Goal: Task Accomplishment & Management: Use online tool/utility

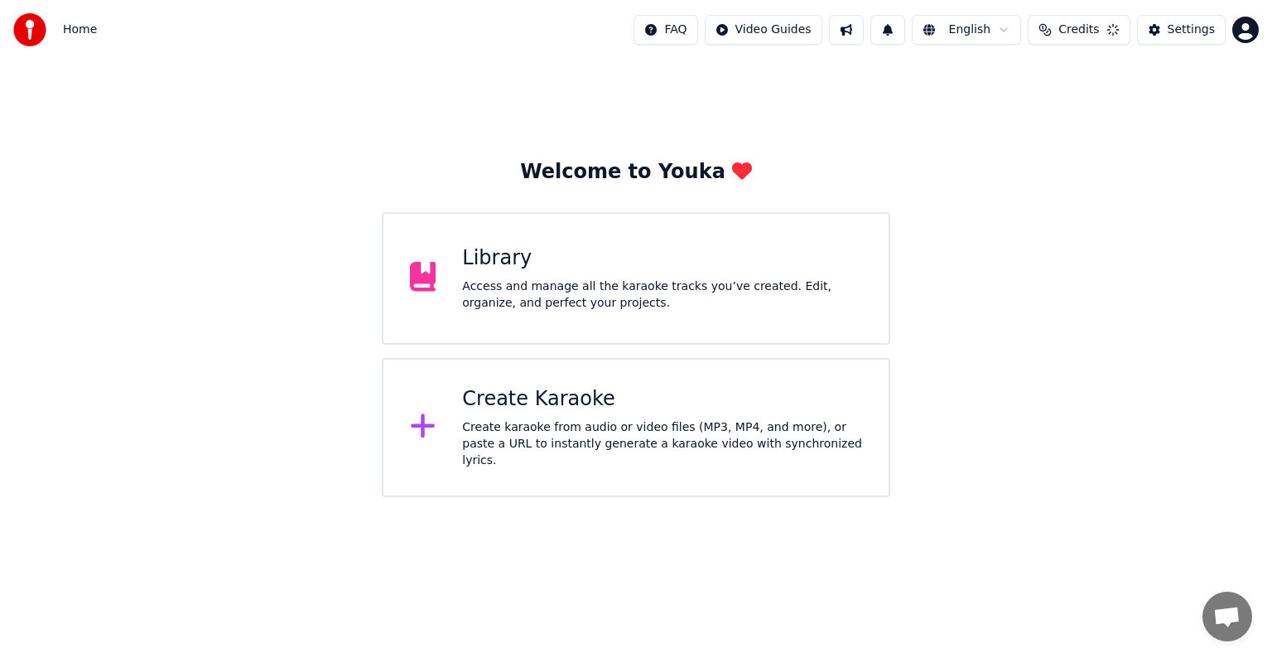
scroll to position [7547, 0]
click at [608, 410] on div "Create Karaoke" at bounding box center [662, 399] width 400 height 27
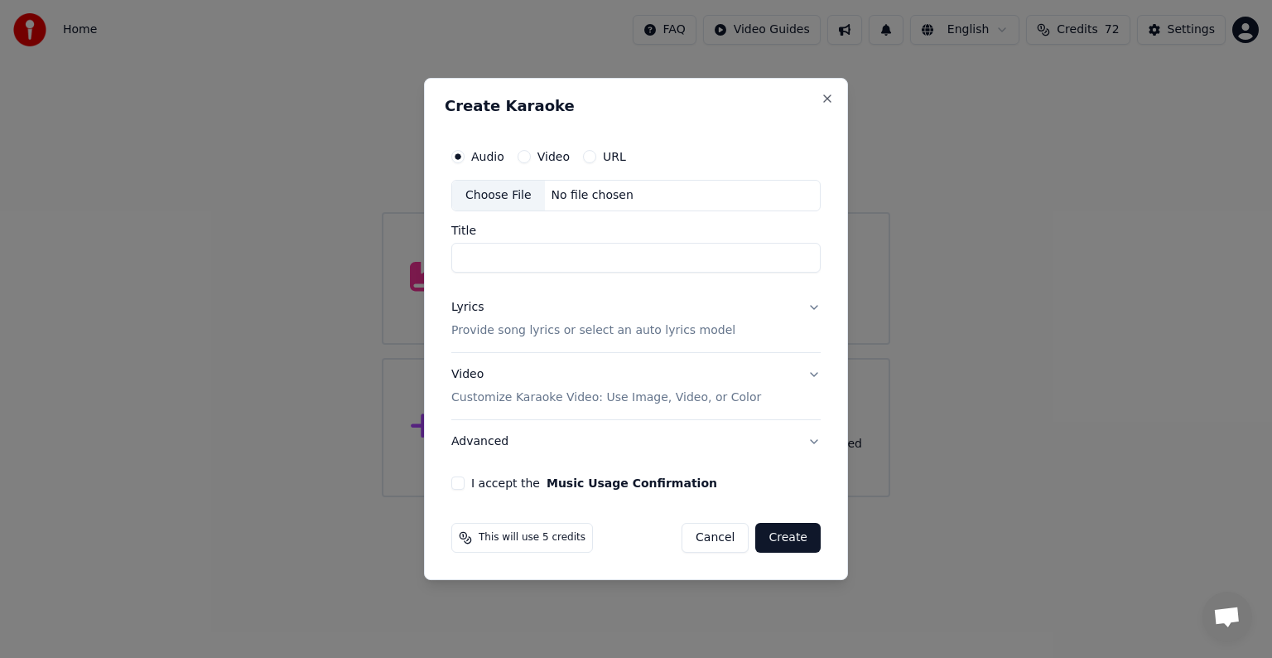
click at [490, 189] on div "Choose File" at bounding box center [498, 196] width 93 height 30
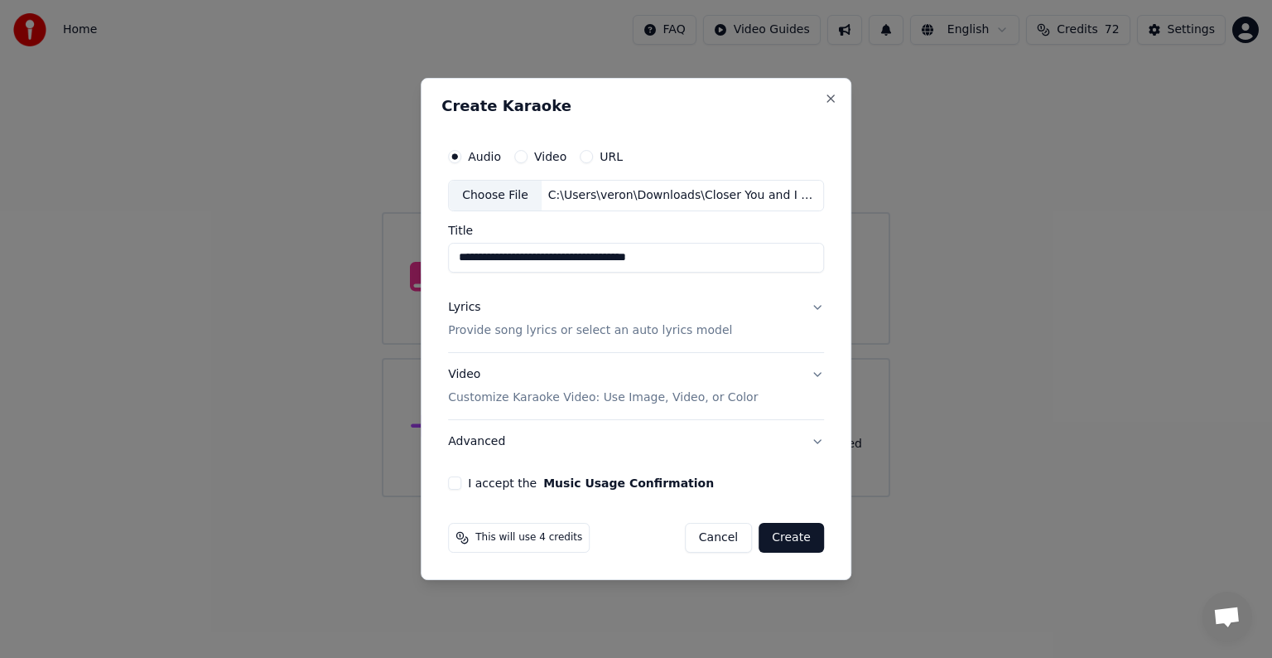
drag, startPoint x: 544, startPoint y: 259, endPoint x: 578, endPoint y: 265, distance: 34.5
click at [582, 265] on input "**********" at bounding box center [636, 258] width 376 height 30
type input "**********"
click at [519, 334] on p "Provide song lyrics or select an auto lyrics model" at bounding box center [590, 330] width 284 height 17
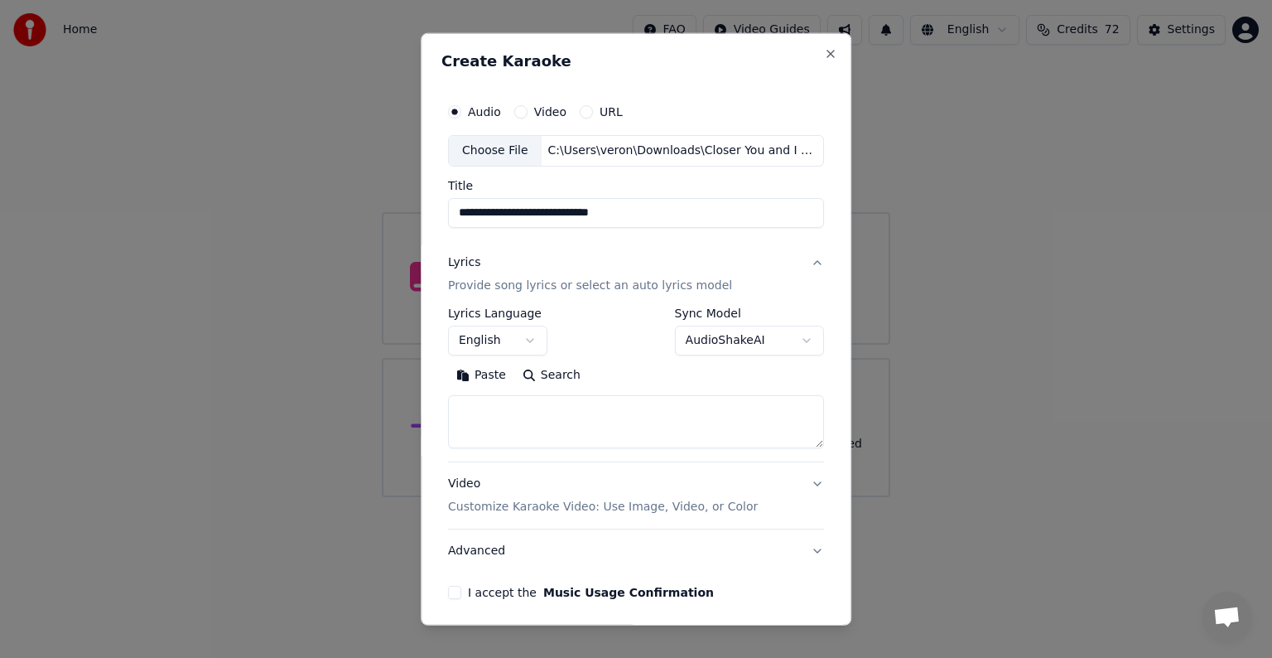
click at [510, 404] on textarea at bounding box center [636, 421] width 376 height 53
paste textarea "**********"
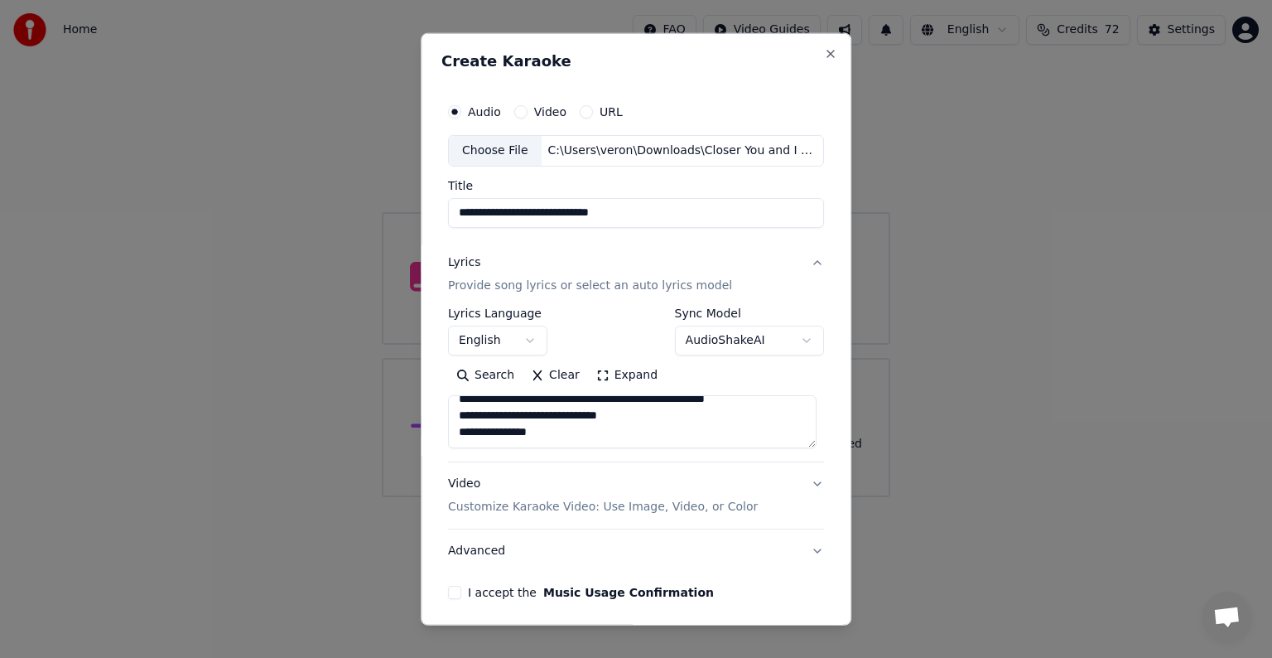
scroll to position [119, 0]
paste textarea "**********"
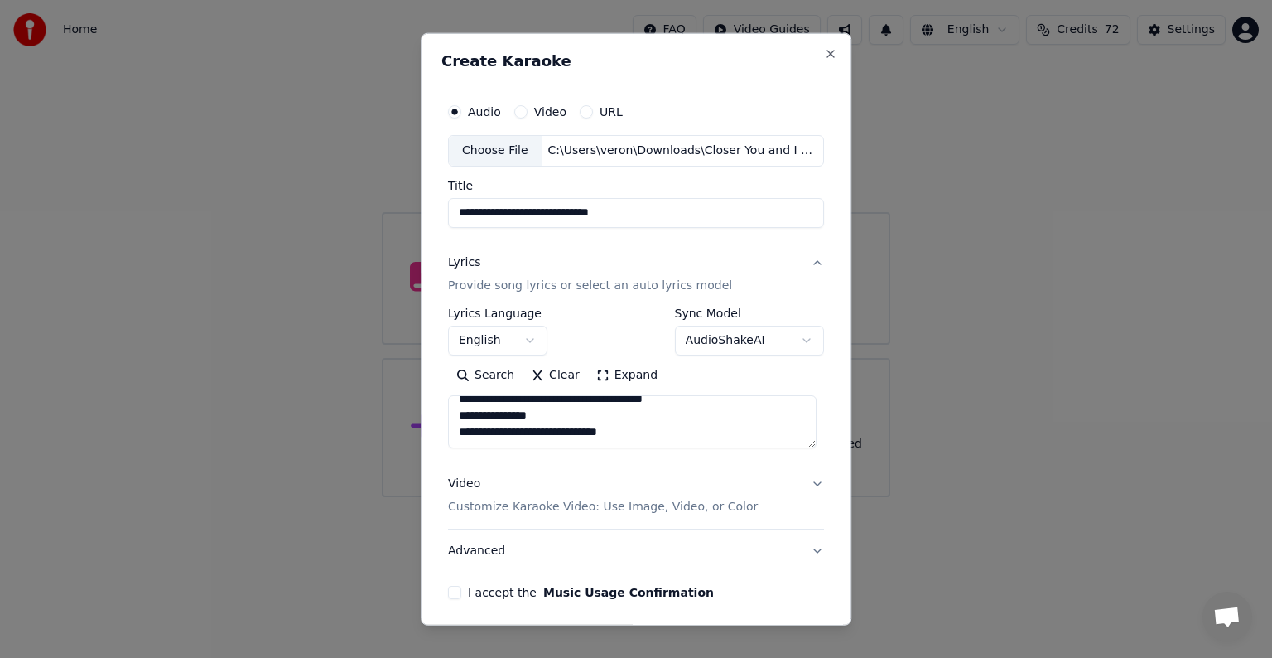
paste textarea "**********"
type textarea "**********"
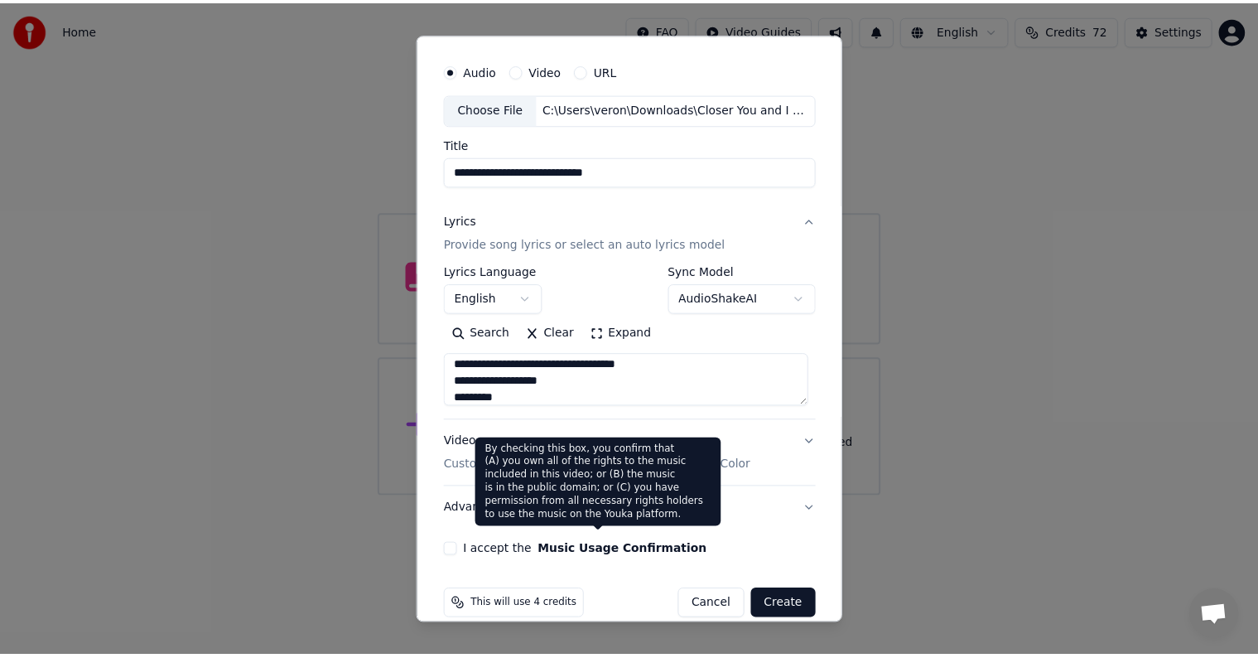
scroll to position [63, 0]
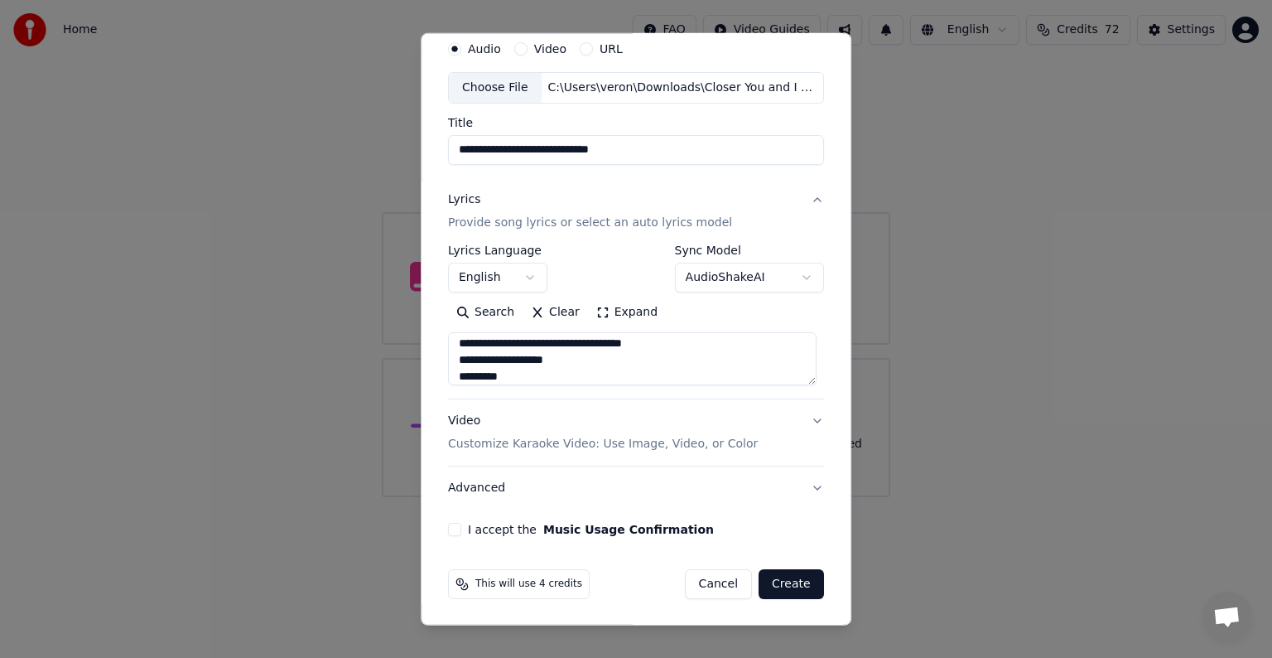
click at [456, 527] on button "I accept the Music Usage Confirmation" at bounding box center [454, 529] width 13 height 13
click at [779, 587] on button "Create" at bounding box center [791, 584] width 65 height 30
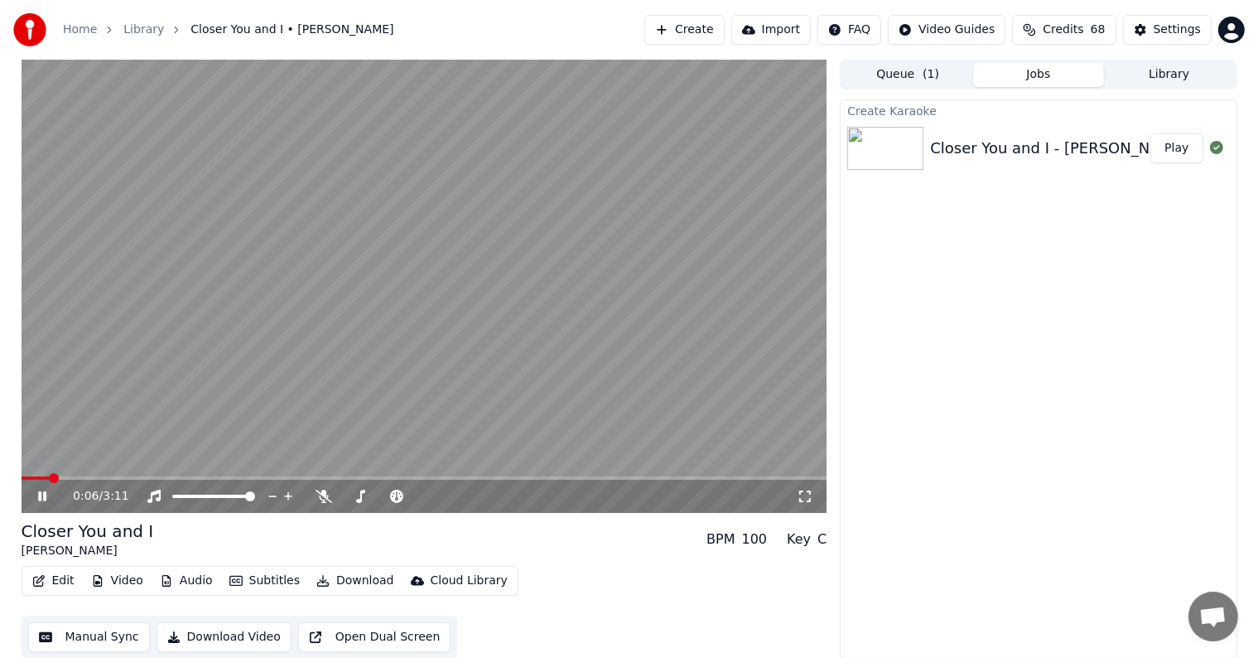
click at [92, 481] on div "0:06 / 3:11" at bounding box center [425, 496] width 806 height 33
click at [44, 479] on span at bounding box center [34, 477] width 25 height 3
click at [36, 476] on span at bounding box center [30, 477] width 17 height 3
click at [30, 476] on span at bounding box center [28, 477] width 12 height 3
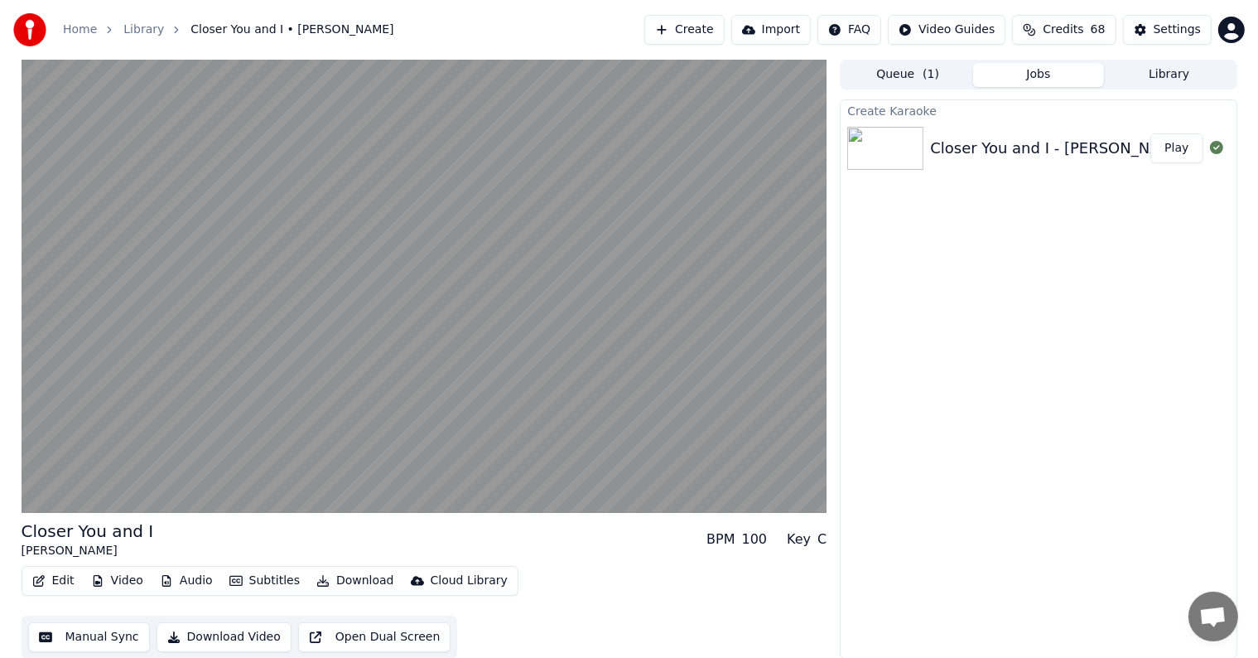
click at [83, 631] on button "Manual Sync" at bounding box center [89, 637] width 122 height 30
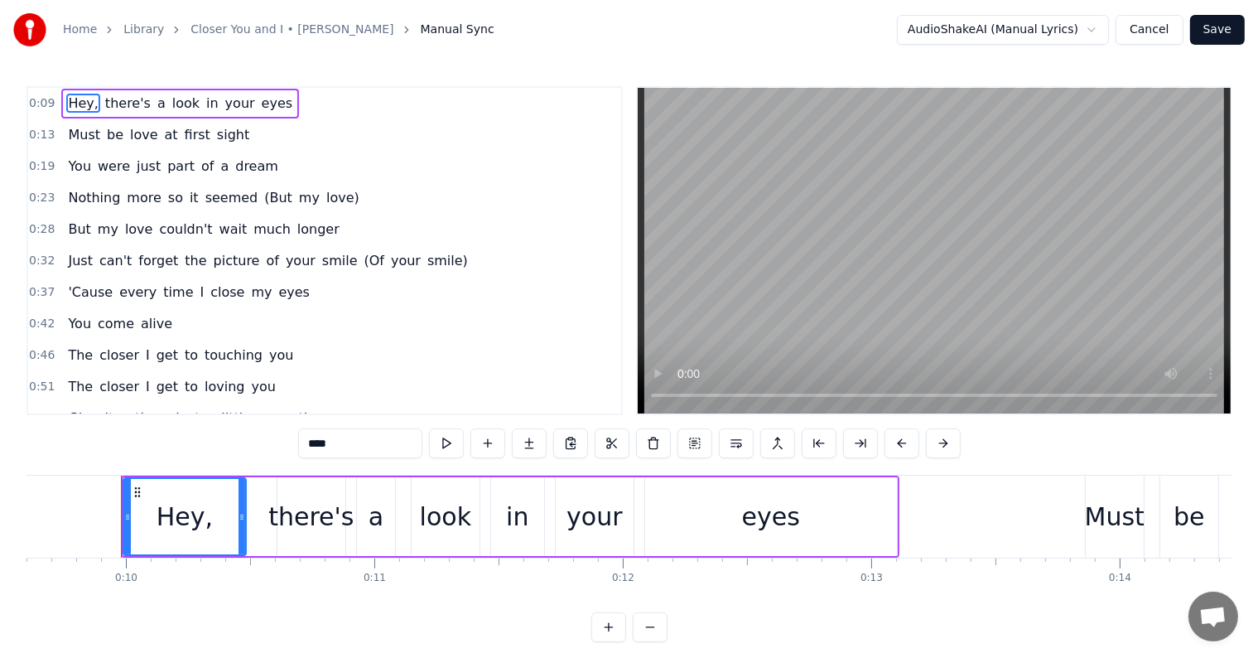
scroll to position [0, 2397]
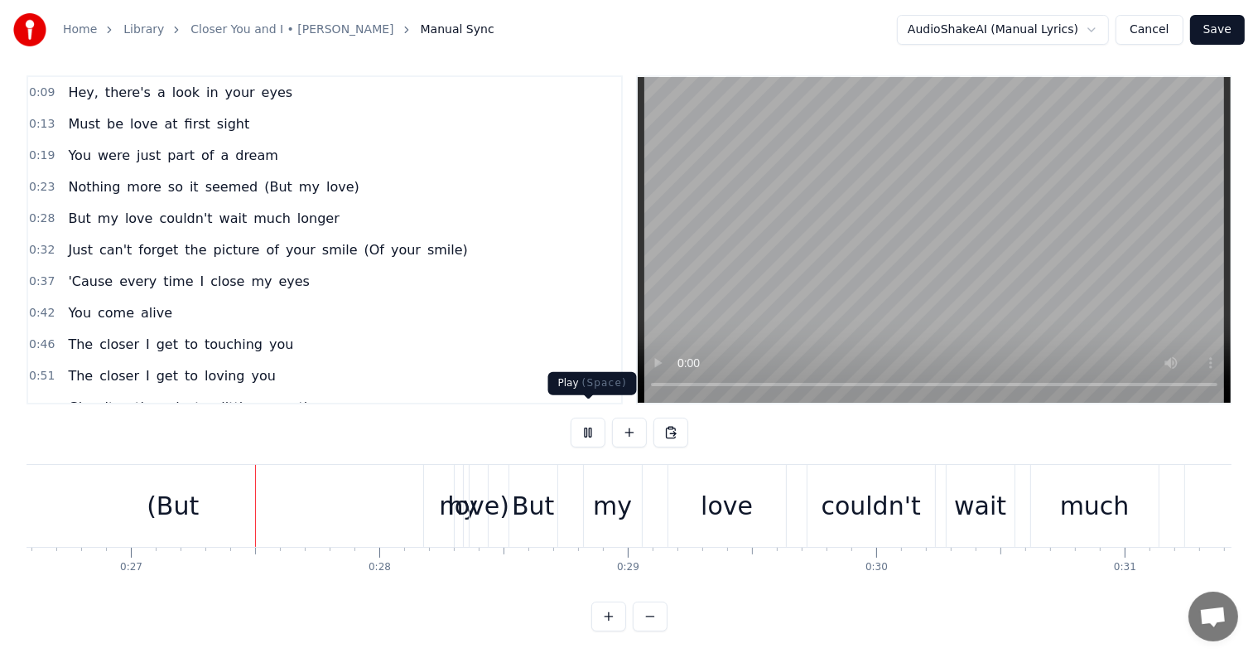
scroll to position [0, 6617]
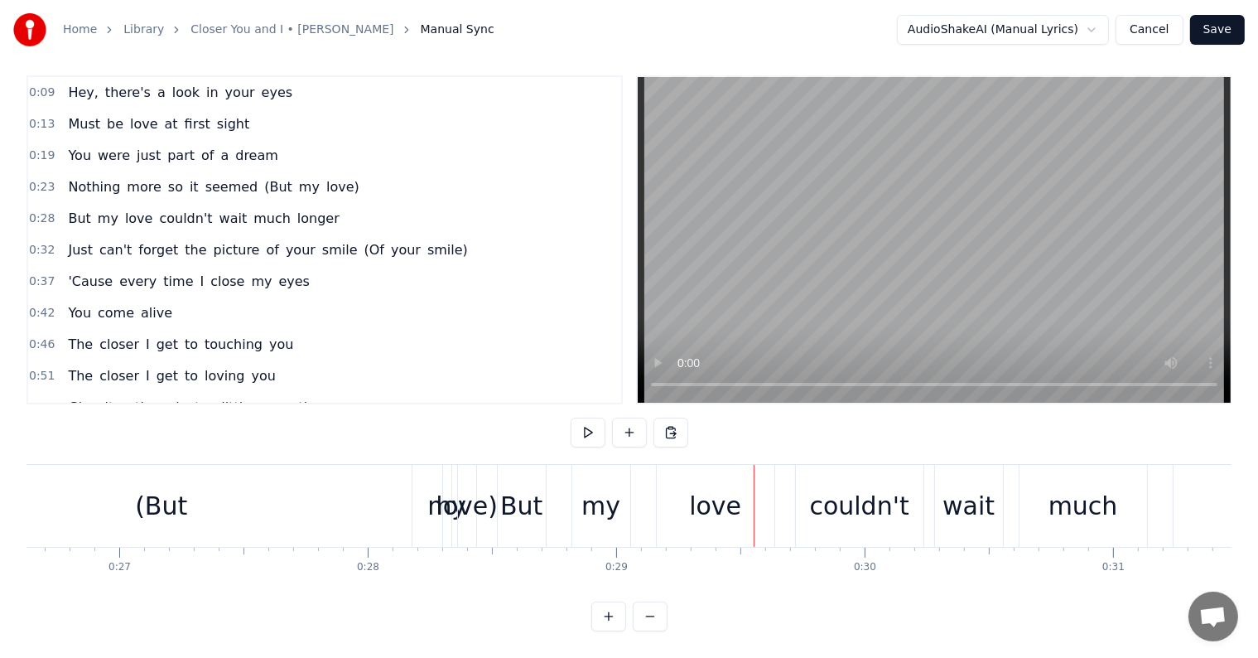
click at [263, 177] on span "(But" at bounding box center [278, 186] width 31 height 19
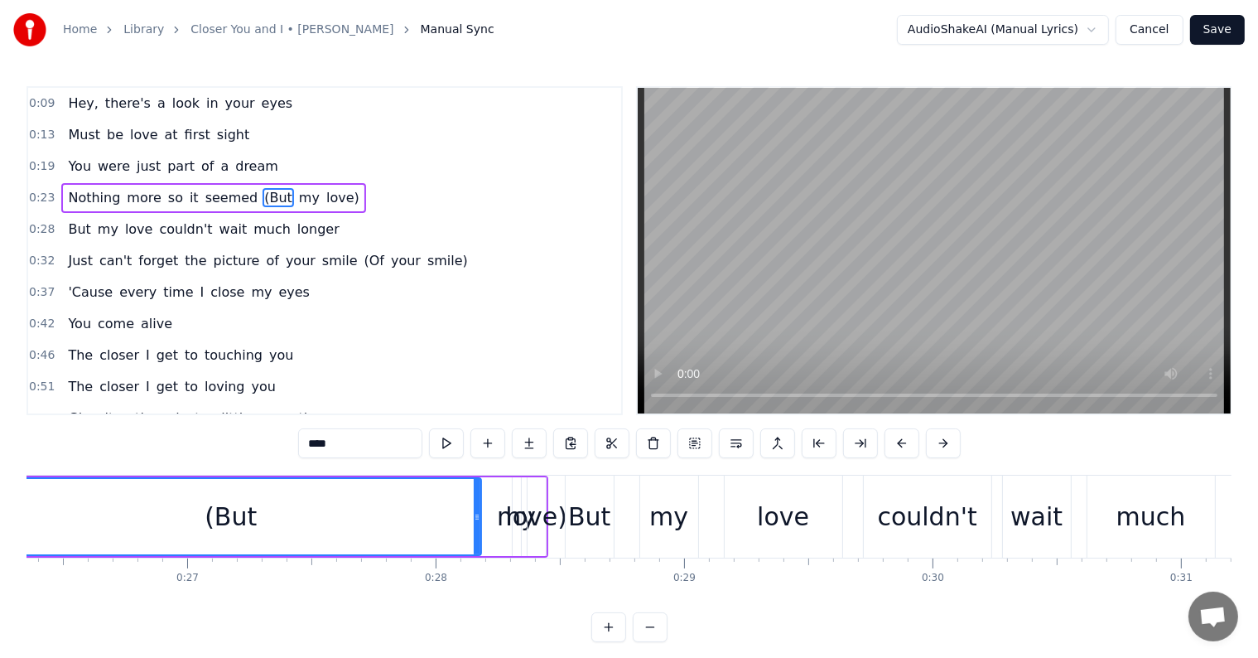
scroll to position [0, 6418]
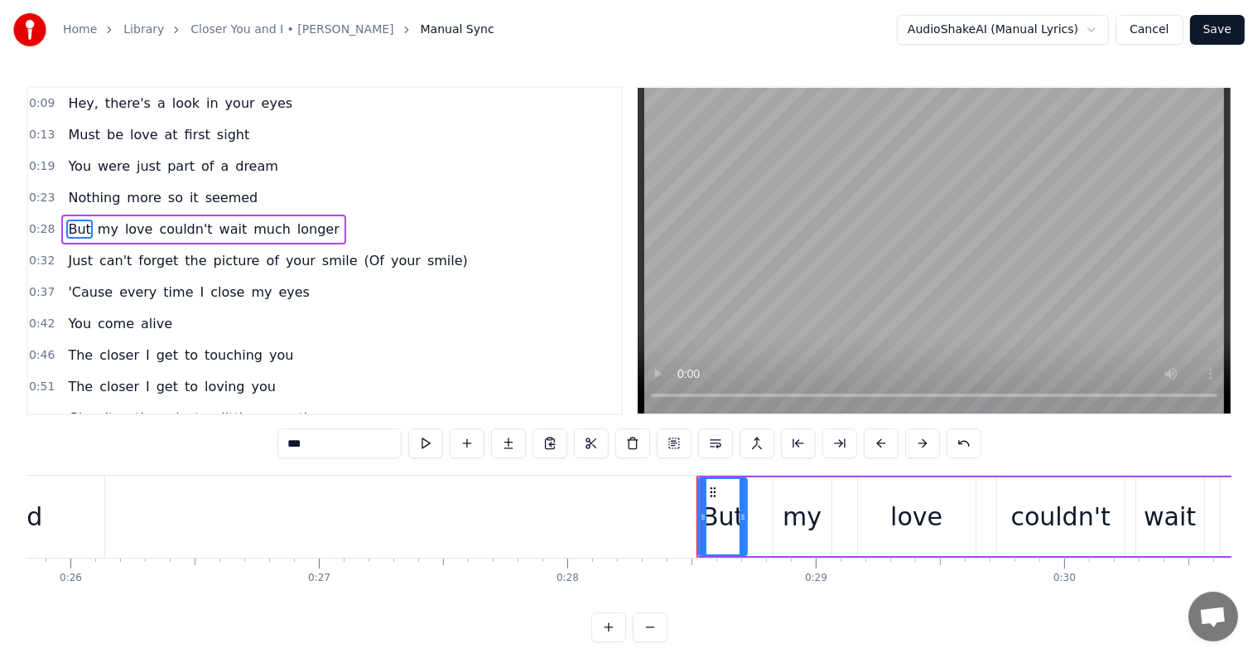
click at [363, 261] on span "(Of" at bounding box center [374, 260] width 23 height 19
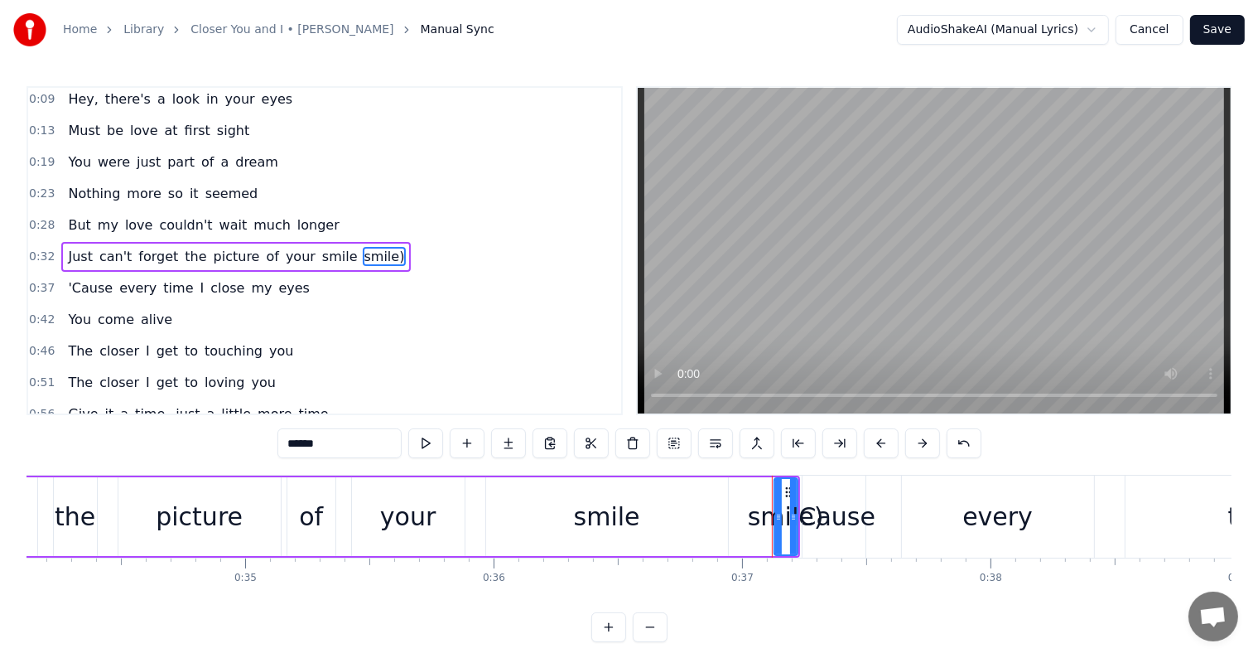
scroll to position [0, 9102]
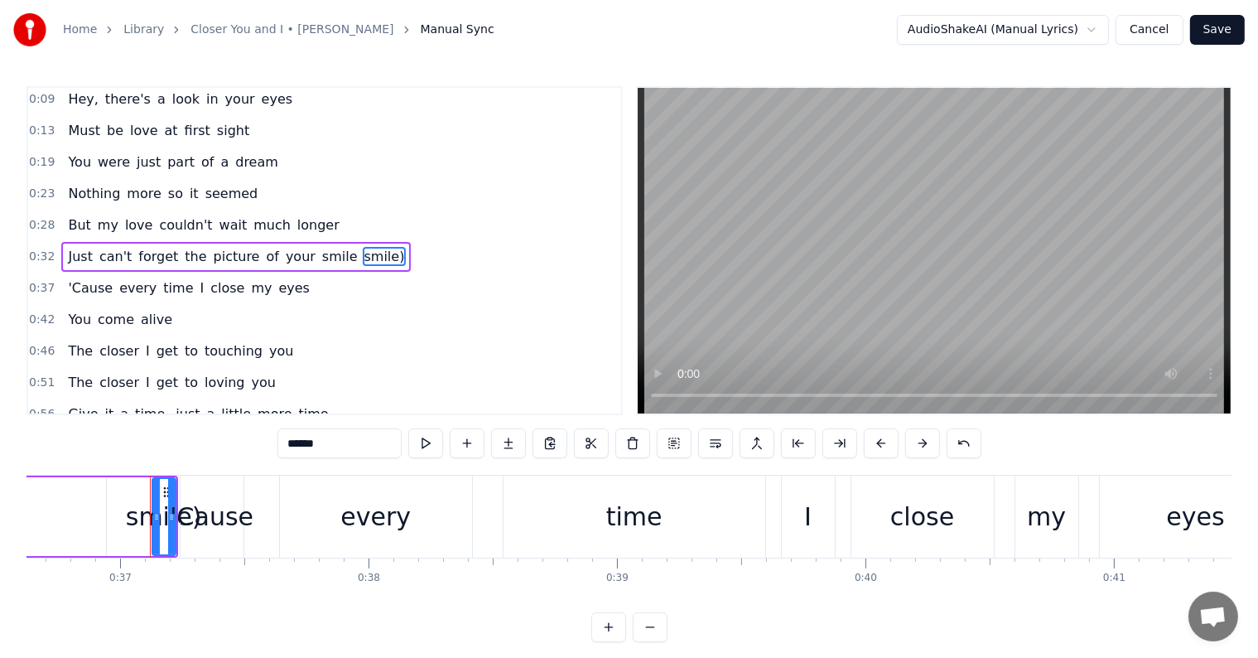
type input "******"
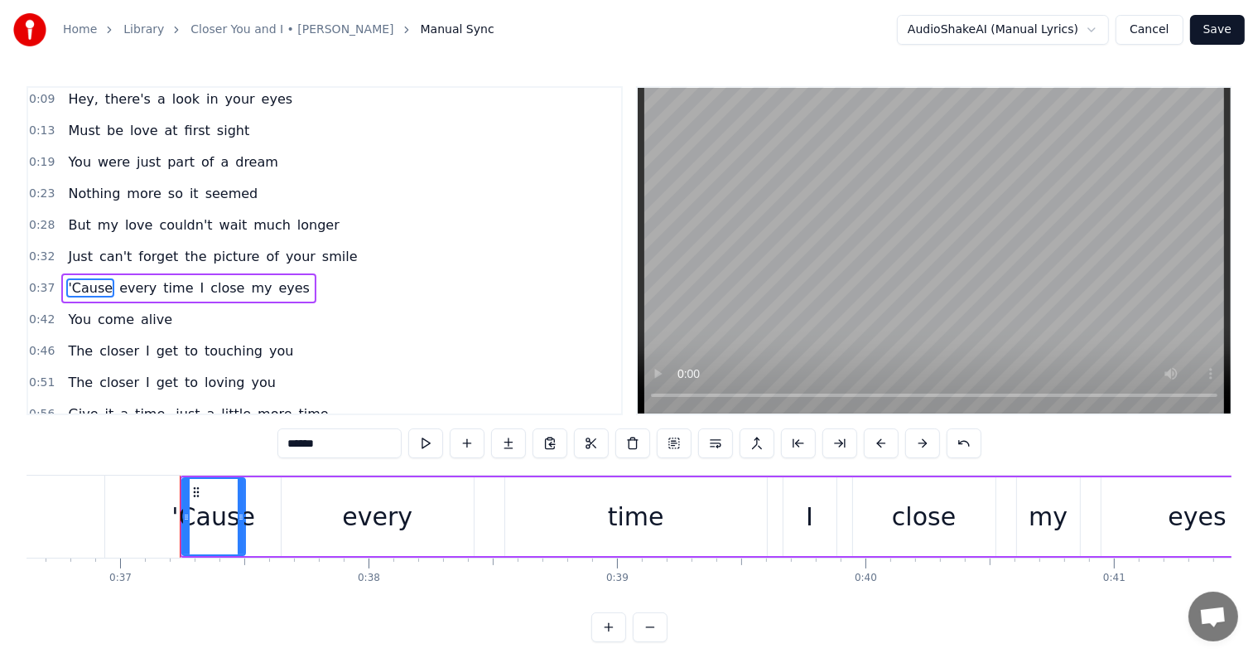
scroll to position [35, 0]
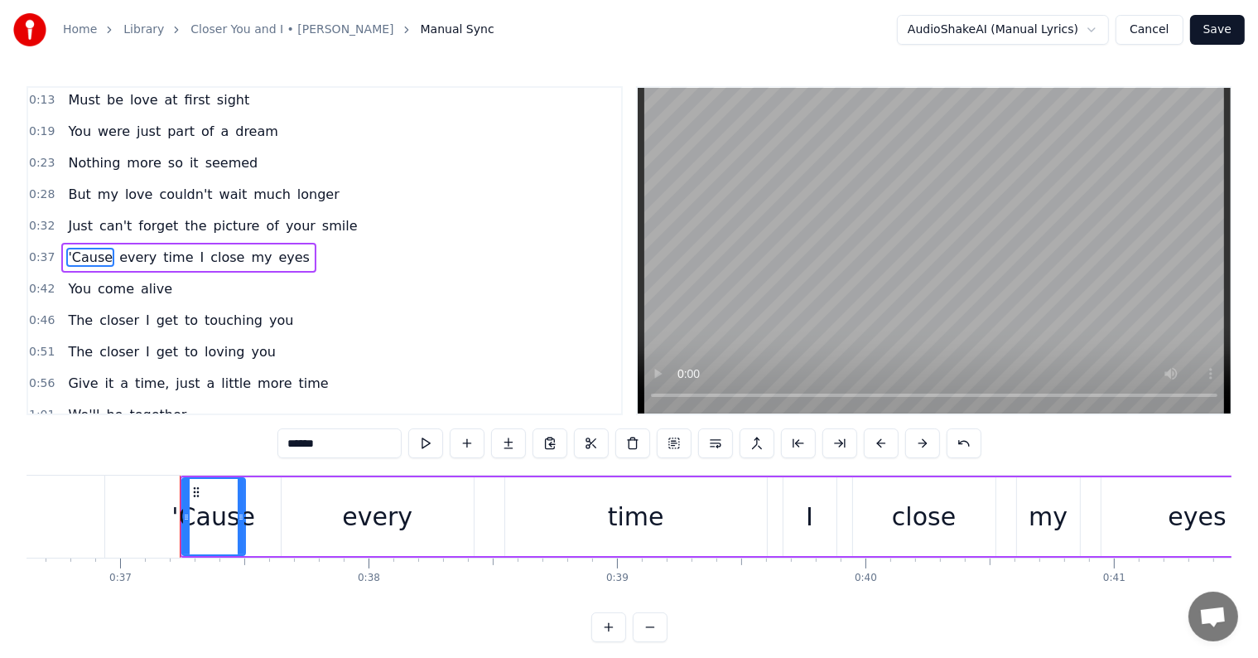
click at [245, 164] on div "0:23 Nothing more so it seemed" at bounding box center [324, 162] width 593 height 31
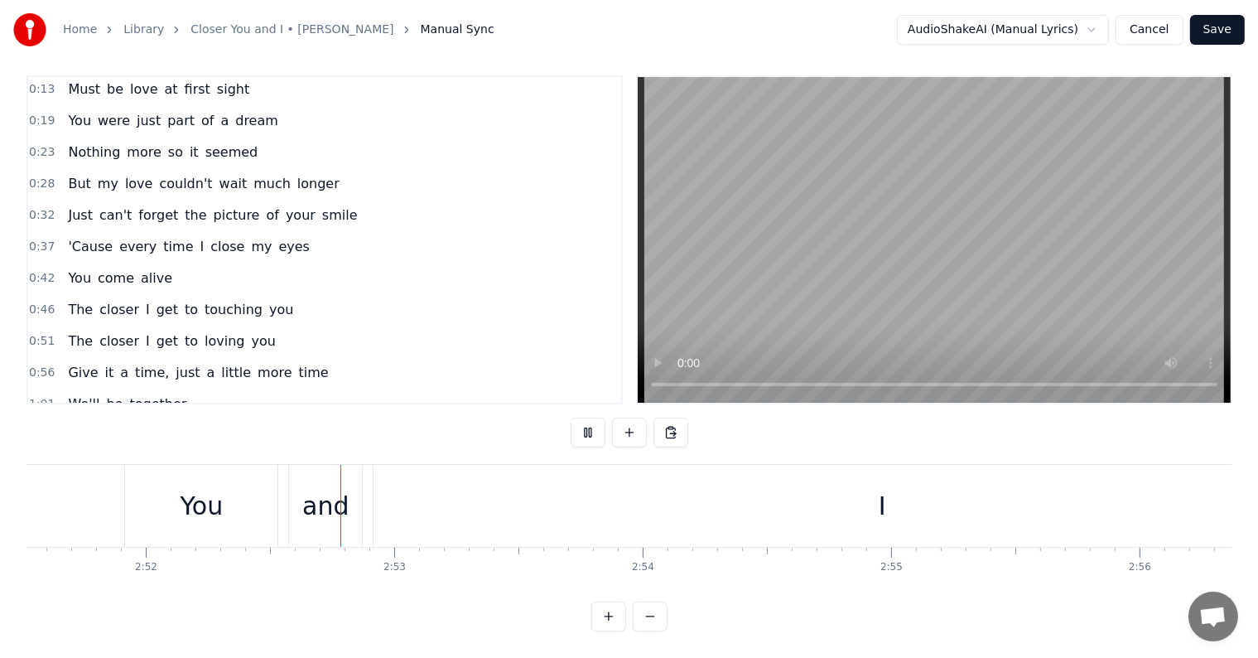
scroll to position [0, 42692]
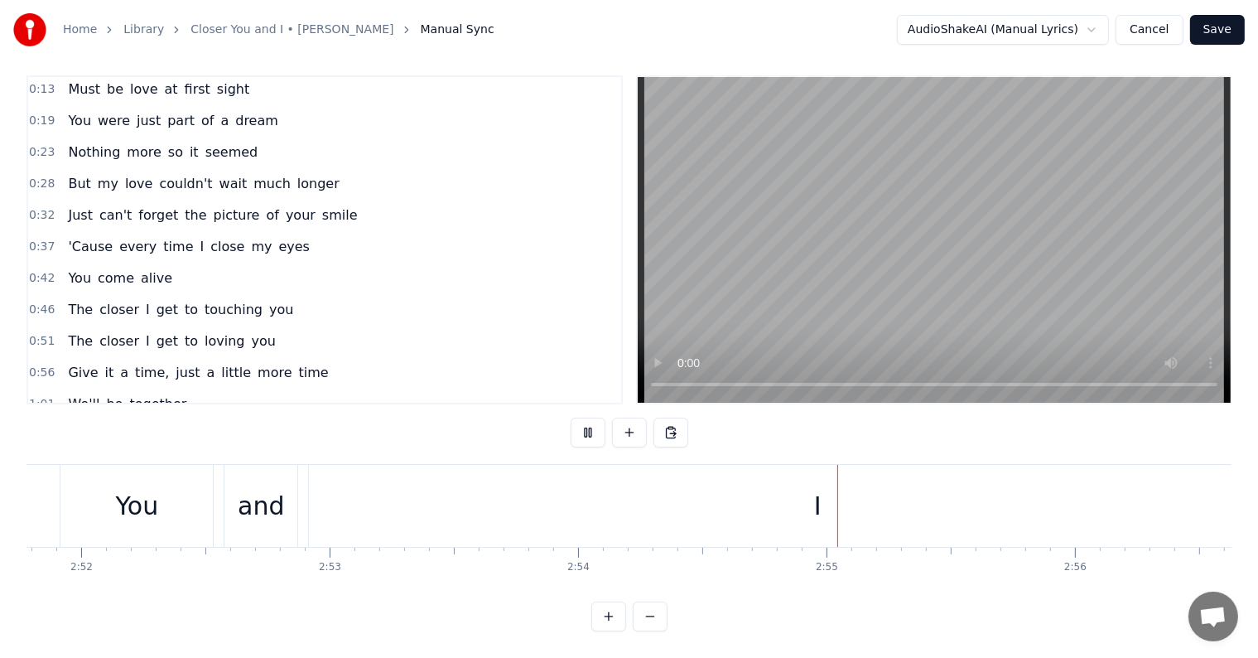
click at [1219, 20] on button "Save" at bounding box center [1217, 30] width 55 height 30
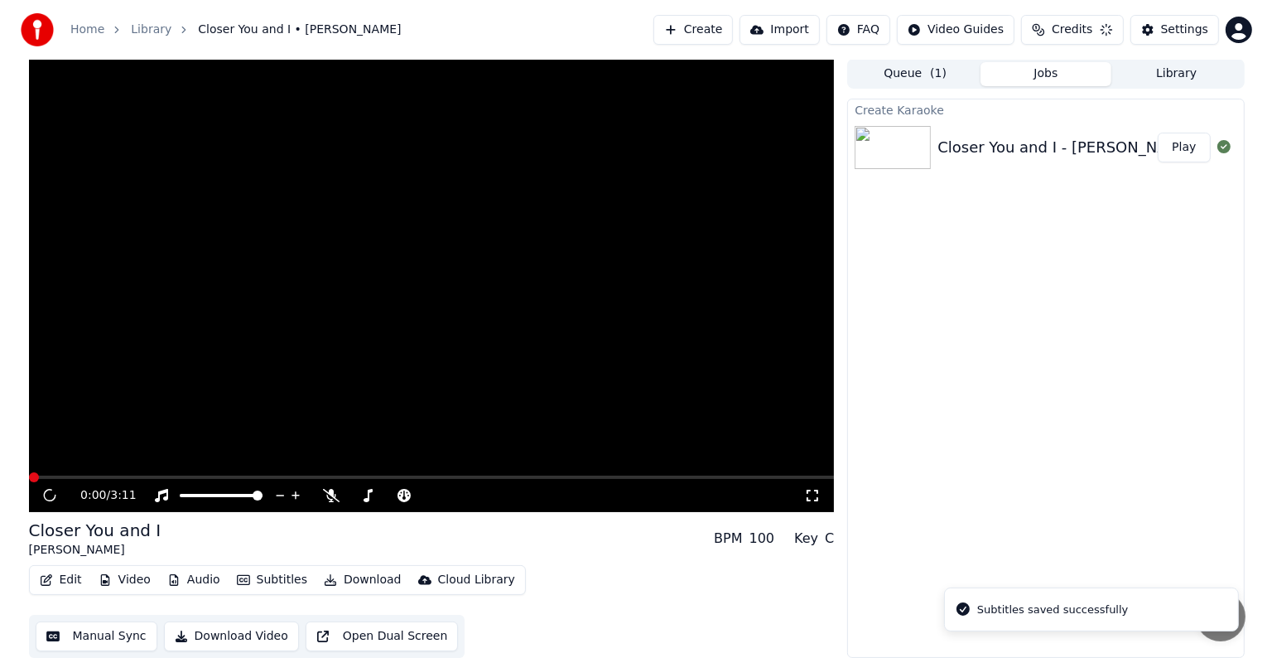
scroll to position [1, 0]
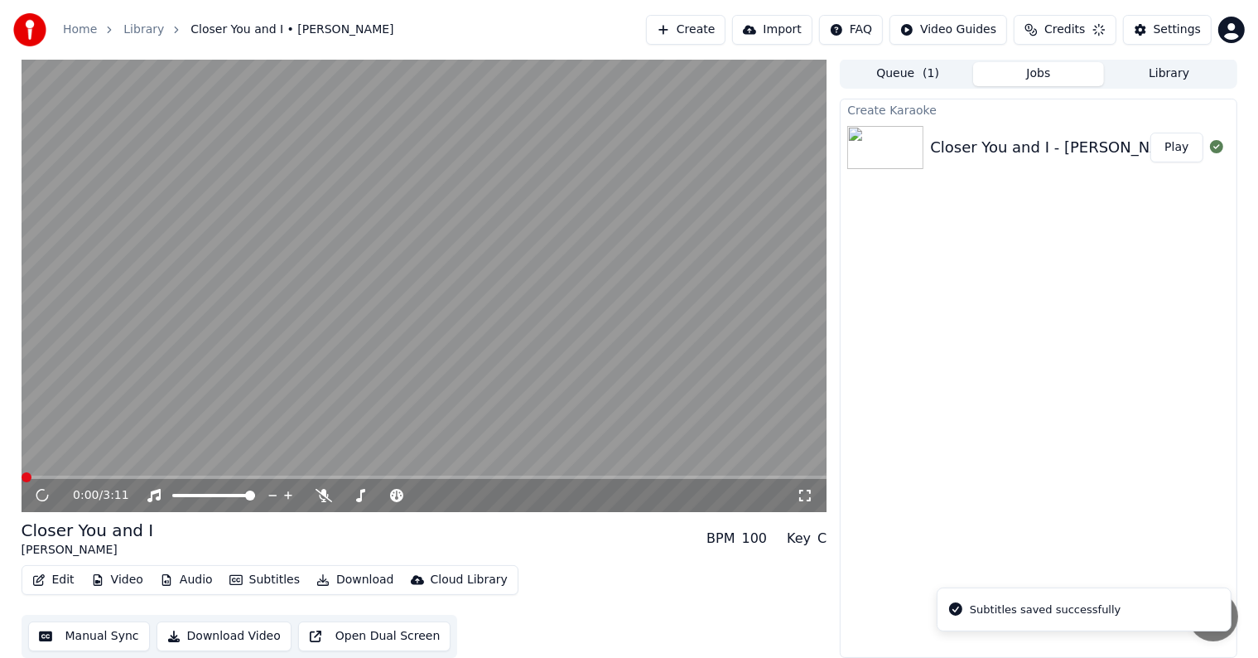
click at [331, 574] on button "Download" at bounding box center [355, 579] width 91 height 23
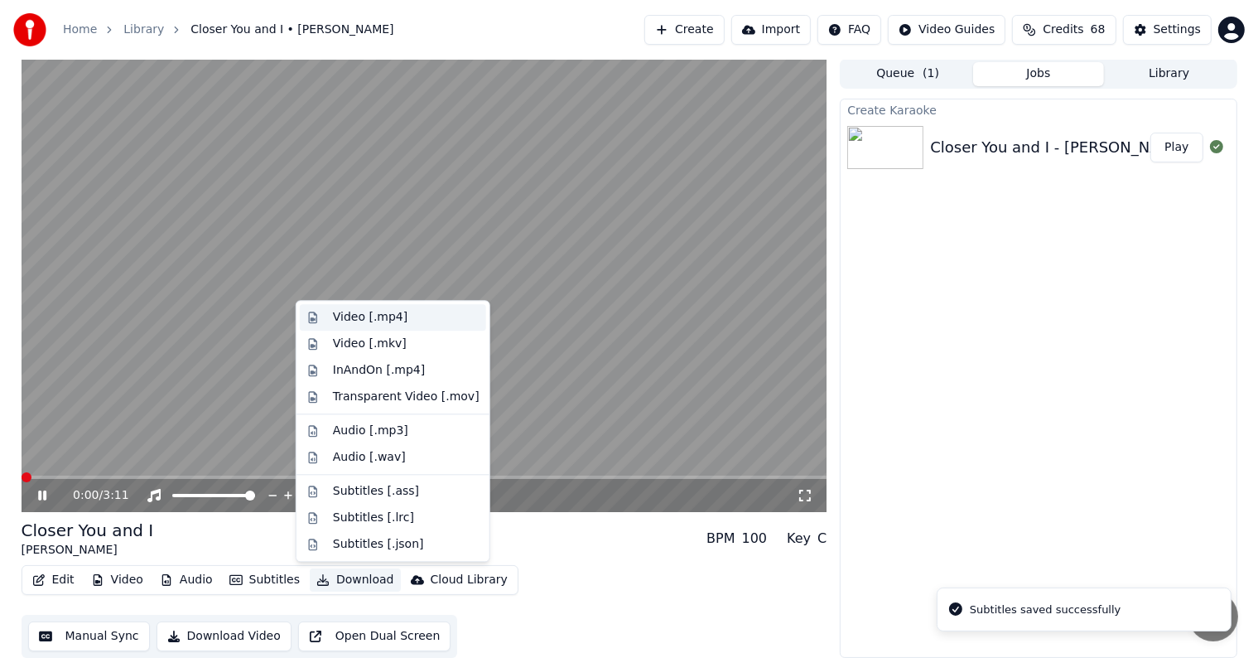
click at [351, 312] on div "Video [.mp4]" at bounding box center [370, 317] width 75 height 17
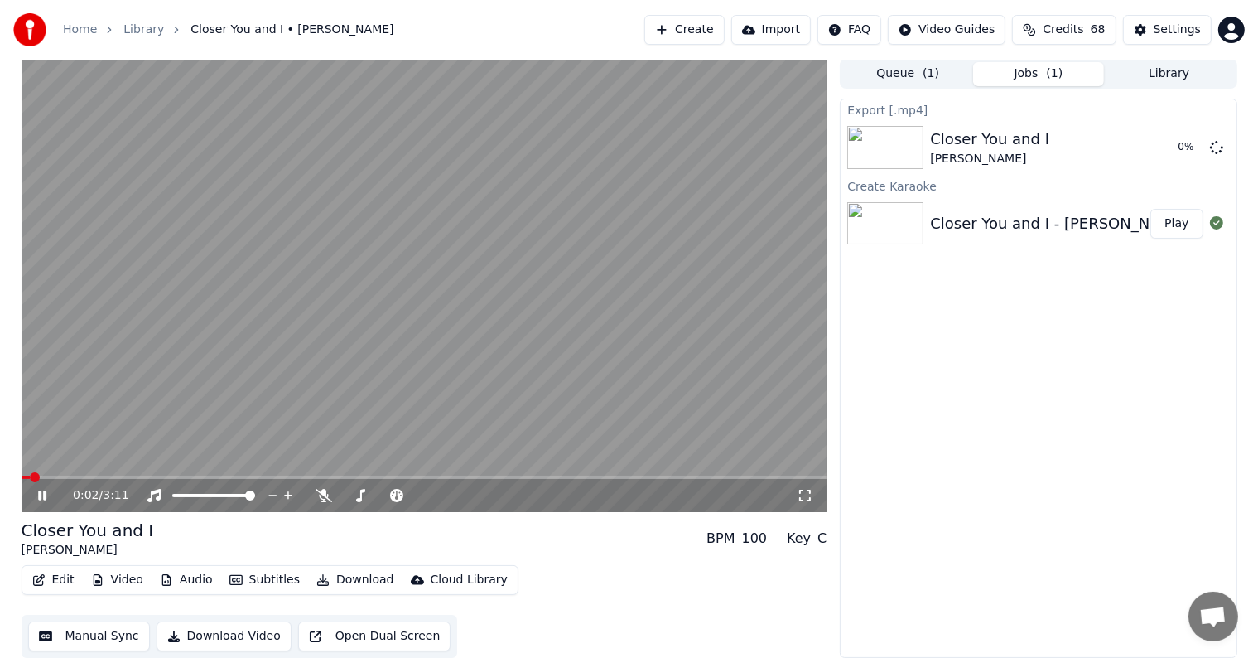
click at [389, 281] on video at bounding box center [425, 285] width 806 height 453
click at [702, 27] on button "Create" at bounding box center [685, 30] width 80 height 30
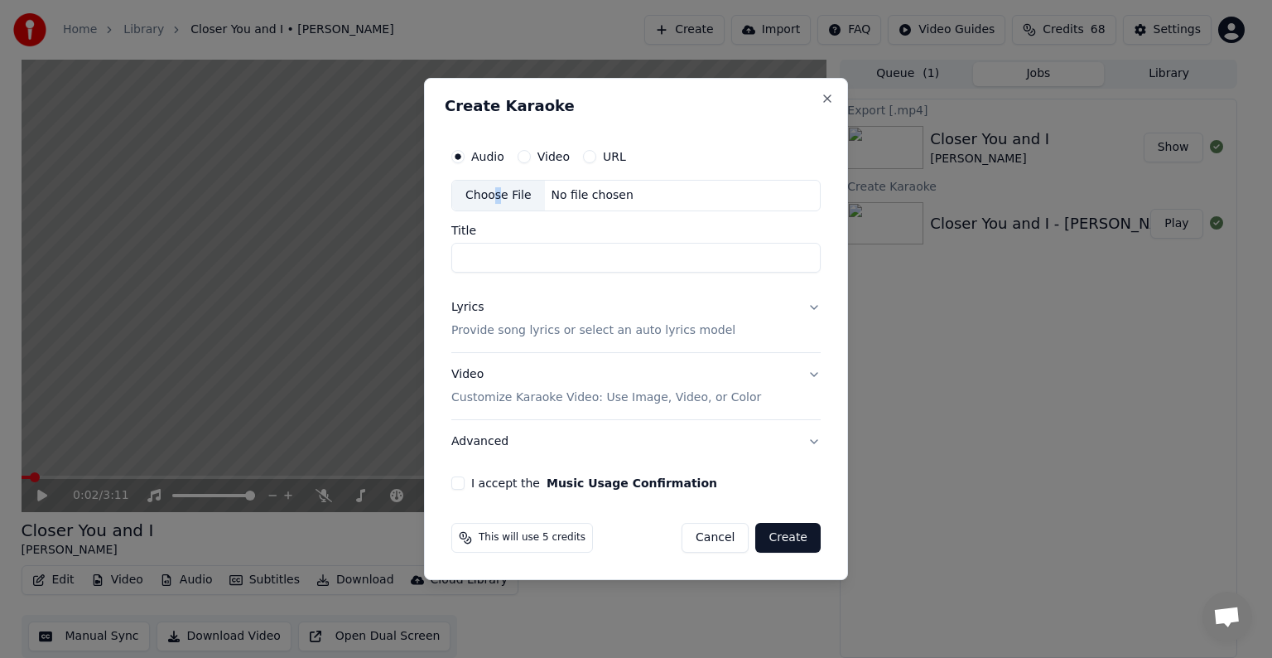
click at [495, 192] on div "Choose File" at bounding box center [498, 196] width 93 height 30
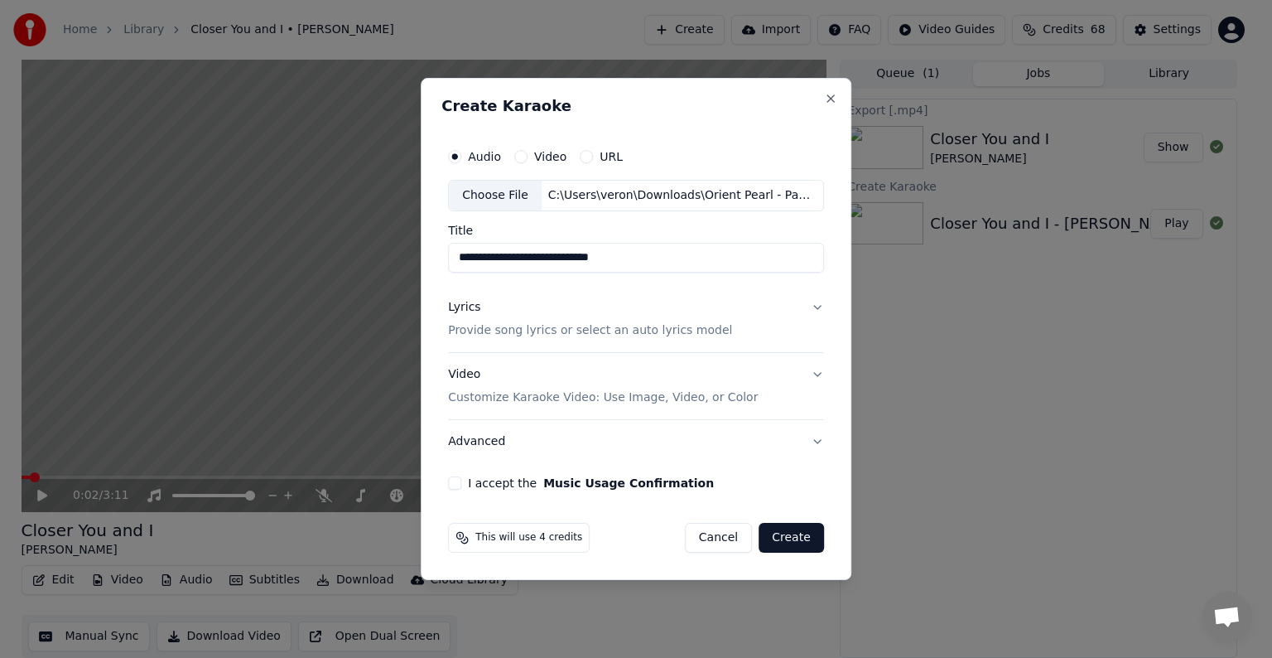
drag, startPoint x: 532, startPoint y: 258, endPoint x: 389, endPoint y: 245, distance: 143.9
click at [389, 245] on body "Home Library Closer You and I • [PERSON_NAME] Create Import FAQ Video Guides Cr…" at bounding box center [629, 328] width 1258 height 658
drag, startPoint x: 514, startPoint y: 258, endPoint x: 697, endPoint y: 262, distance: 183.1
click at [697, 262] on input "**********" at bounding box center [636, 258] width 376 height 30
paste input "**********"
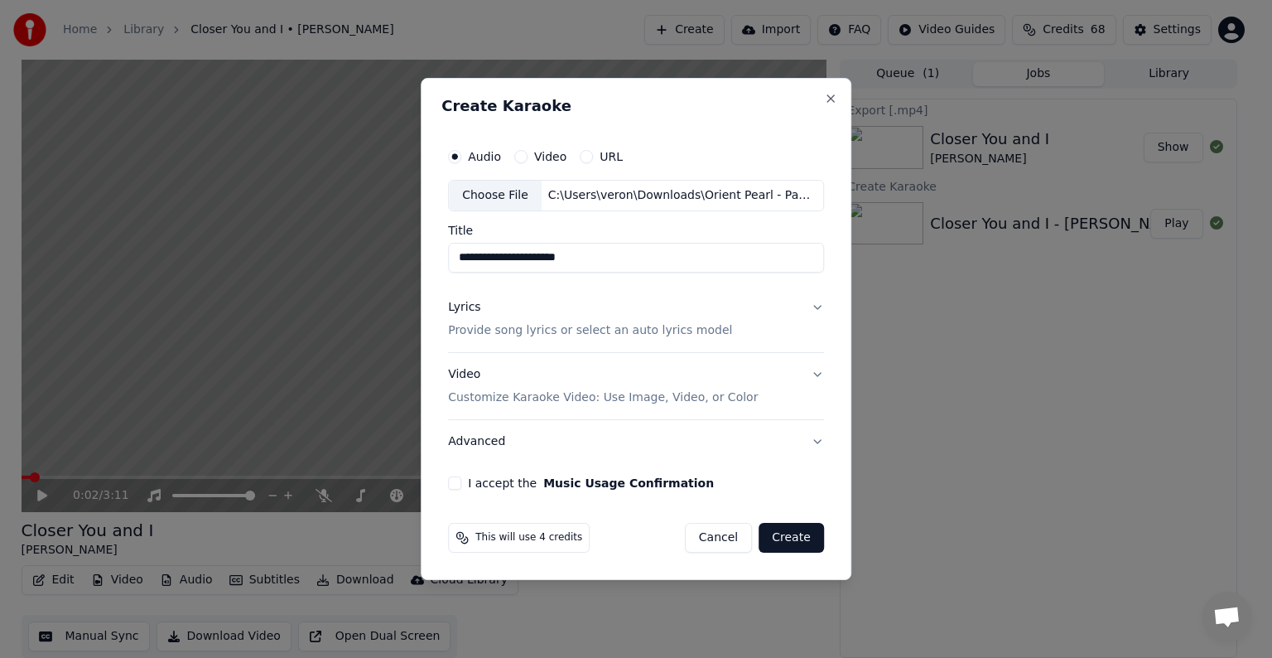
type input "**********"
click at [486, 331] on p "Provide song lyrics or select an auto lyrics model" at bounding box center [590, 330] width 284 height 17
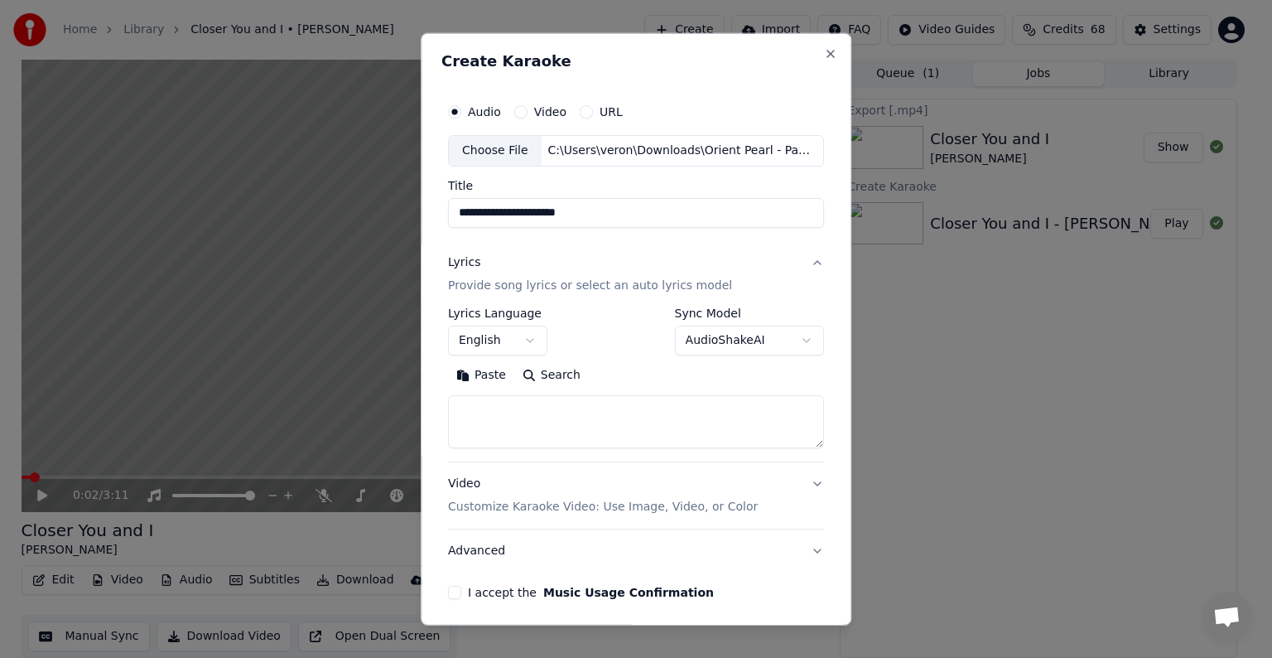
click at [501, 410] on textarea at bounding box center [636, 421] width 376 height 53
paste textarea "**********"
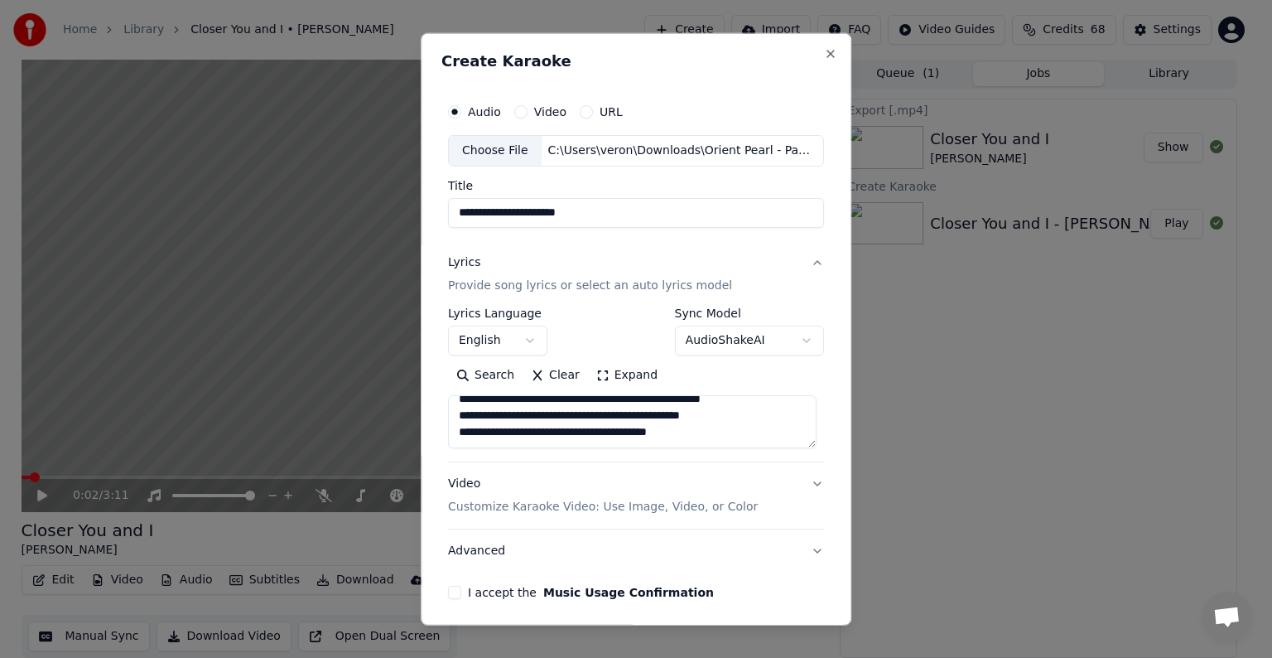
scroll to position [53, 0]
paste textarea "**********"
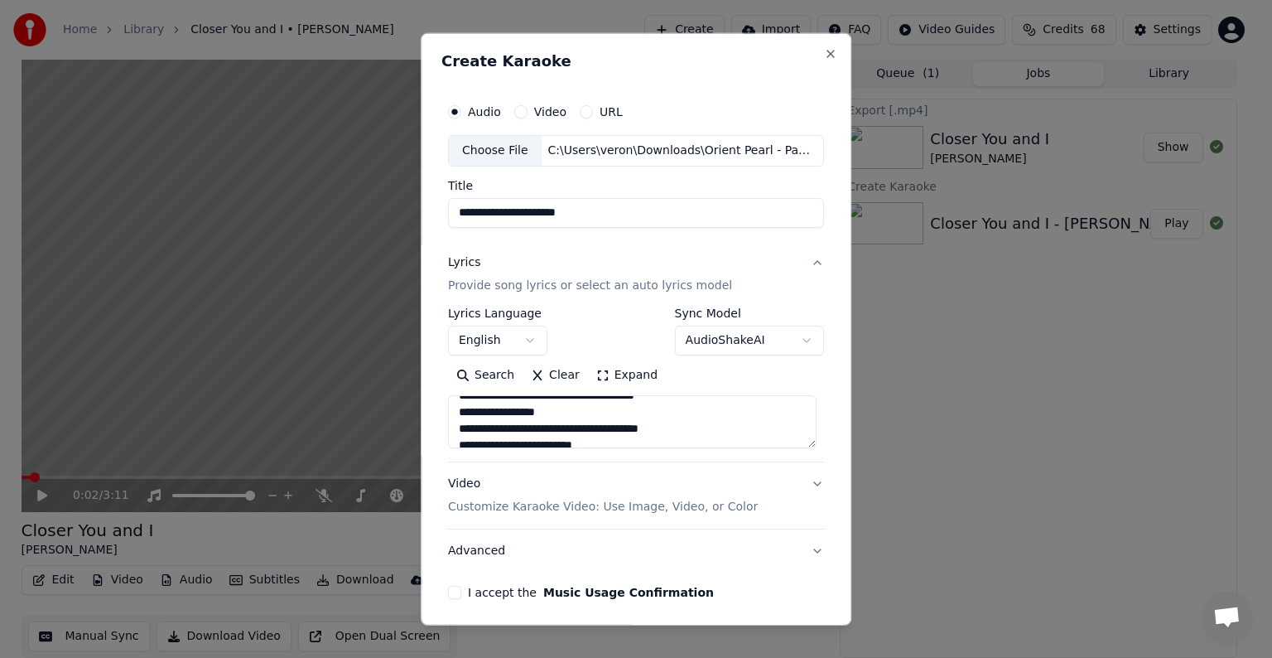
scroll to position [143, 0]
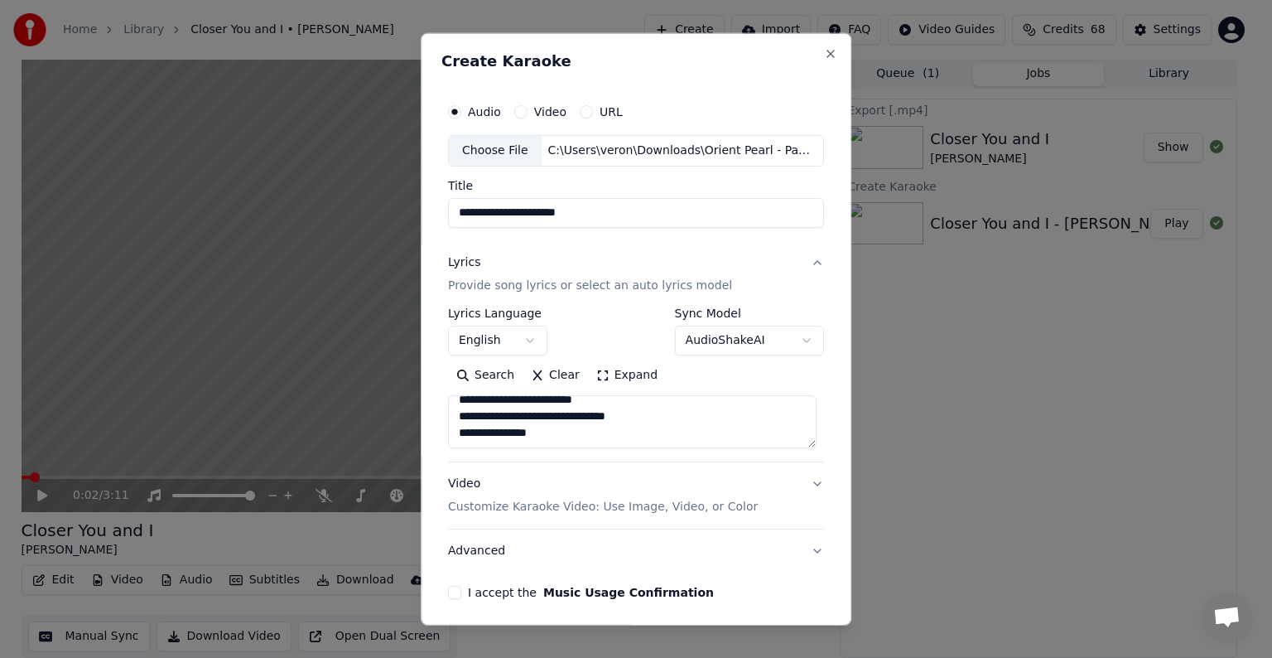
drag, startPoint x: 582, startPoint y: 437, endPoint x: 693, endPoint y: 418, distance: 112.8
click at [693, 418] on textarea "**********" at bounding box center [632, 421] width 369 height 53
click at [693, 436] on textarea "**********" at bounding box center [632, 421] width 369 height 53
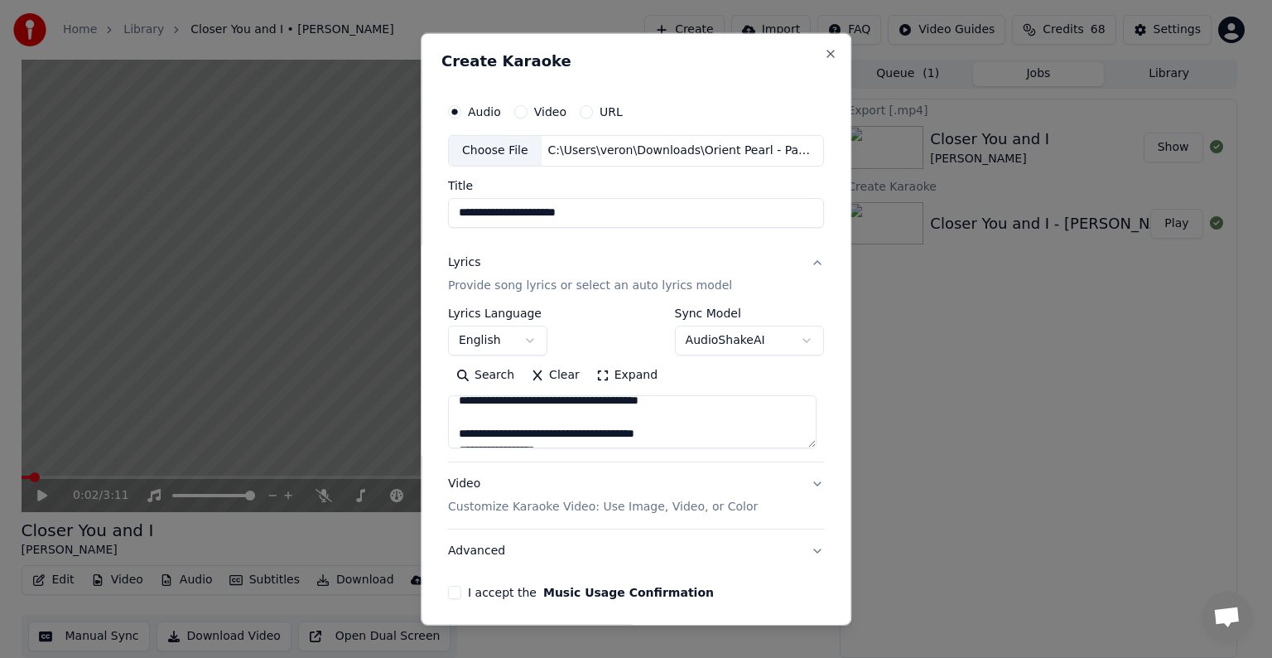
drag, startPoint x: 688, startPoint y: 433, endPoint x: 585, endPoint y: 432, distance: 103.6
click at [585, 432] on textarea "**********" at bounding box center [632, 421] width 369 height 53
drag, startPoint x: 557, startPoint y: 416, endPoint x: 665, endPoint y: 421, distance: 108.6
click at [665, 421] on textarea "**********" at bounding box center [632, 421] width 369 height 53
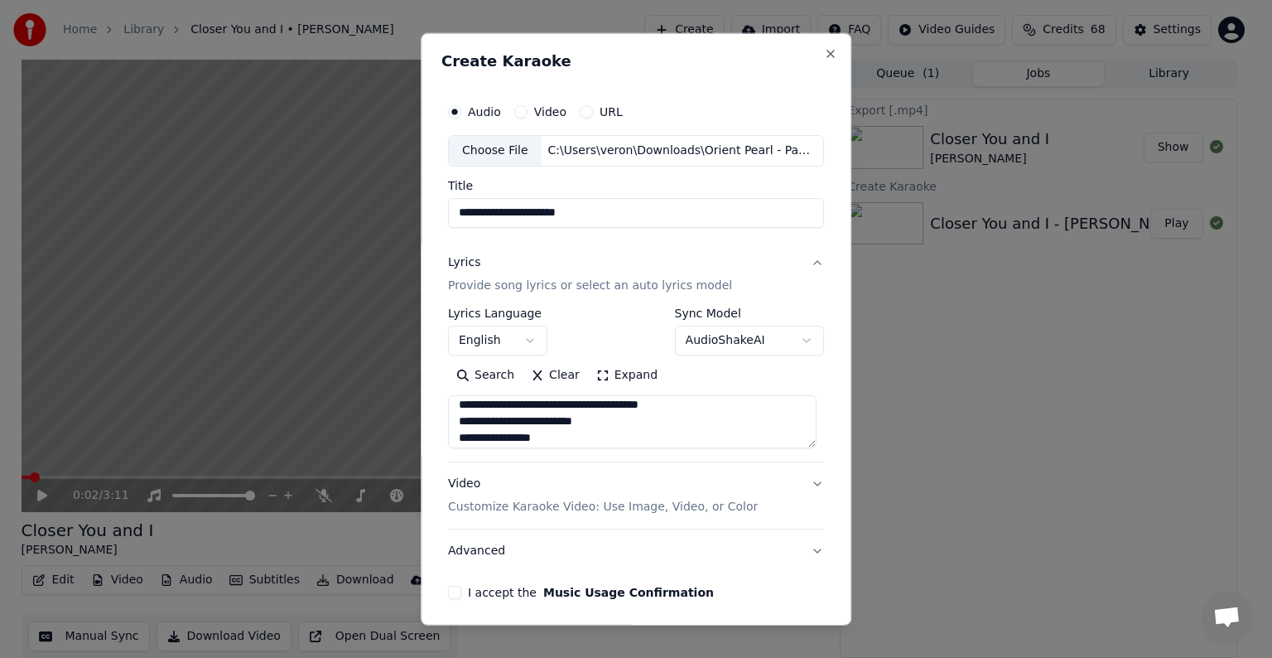
scroll to position [105, 0]
drag, startPoint x: 601, startPoint y: 422, endPoint x: 696, endPoint y: 424, distance: 94.5
click at [696, 424] on textarea "**********" at bounding box center [632, 421] width 369 height 53
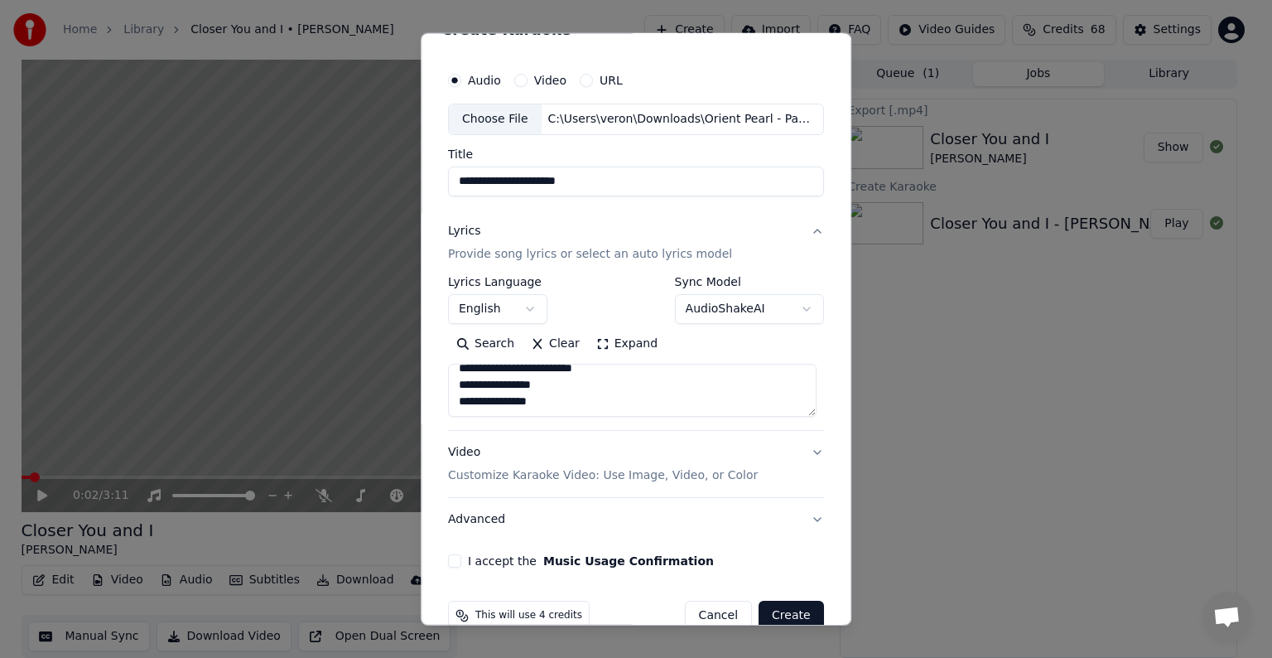
scroll to position [63, 0]
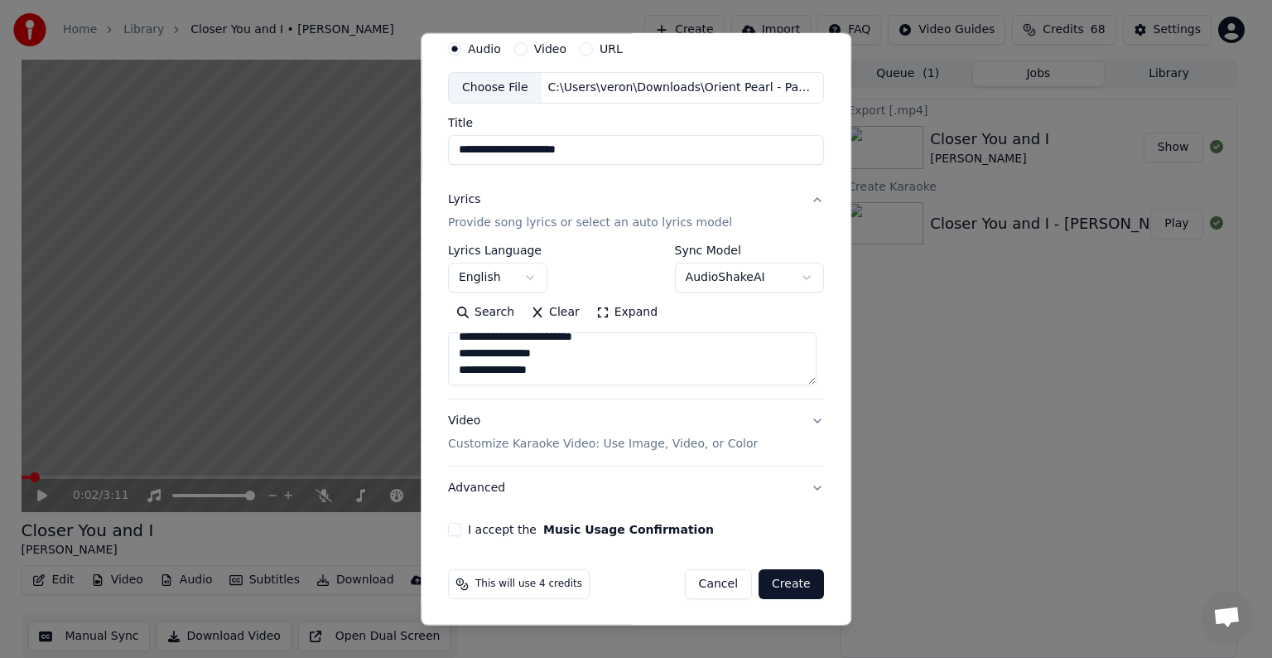
click at [564, 371] on textarea "**********" at bounding box center [632, 358] width 369 height 53
paste textarea "**********"
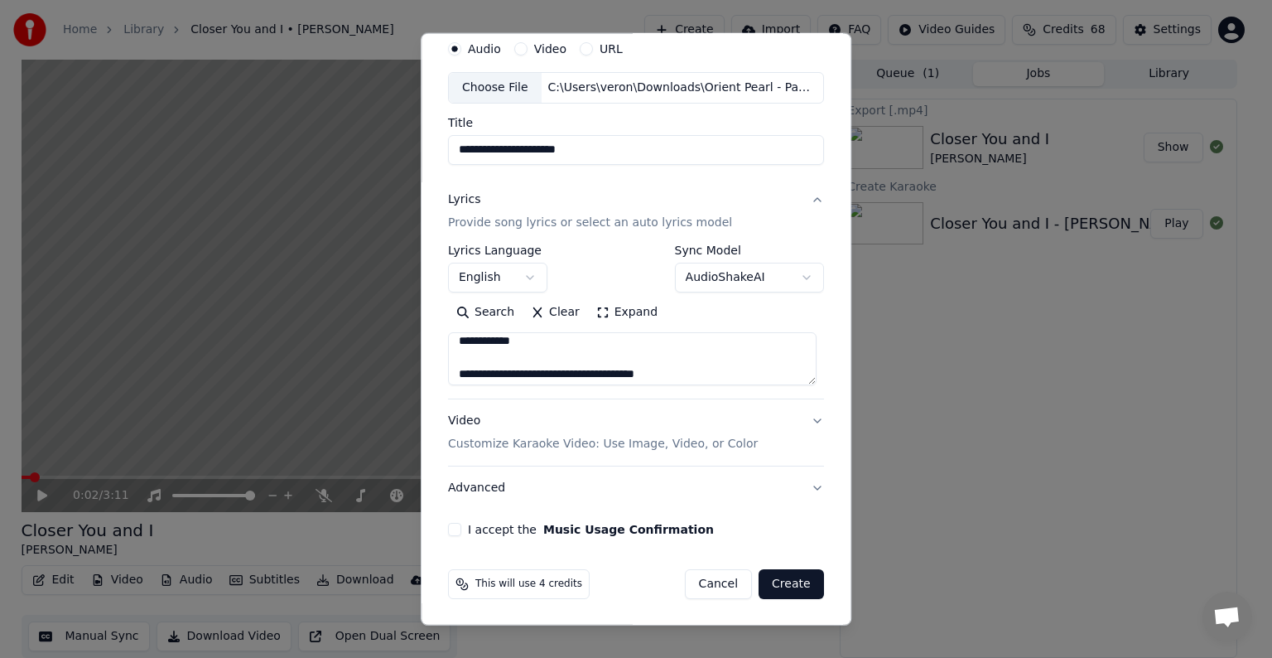
scroll to position [296, 0]
drag, startPoint x: 582, startPoint y: 376, endPoint x: 687, endPoint y: 351, distance: 107.3
click at [687, 351] on textarea "**********" at bounding box center [632, 358] width 369 height 53
drag, startPoint x: 603, startPoint y: 379, endPoint x: 691, endPoint y: 370, distance: 88.3
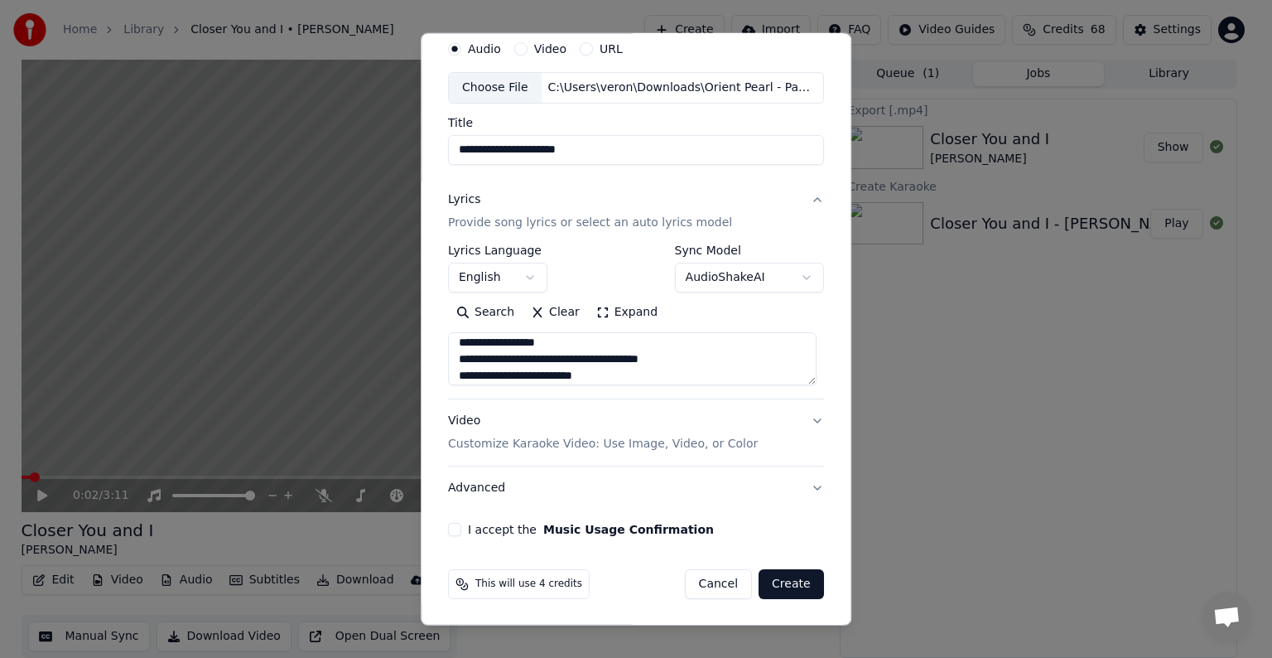
click at [693, 362] on textarea "**********" at bounding box center [632, 358] width 369 height 53
drag, startPoint x: 559, startPoint y: 350, endPoint x: 664, endPoint y: 358, distance: 105.5
click at [664, 358] on textarea "**********" at bounding box center [632, 358] width 369 height 53
click at [562, 377] on textarea "**********" at bounding box center [632, 358] width 369 height 53
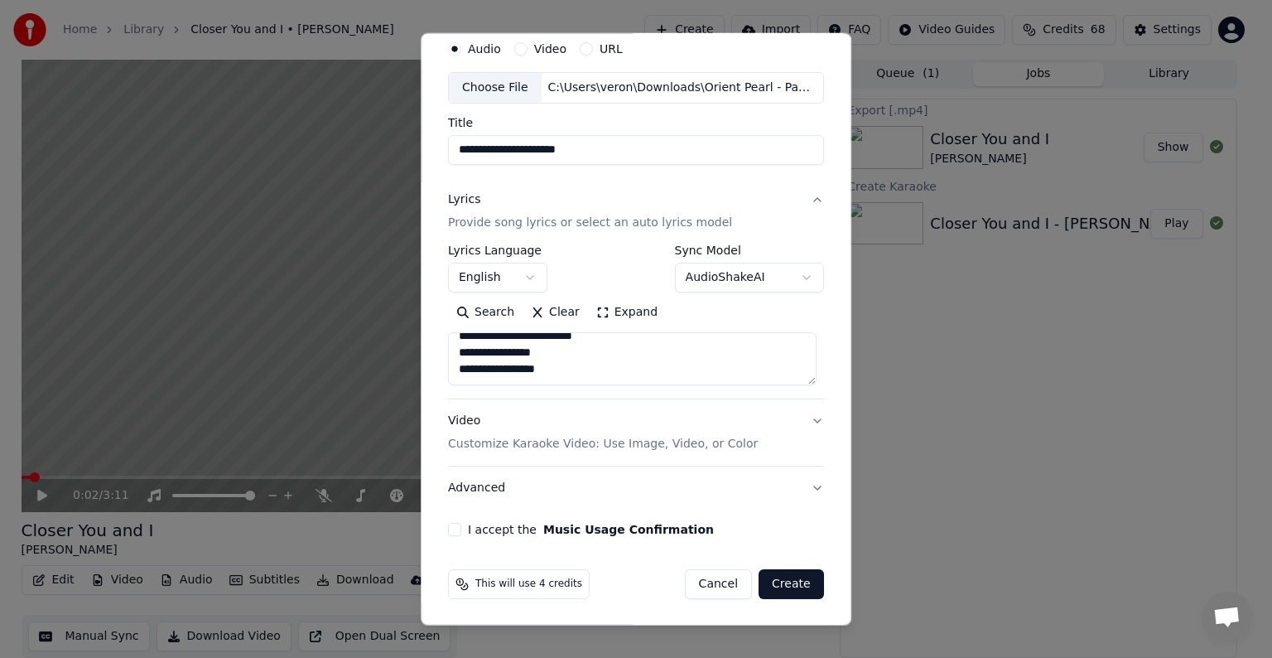
scroll to position [384, 0]
paste textarea "**********"
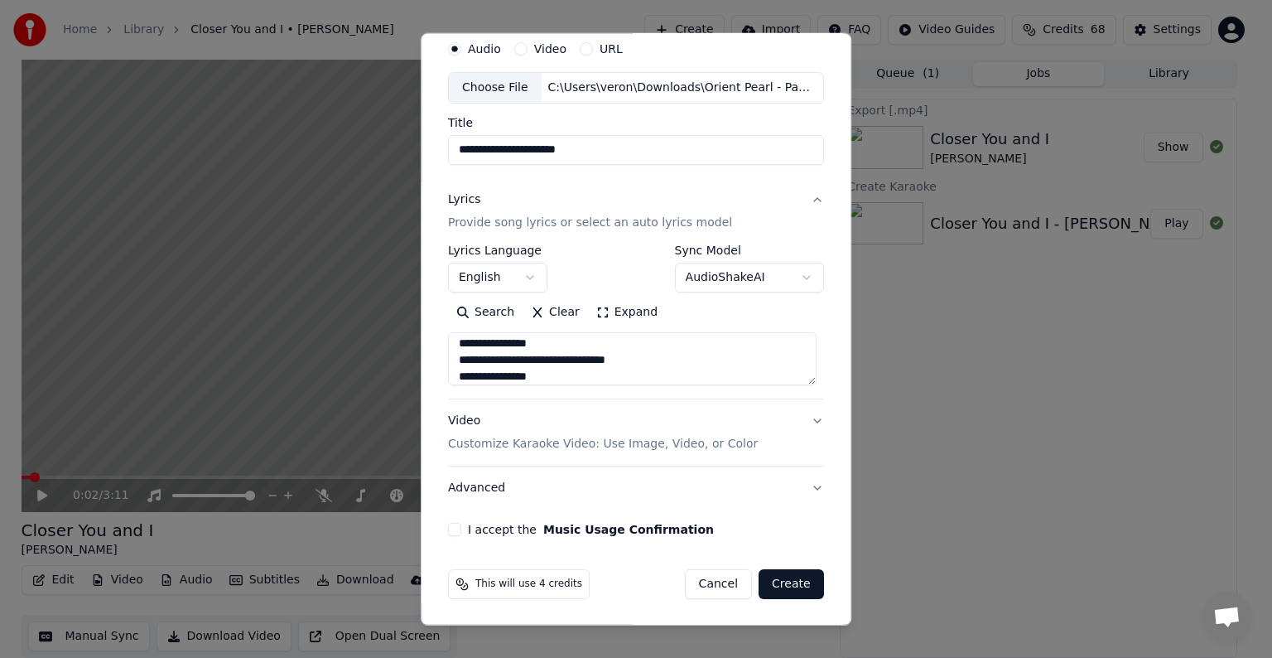
drag, startPoint x: 560, startPoint y: 361, endPoint x: 654, endPoint y: 365, distance: 93.7
click at [654, 365] on textarea at bounding box center [632, 358] width 369 height 53
drag, startPoint x: 559, startPoint y: 355, endPoint x: 664, endPoint y: 360, distance: 104.5
click at [664, 360] on textarea at bounding box center [632, 358] width 369 height 53
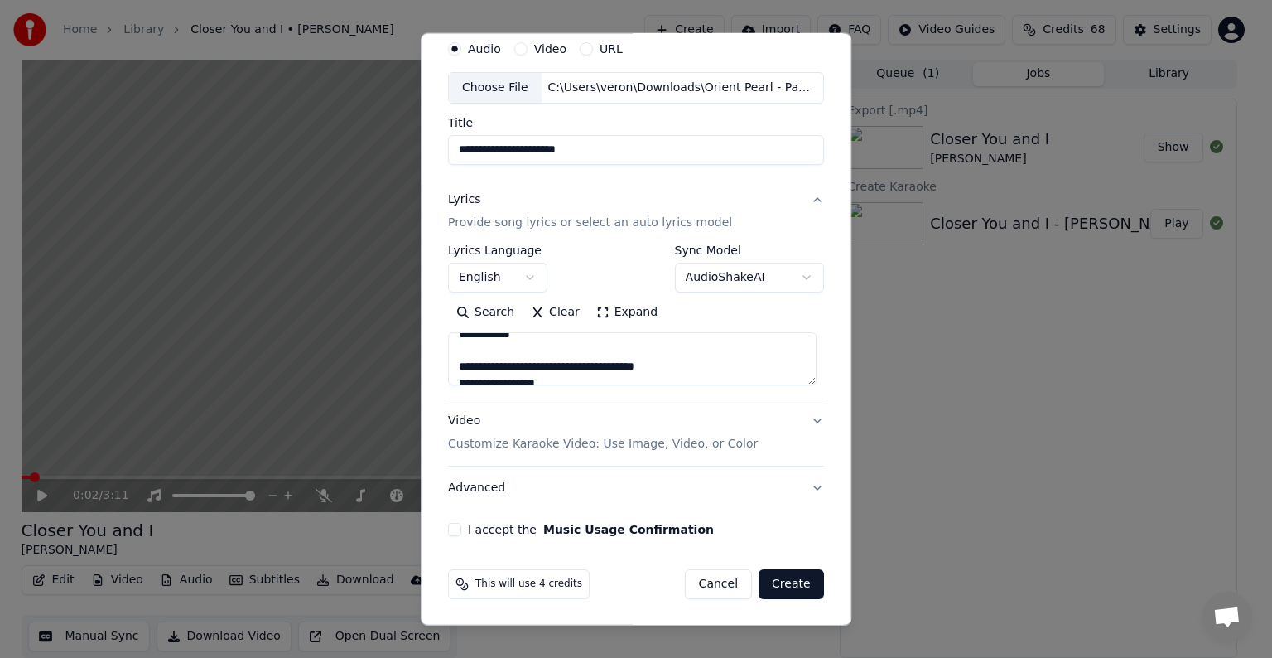
scroll to position [472, 0]
drag, startPoint x: 601, startPoint y: 341, endPoint x: 647, endPoint y: 358, distance: 48.5
click at [647, 358] on textarea at bounding box center [632, 358] width 369 height 53
click at [582, 371] on textarea at bounding box center [632, 358] width 369 height 53
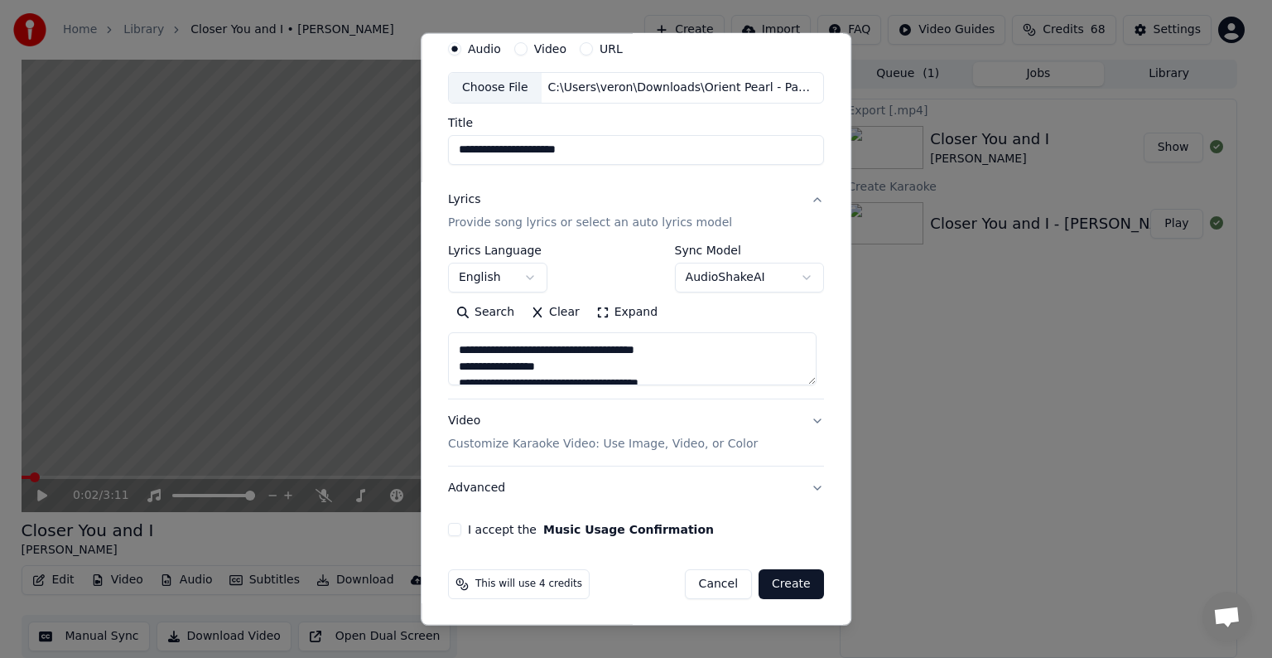
drag, startPoint x: 582, startPoint y: 371, endPoint x: 684, endPoint y: 348, distance: 105.3
click at [686, 348] on textarea at bounding box center [632, 358] width 369 height 53
click at [600, 381] on textarea at bounding box center [632, 358] width 369 height 53
drag, startPoint x: 600, startPoint y: 381, endPoint x: 696, endPoint y: 351, distance: 100.6
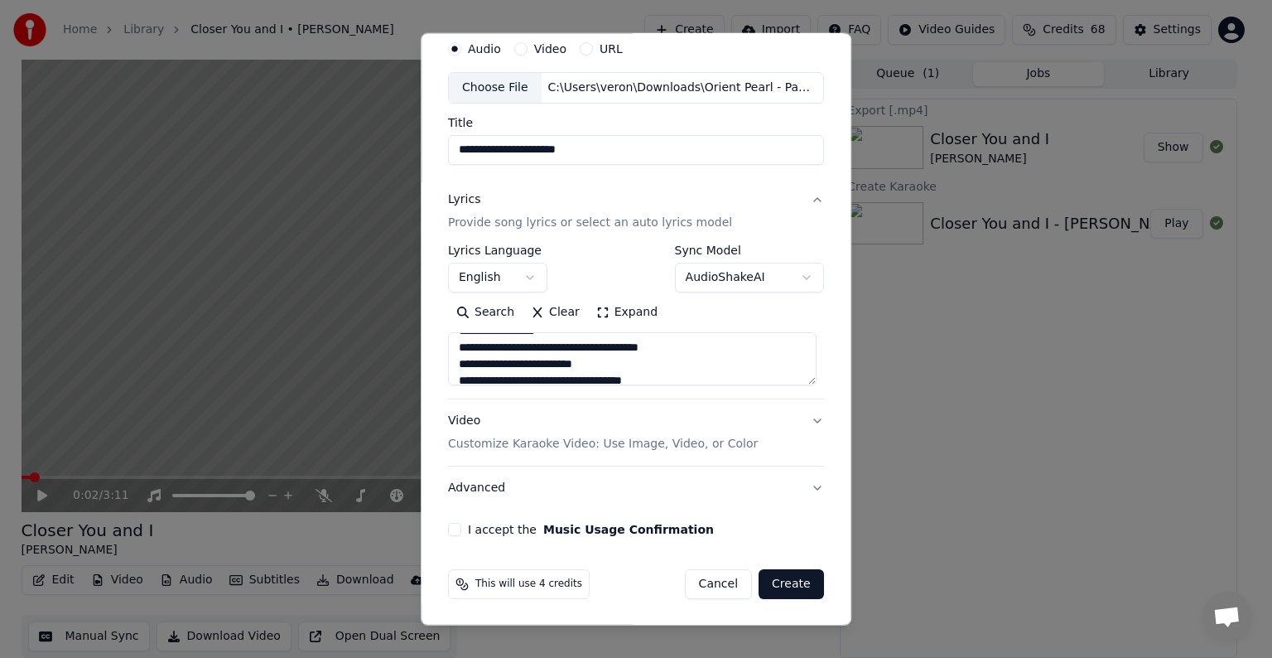
click at [696, 351] on textarea at bounding box center [632, 358] width 369 height 53
click at [569, 365] on textarea "**********" at bounding box center [632, 358] width 369 height 53
paste textarea "**********"
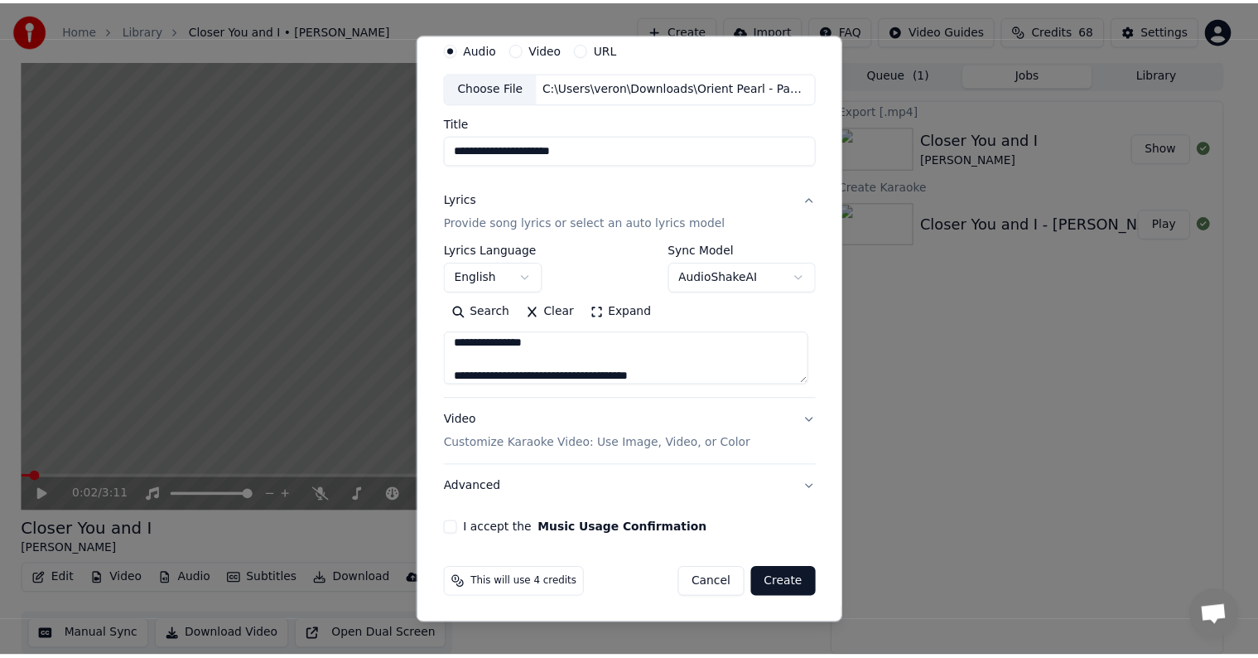
scroll to position [666, 0]
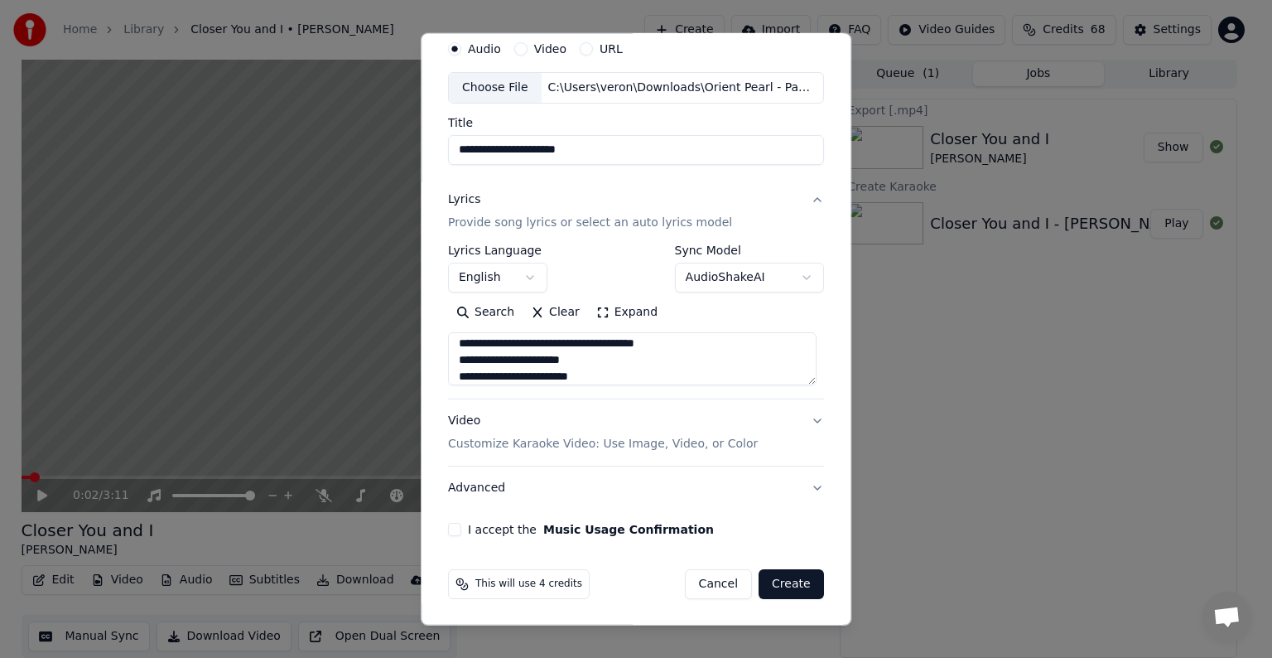
type textarea "**********"
click at [451, 530] on button "I accept the Music Usage Confirmation" at bounding box center [454, 529] width 13 height 13
click at [773, 581] on button "Create" at bounding box center [791, 584] width 65 height 30
select select "**"
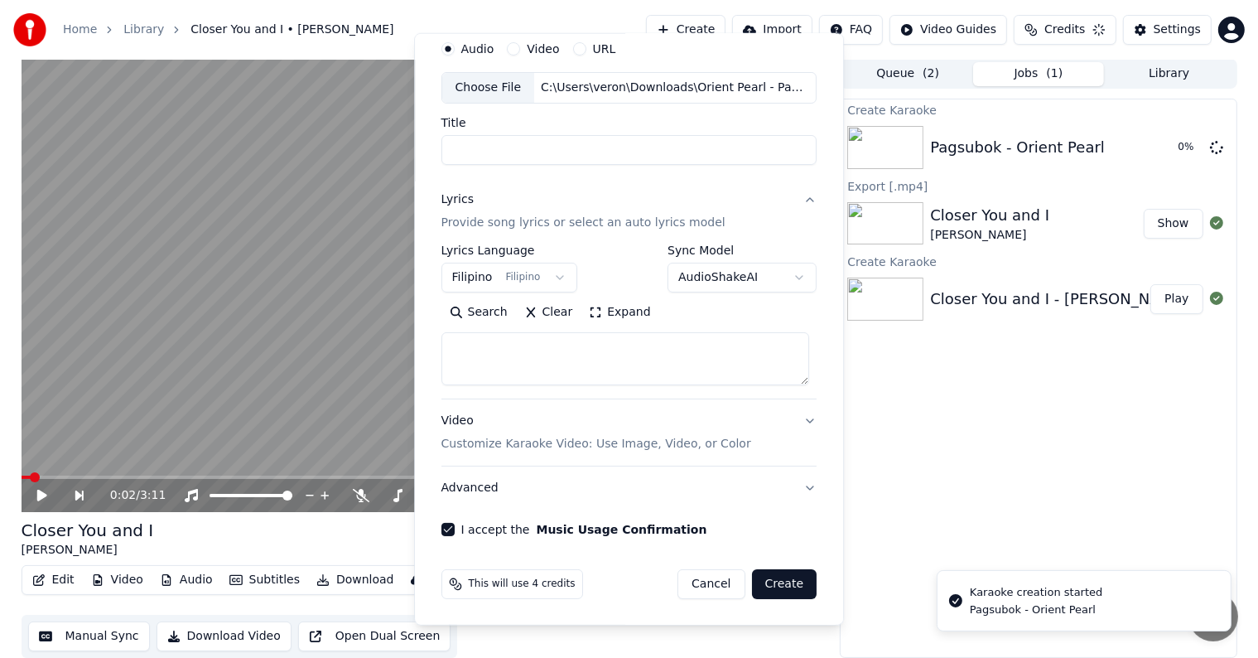
scroll to position [0, 0]
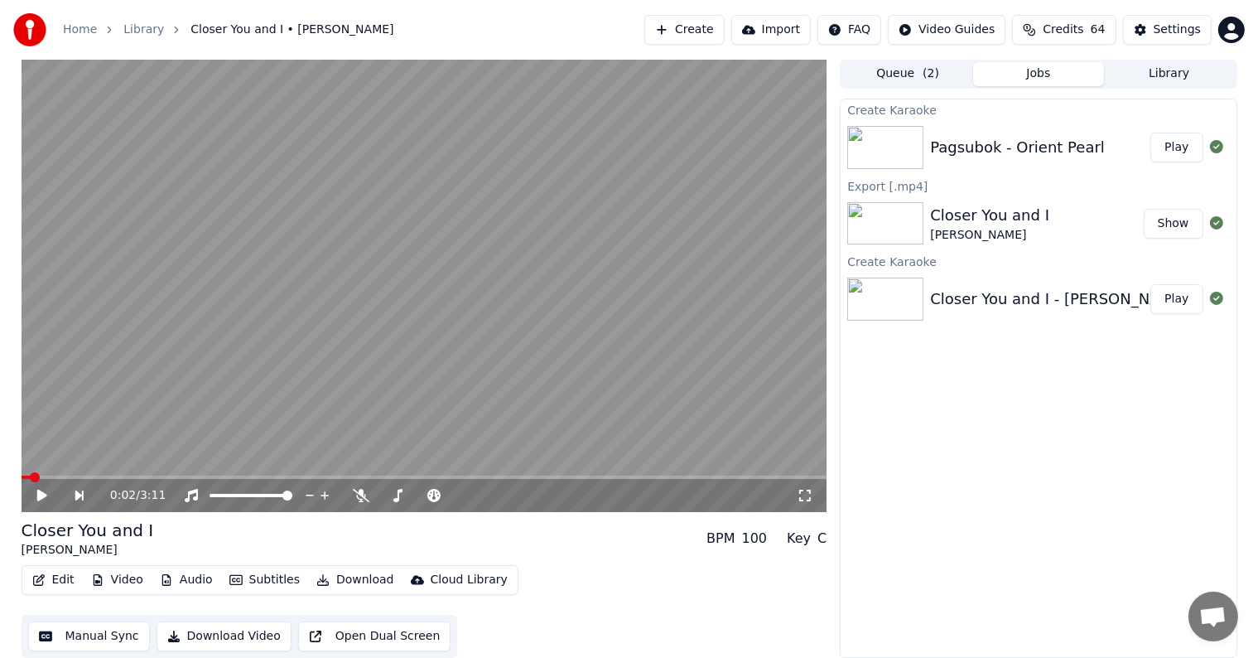
click at [1183, 148] on button "Play" at bounding box center [1177, 148] width 52 height 30
click at [1151, 133] on button "Play" at bounding box center [1177, 148] width 52 height 30
click at [53, 474] on video at bounding box center [425, 285] width 806 height 453
click at [53, 476] on span at bounding box center [425, 477] width 806 height 3
click at [50, 476] on span at bounding box center [38, 477] width 33 height 3
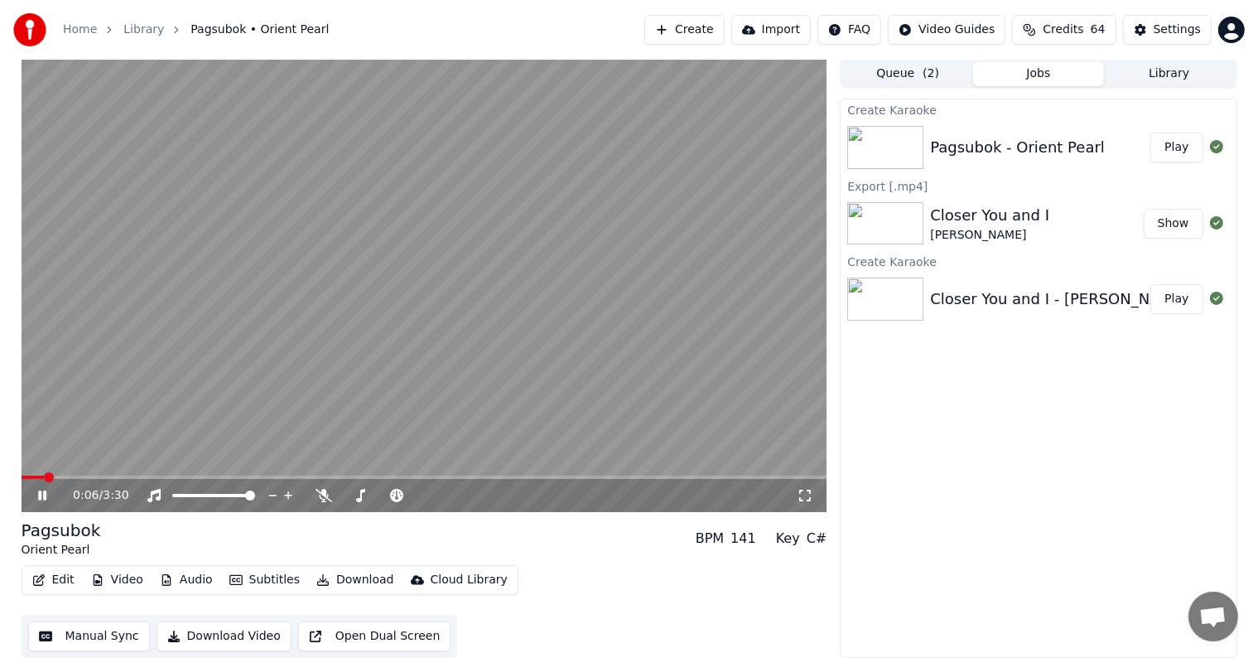
click at [44, 477] on span at bounding box center [33, 477] width 23 height 3
click at [38, 476] on span at bounding box center [31, 477] width 19 height 3
click at [1185, 17] on button "Settings" at bounding box center [1167, 30] width 89 height 30
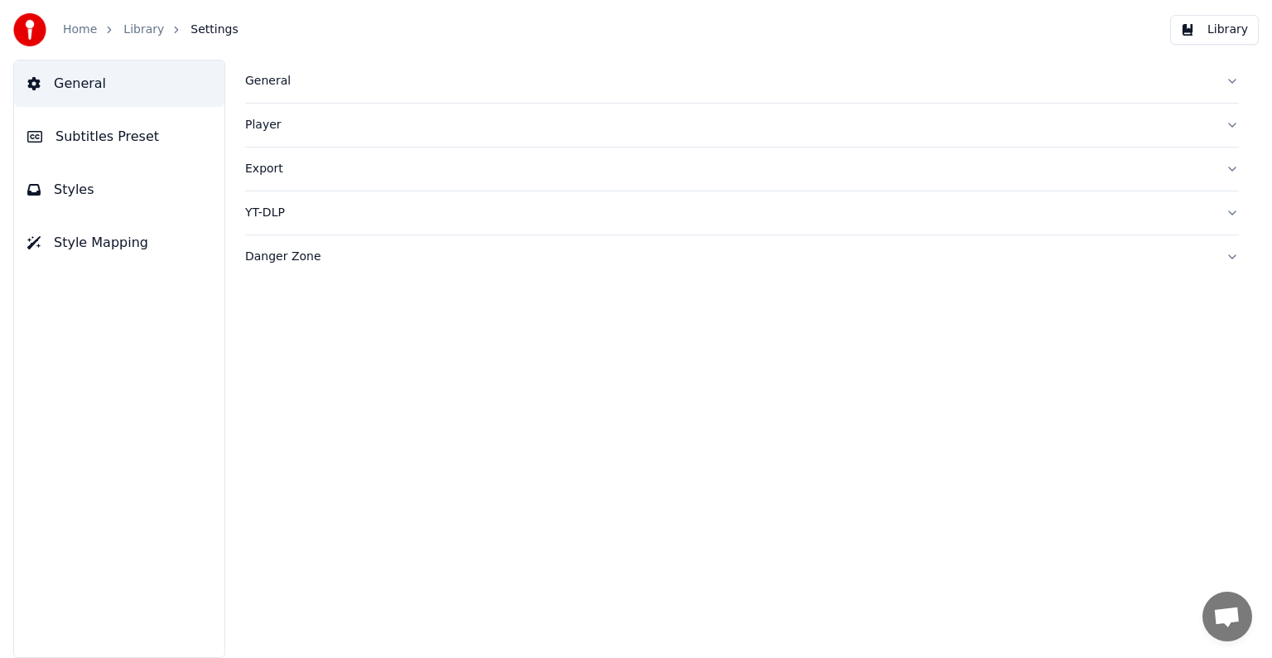
click at [105, 160] on div "General Subtitles Preset Styles Style Mapping" at bounding box center [119, 359] width 212 height 598
click at [103, 133] on span "Subtitles Preset" at bounding box center [108, 137] width 104 height 20
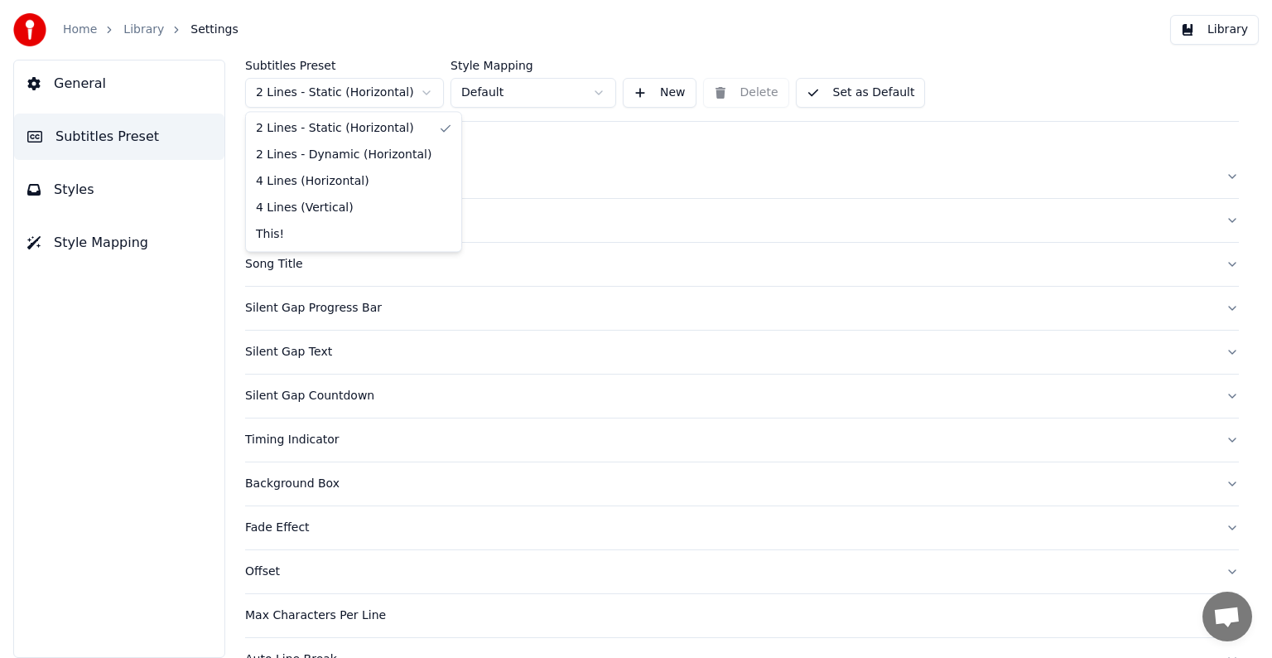
click at [331, 83] on html "Home Library Settings Library General Subtitles Preset Styles Style Mapping Sub…" at bounding box center [636, 329] width 1272 height 658
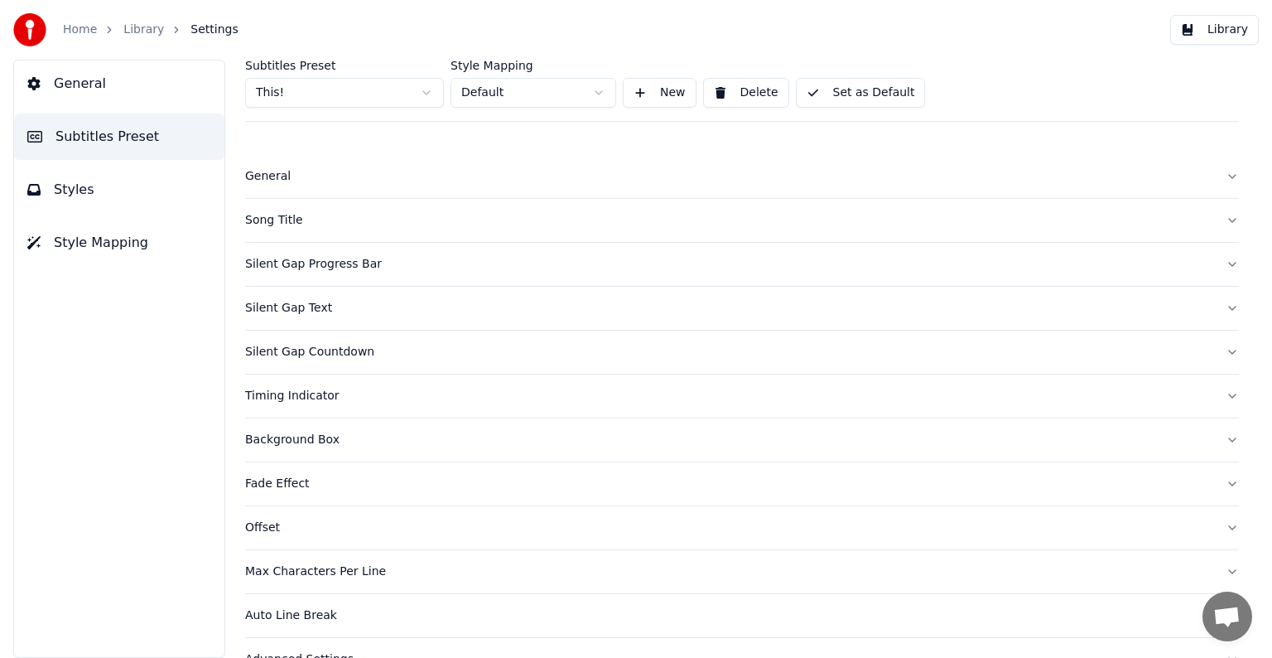
drag, startPoint x: 267, startPoint y: 169, endPoint x: 272, endPoint y: 232, distance: 63.2
click at [272, 232] on div "General Song Title Silent Gap Progress Bar Silent Gap Text Silent Gap Countdown…" at bounding box center [742, 418] width 994 height 526
click at [272, 224] on div "Song Title" at bounding box center [729, 220] width 968 height 17
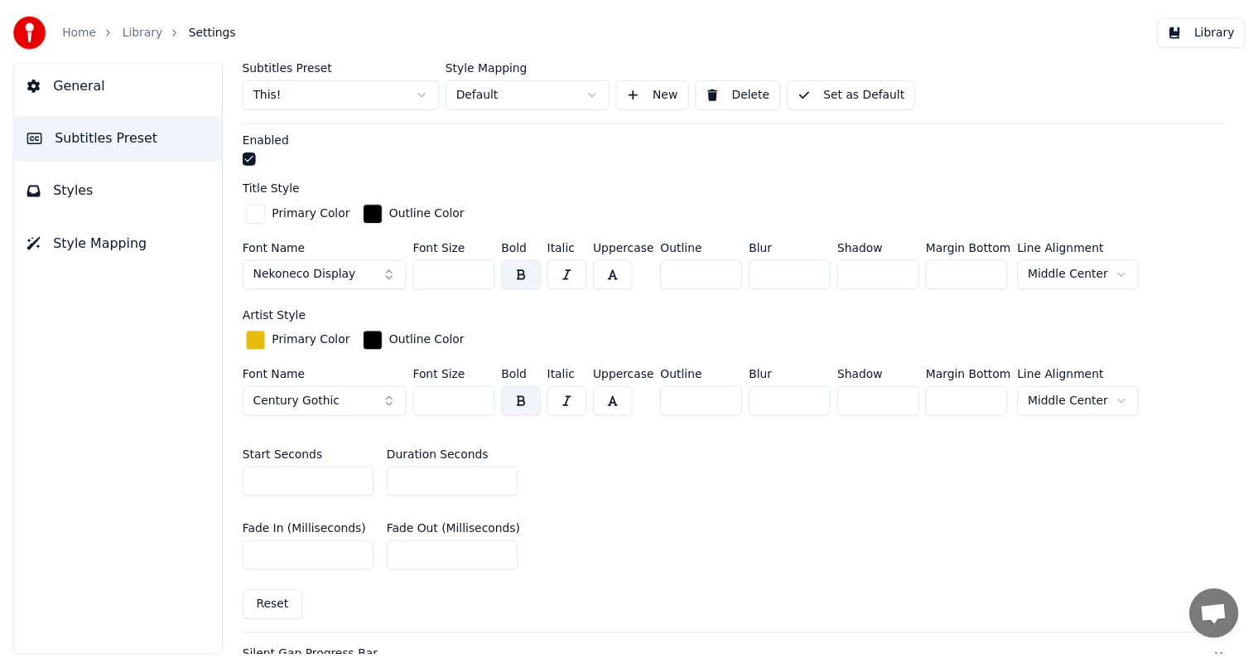
scroll to position [497, 0]
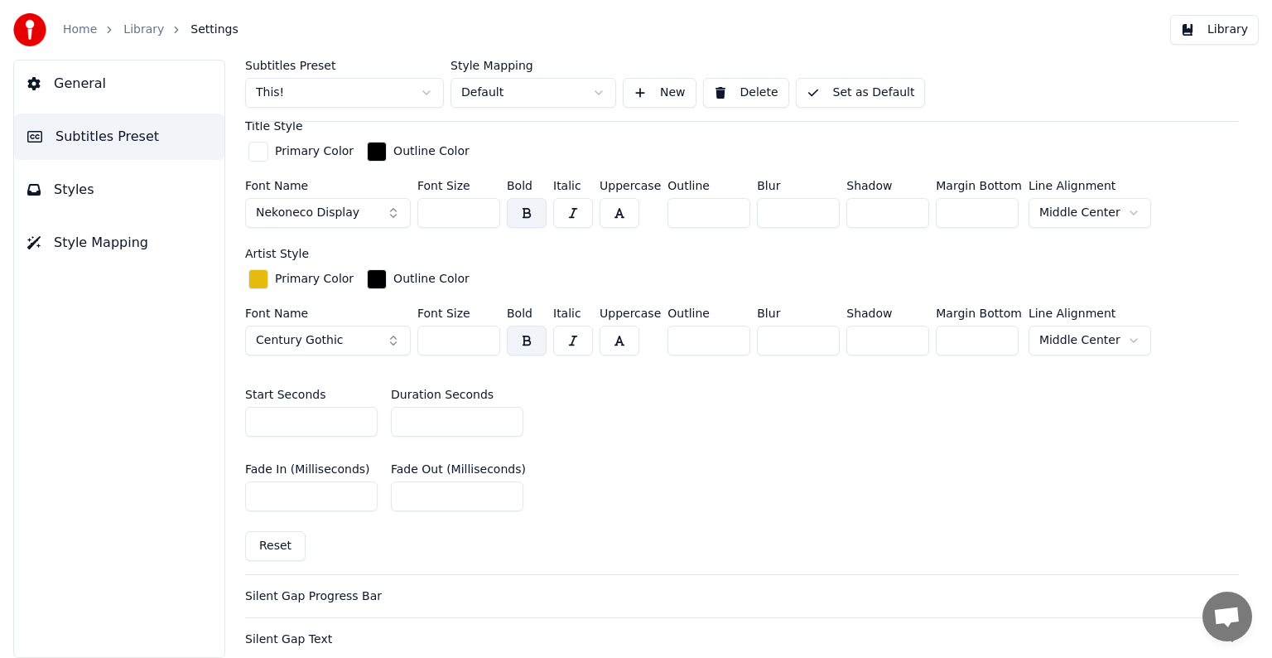
click at [507, 416] on input "*" at bounding box center [457, 422] width 133 height 30
type input "*"
click at [507, 416] on input "*" at bounding box center [457, 422] width 133 height 30
click at [846, 80] on button "Set as Default" at bounding box center [861, 93] width 130 height 30
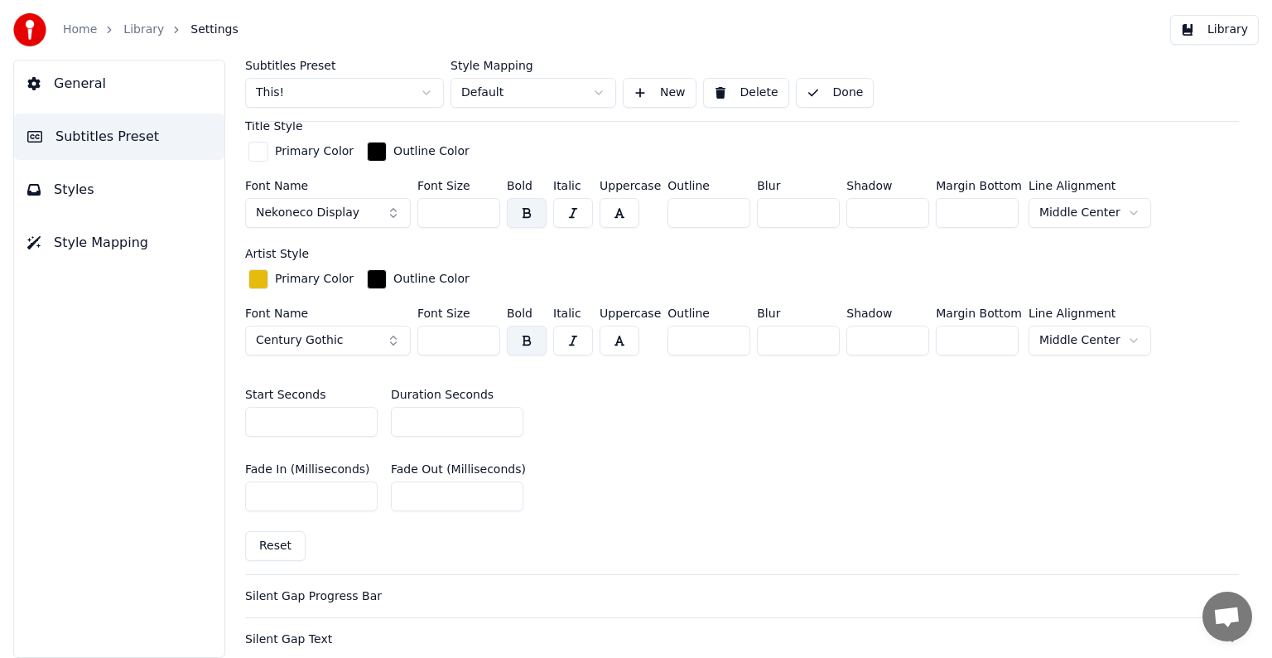
click at [139, 25] on link "Library" at bounding box center [143, 30] width 41 height 17
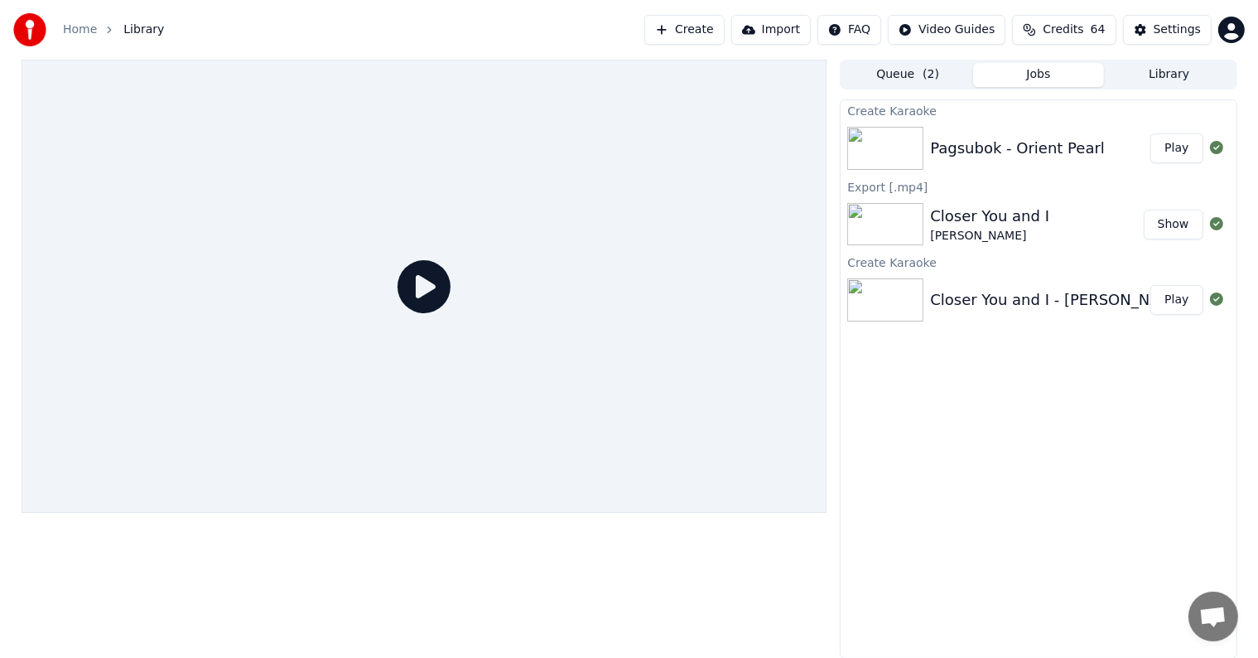
click at [1169, 147] on button "Play" at bounding box center [1177, 148] width 52 height 30
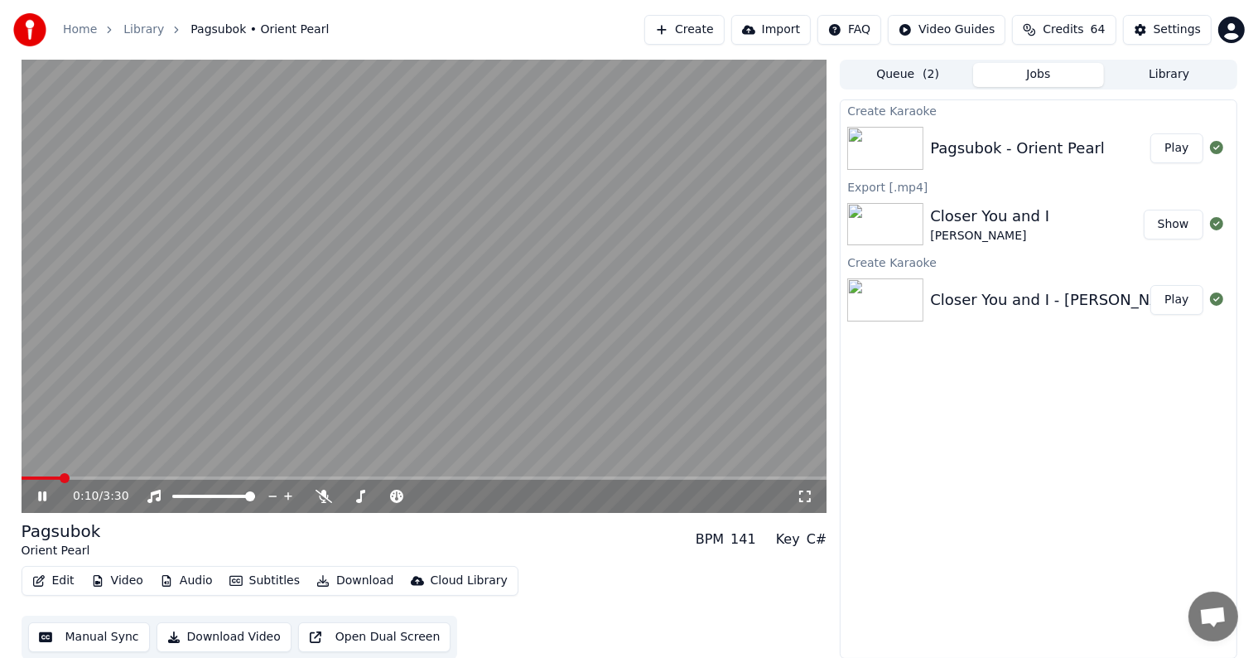
click at [95, 642] on button "Manual Sync" at bounding box center [89, 637] width 122 height 30
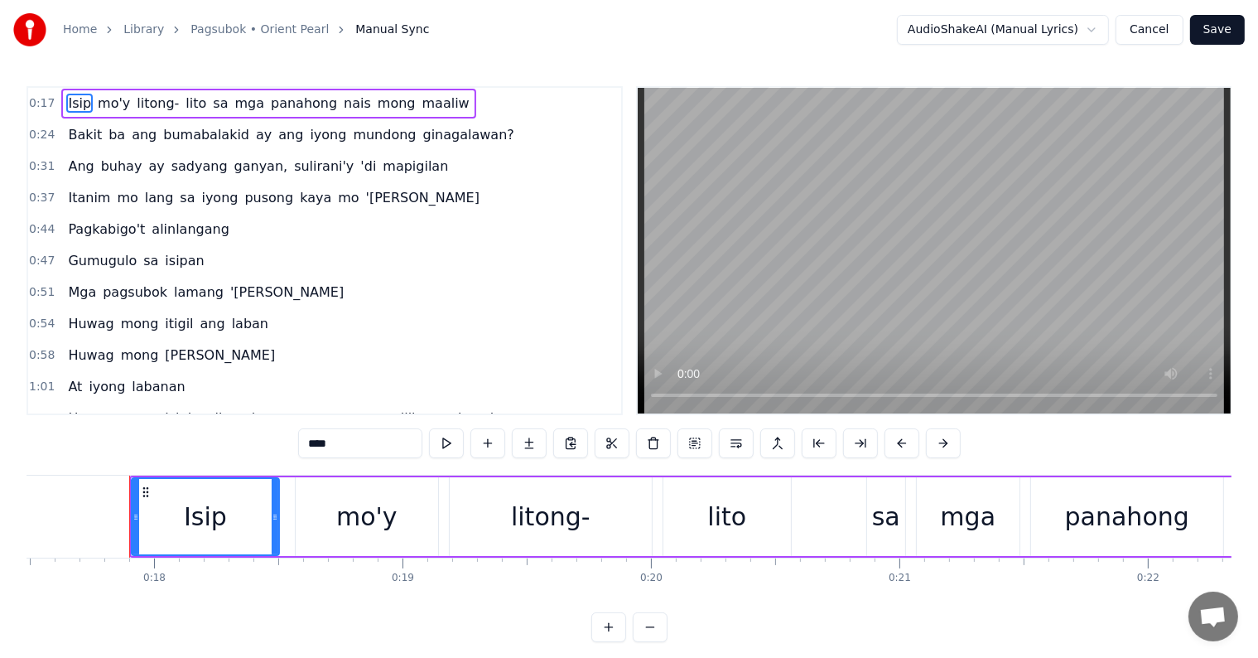
scroll to position [0, 4365]
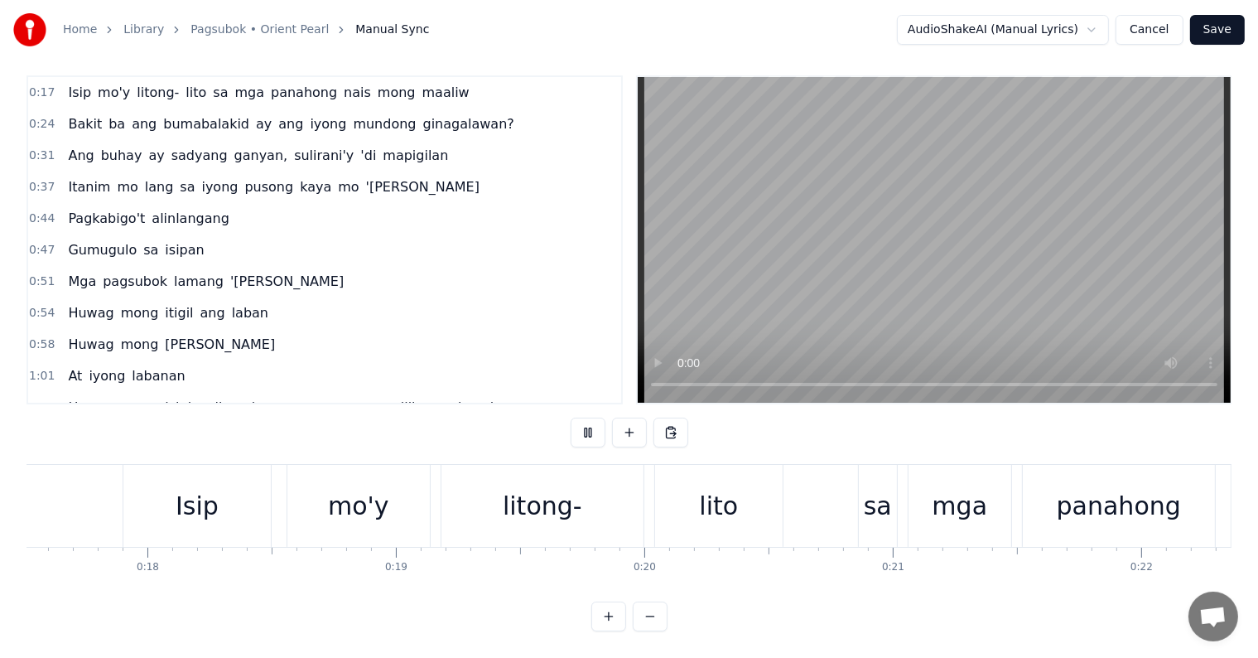
scroll to position [0, 5733]
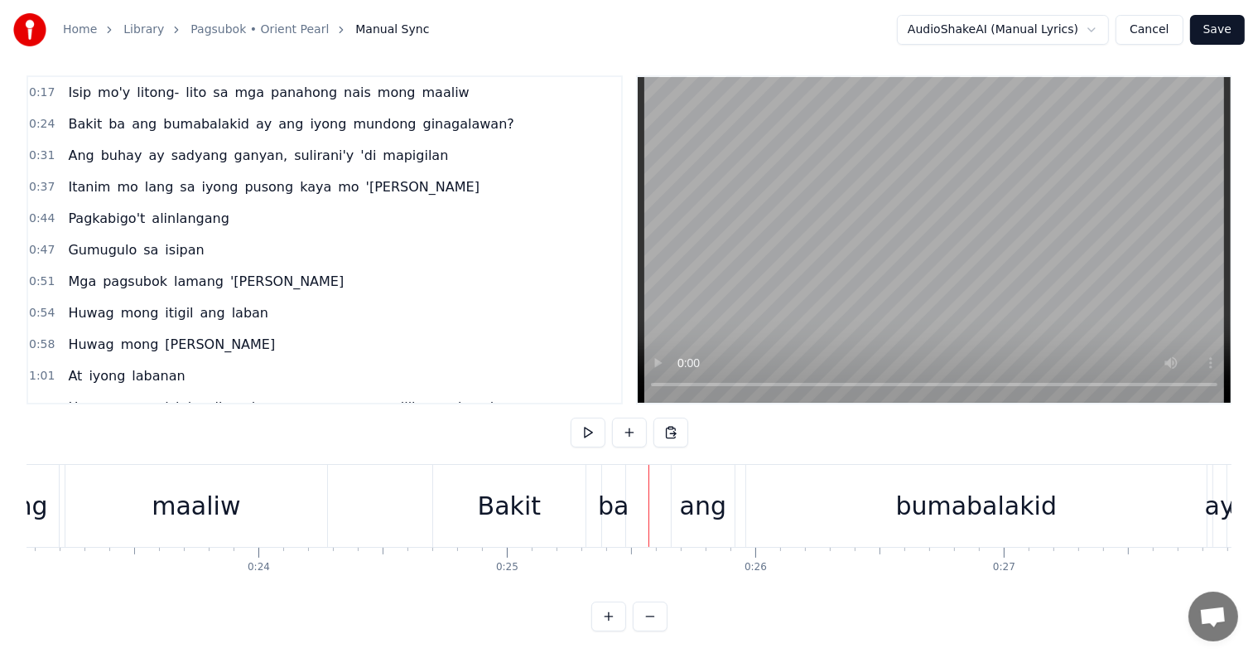
click at [220, 496] on div "maaliw" at bounding box center [196, 505] width 89 height 37
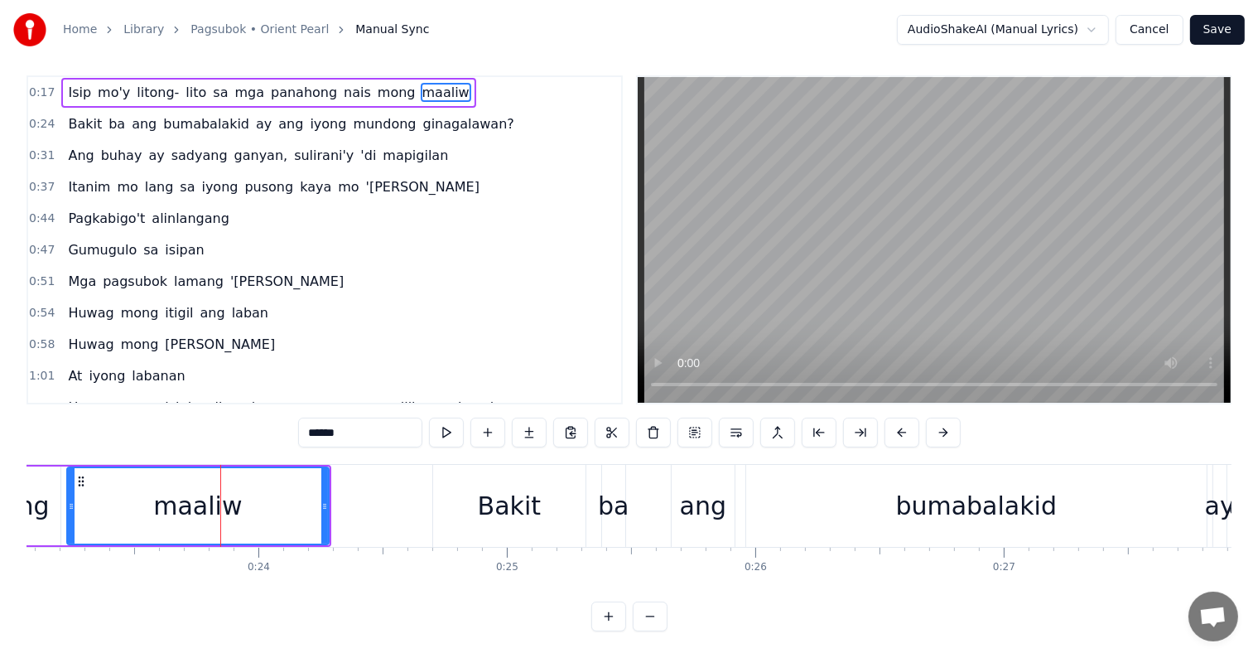
scroll to position [0, 0]
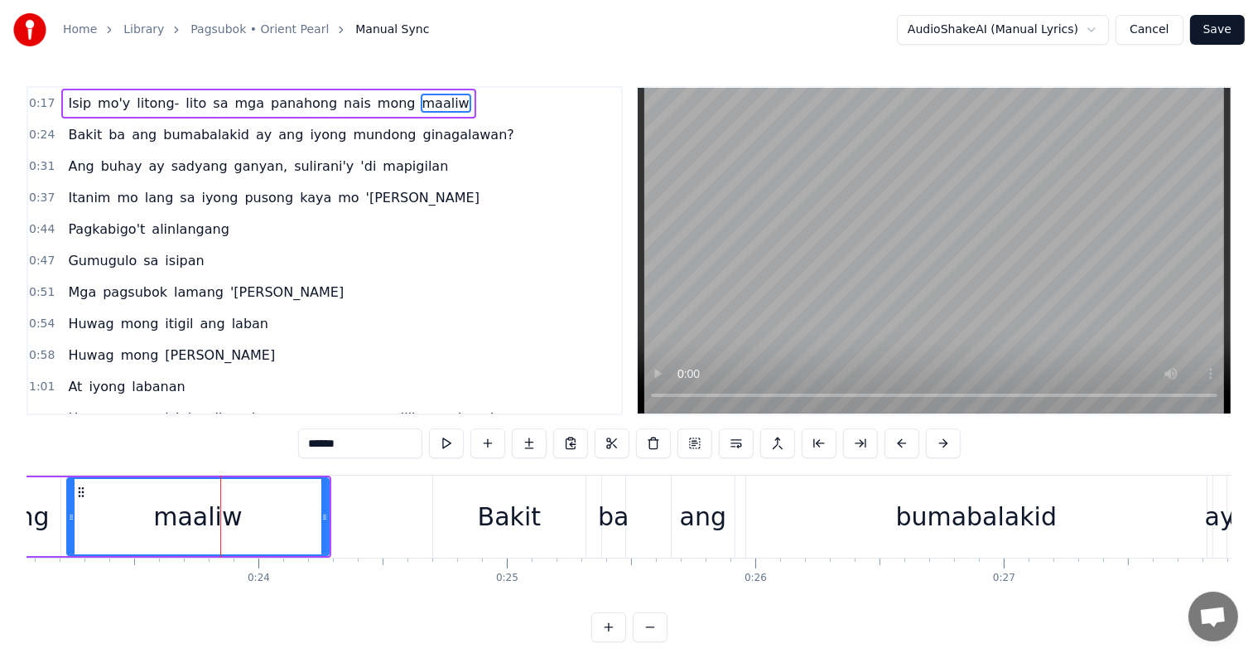
drag, startPoint x: 374, startPoint y: 447, endPoint x: 328, endPoint y: 447, distance: 46.4
click at [328, 447] on input "******" at bounding box center [360, 443] width 124 height 30
type input "*******"
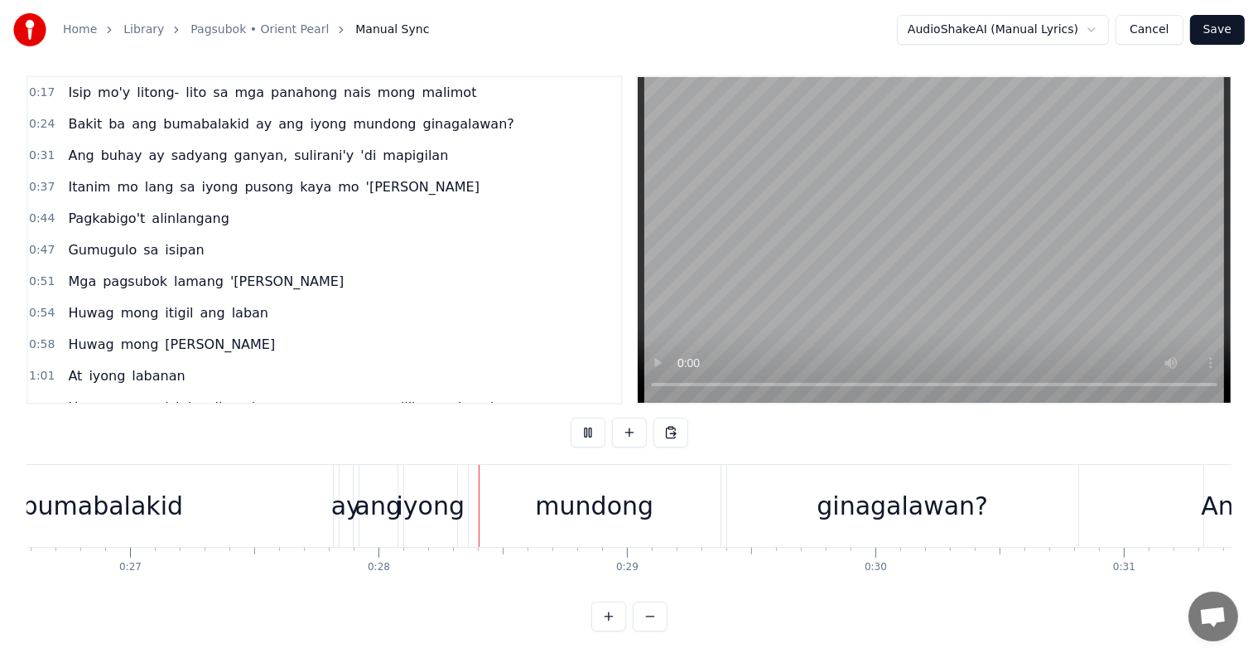
scroll to position [0, 6828]
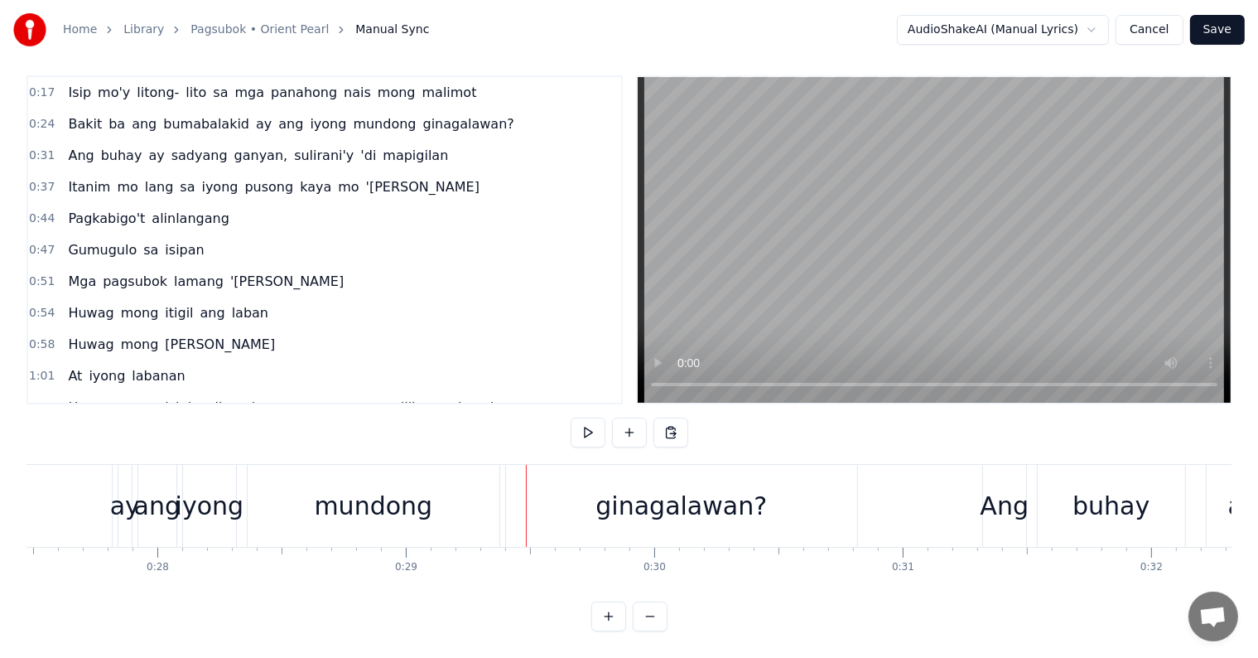
click at [421, 505] on div "mundong" at bounding box center [373, 505] width 118 height 37
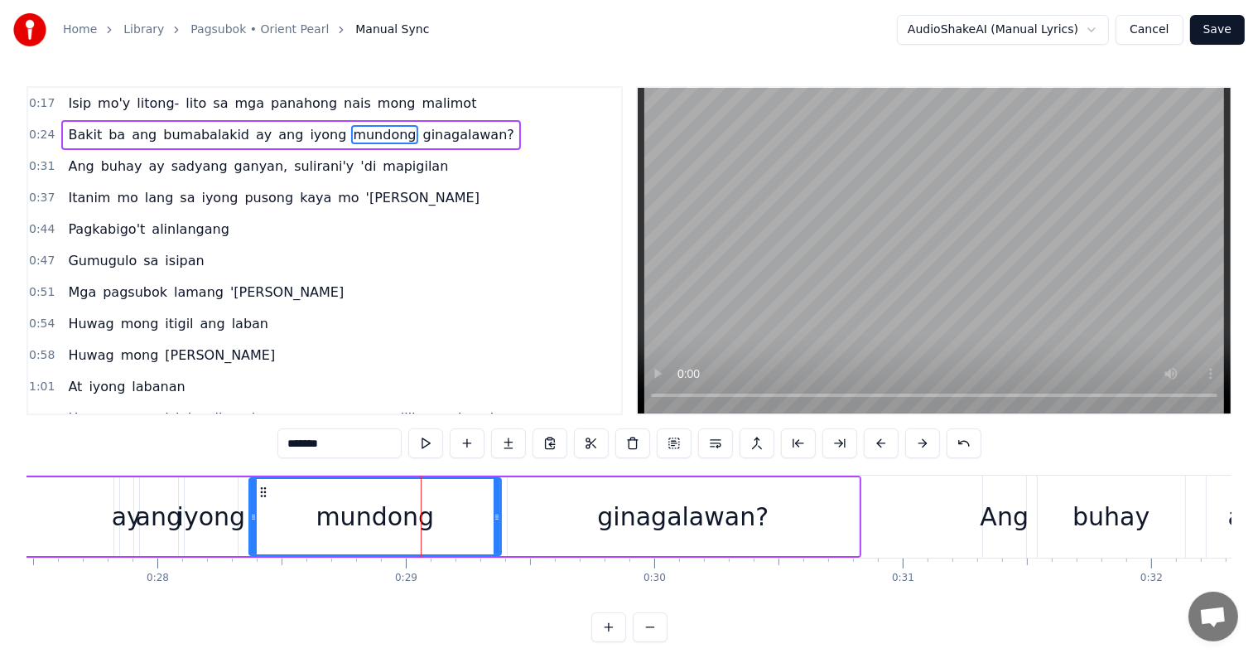
click at [254, 130] on span "ay" at bounding box center [263, 134] width 19 height 19
type input "**"
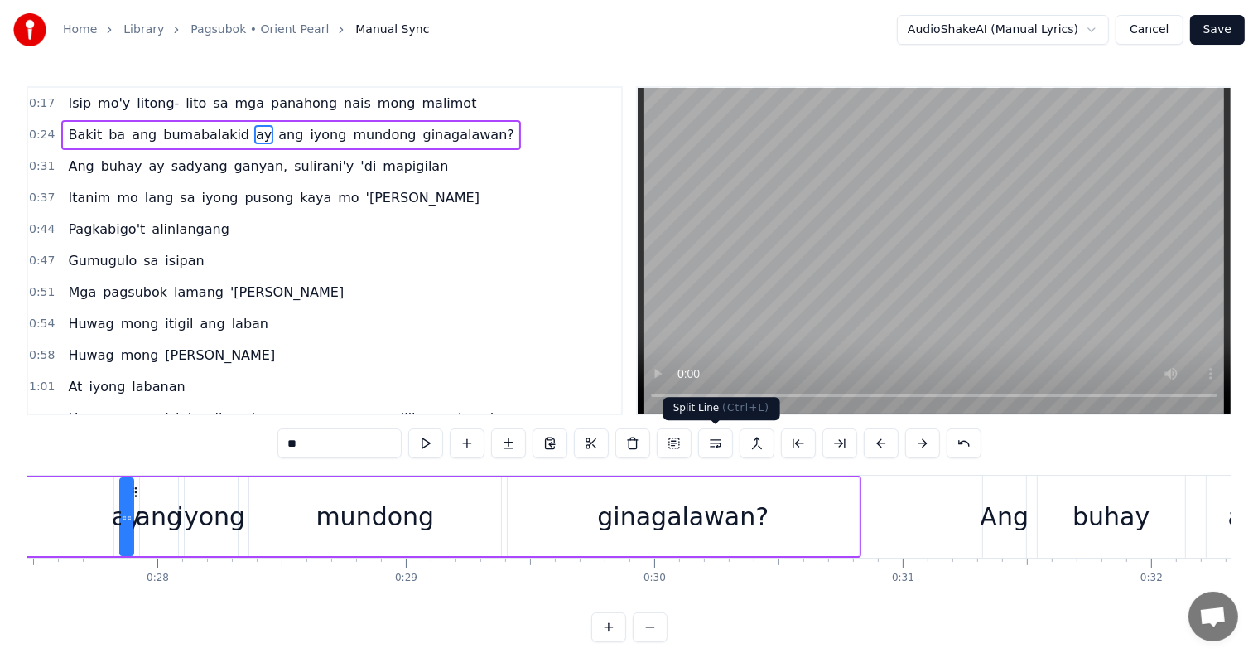
click at [712, 442] on button at bounding box center [715, 443] width 35 height 30
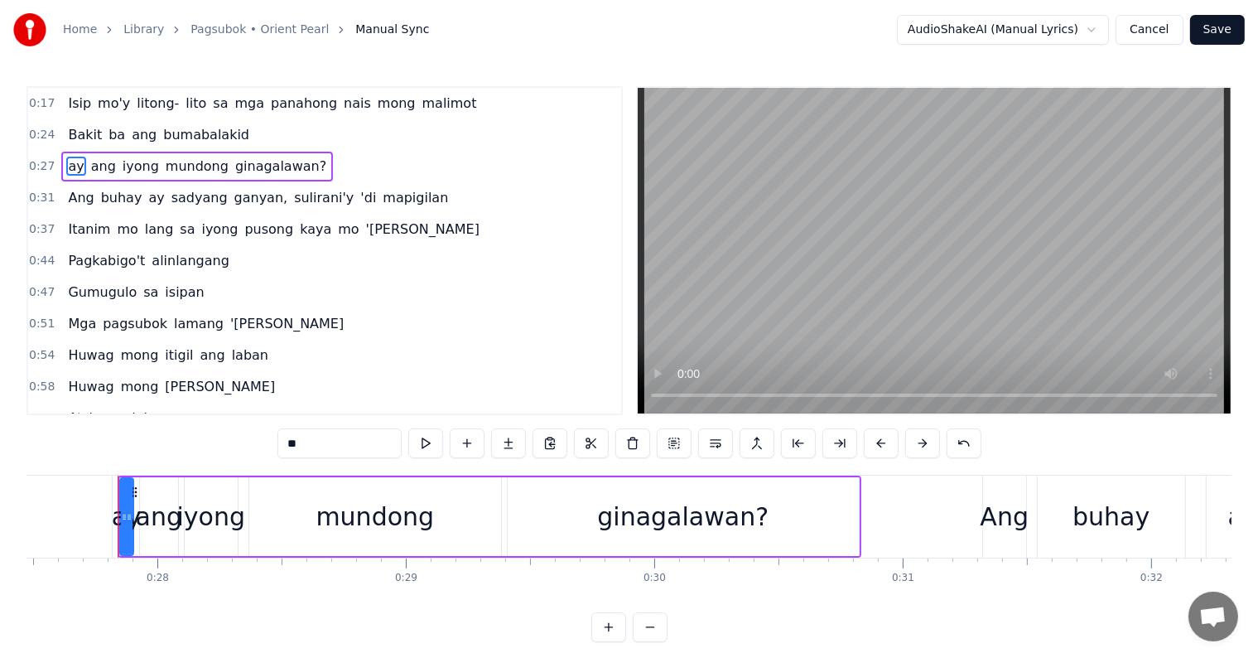
click at [233, 119] on div "0:24 Bakit ba ang bumabalakid" at bounding box center [324, 134] width 593 height 31
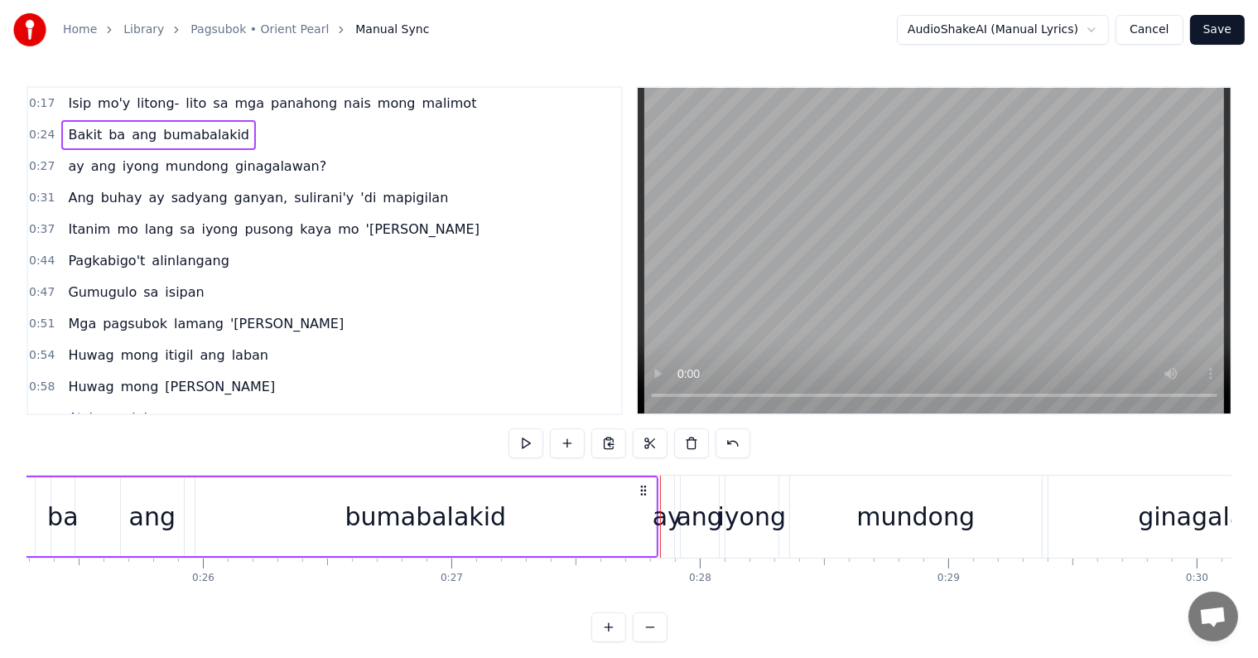
click at [232, 138] on div "0:24 Bakit ba ang bumabalakid" at bounding box center [324, 134] width 593 height 31
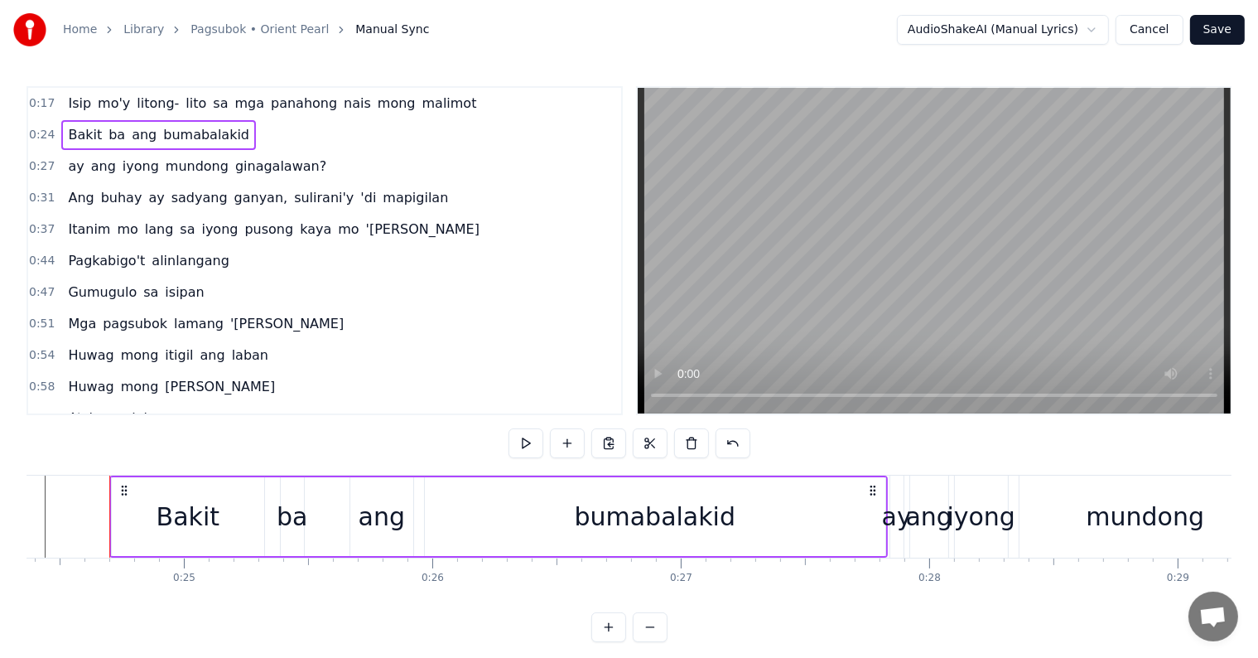
scroll to position [0, 6055]
click at [234, 159] on span "ginagalawan?" at bounding box center [281, 166] width 94 height 19
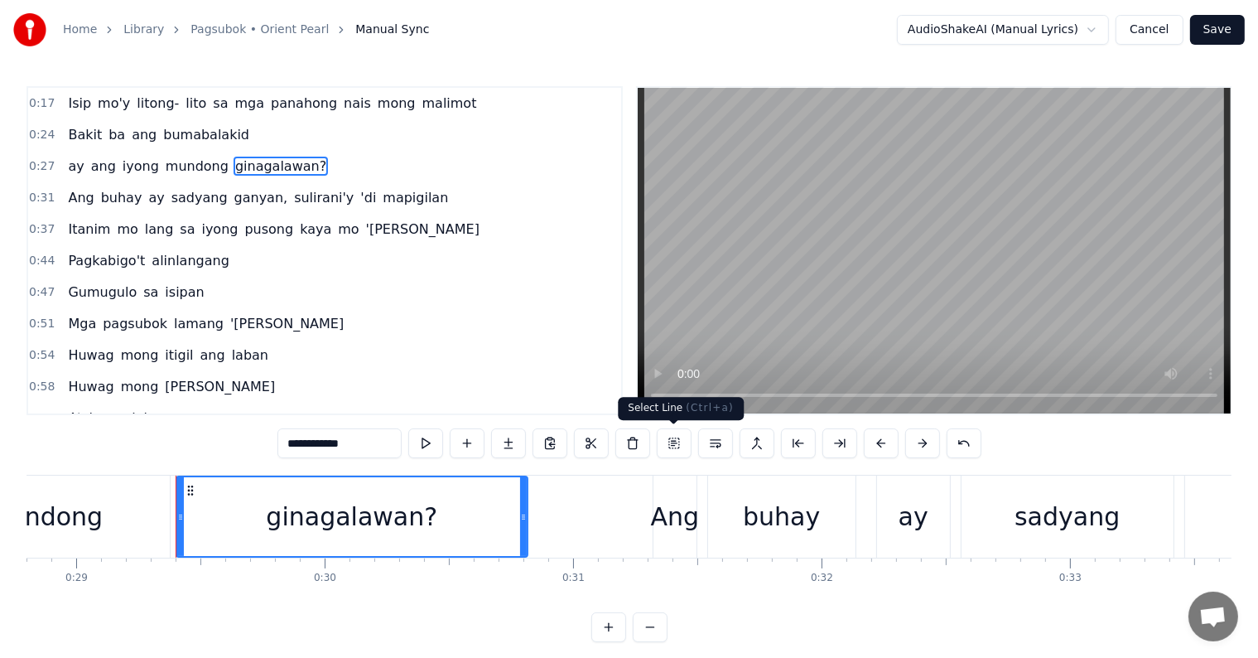
scroll to position [0, 7223]
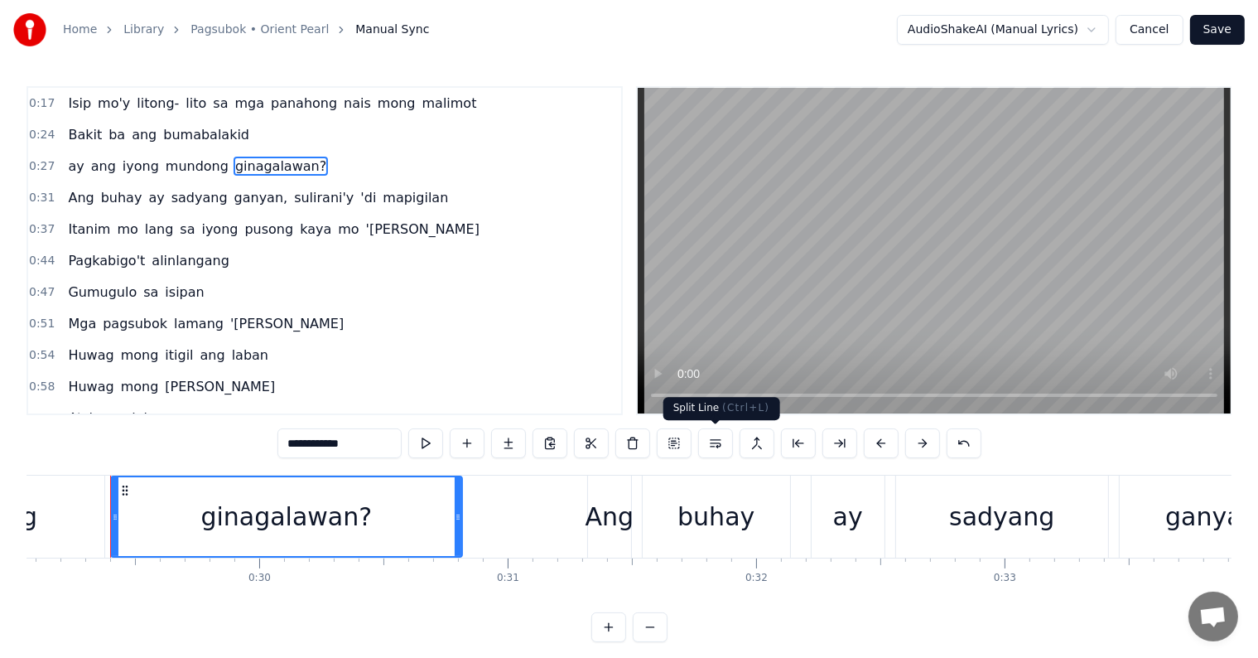
click at [719, 446] on button at bounding box center [715, 443] width 35 height 30
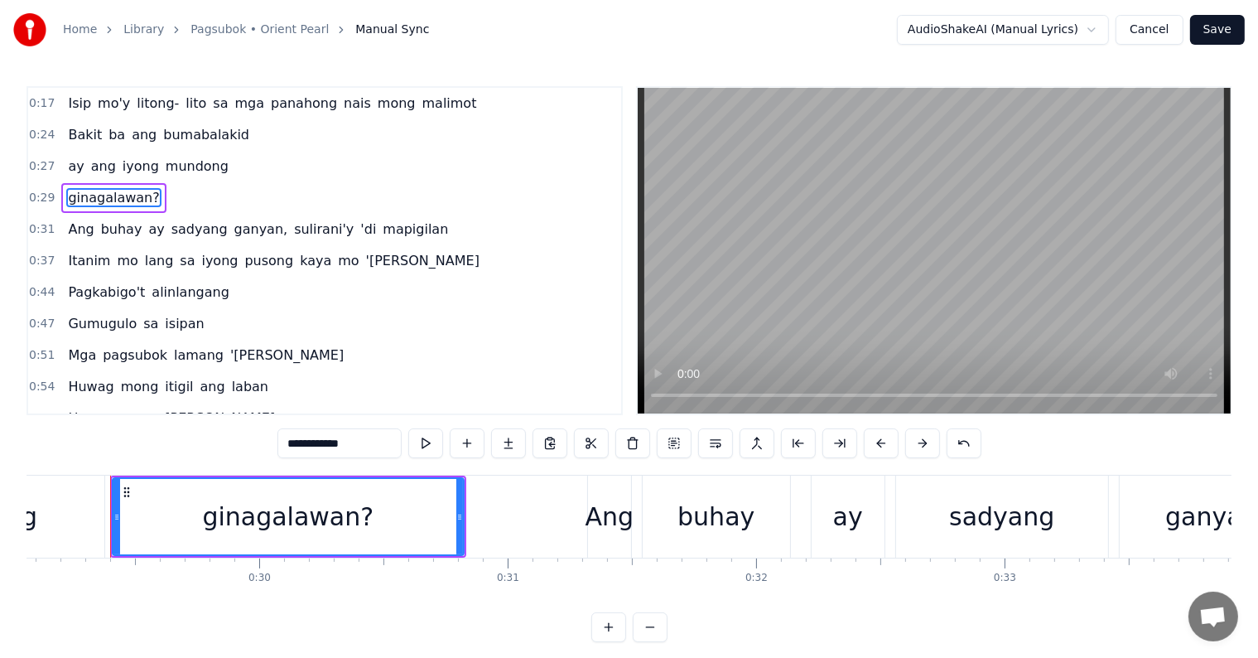
click at [242, 161] on div "0:27 ay ang iyong mundong" at bounding box center [324, 166] width 593 height 31
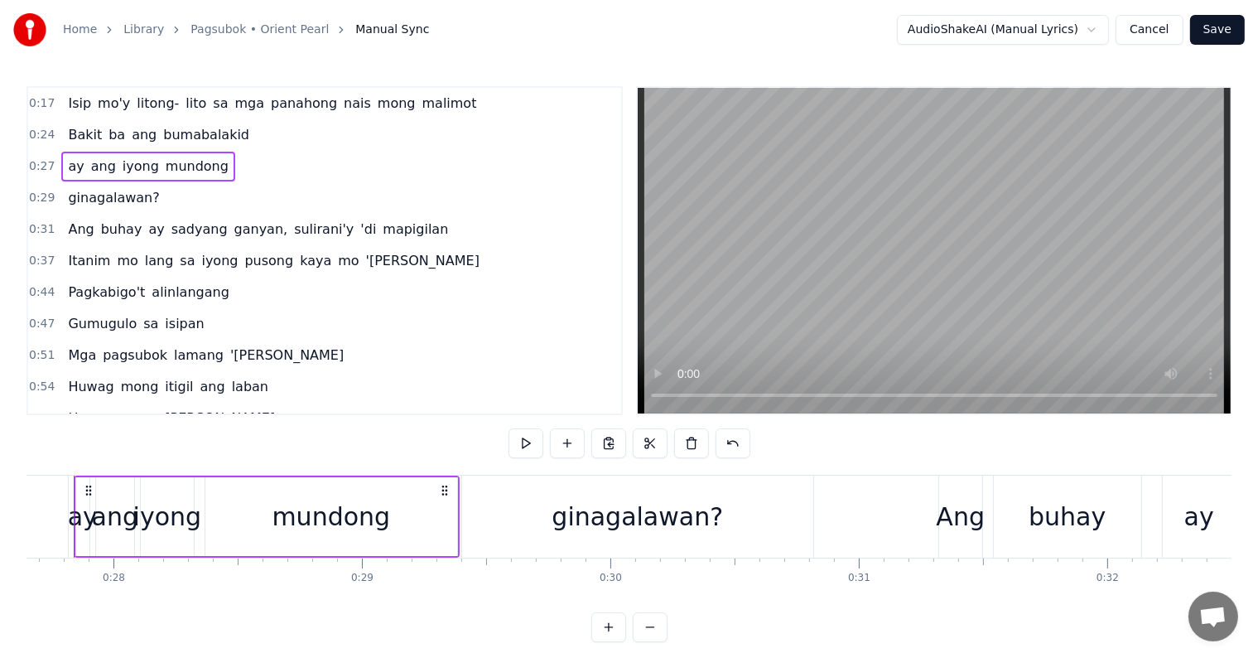
scroll to position [0, 6835]
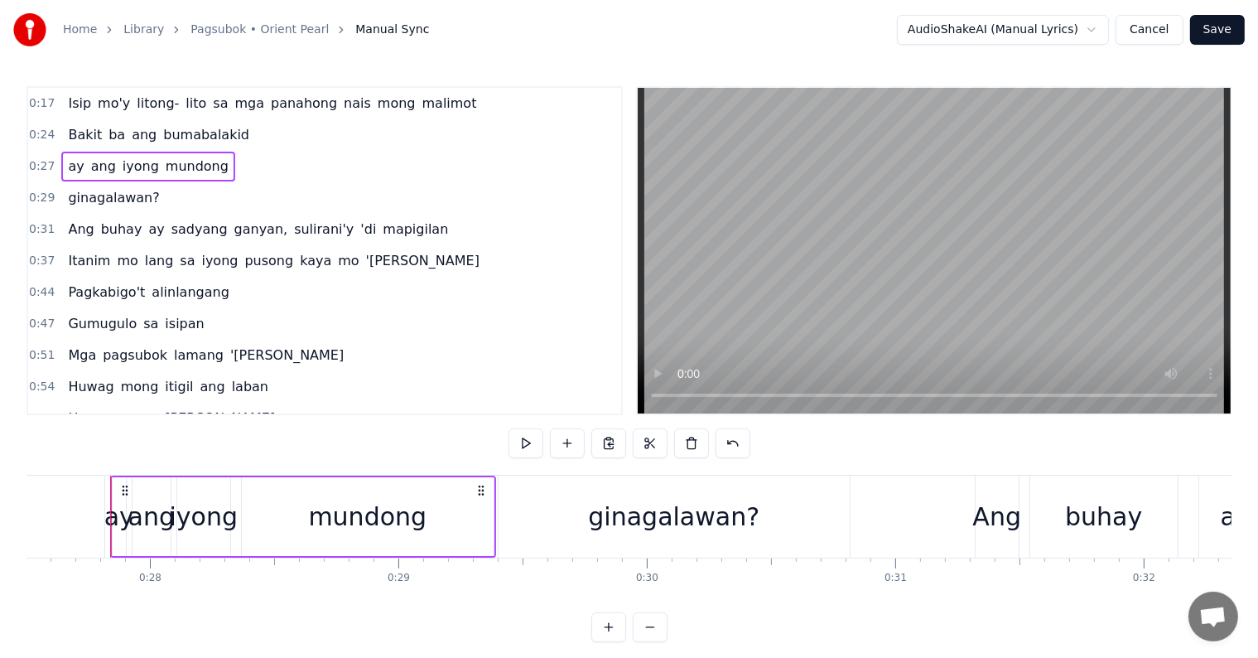
click at [342, 103] on span "nais" at bounding box center [357, 103] width 31 height 19
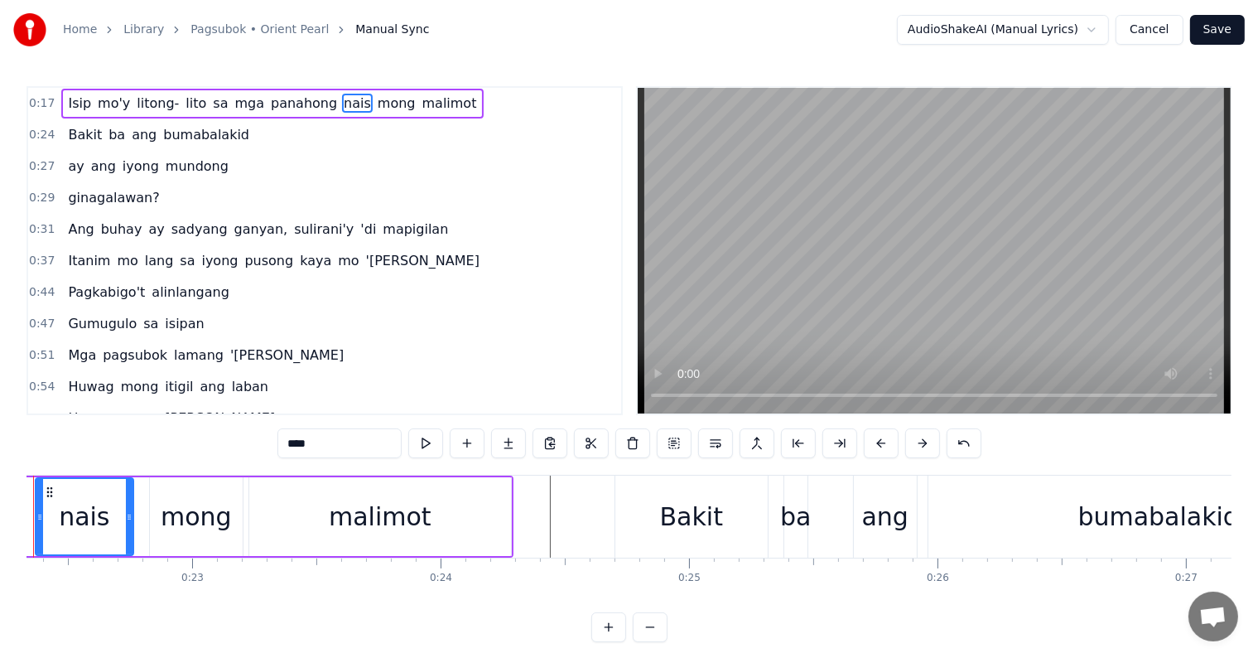
scroll to position [0, 5473]
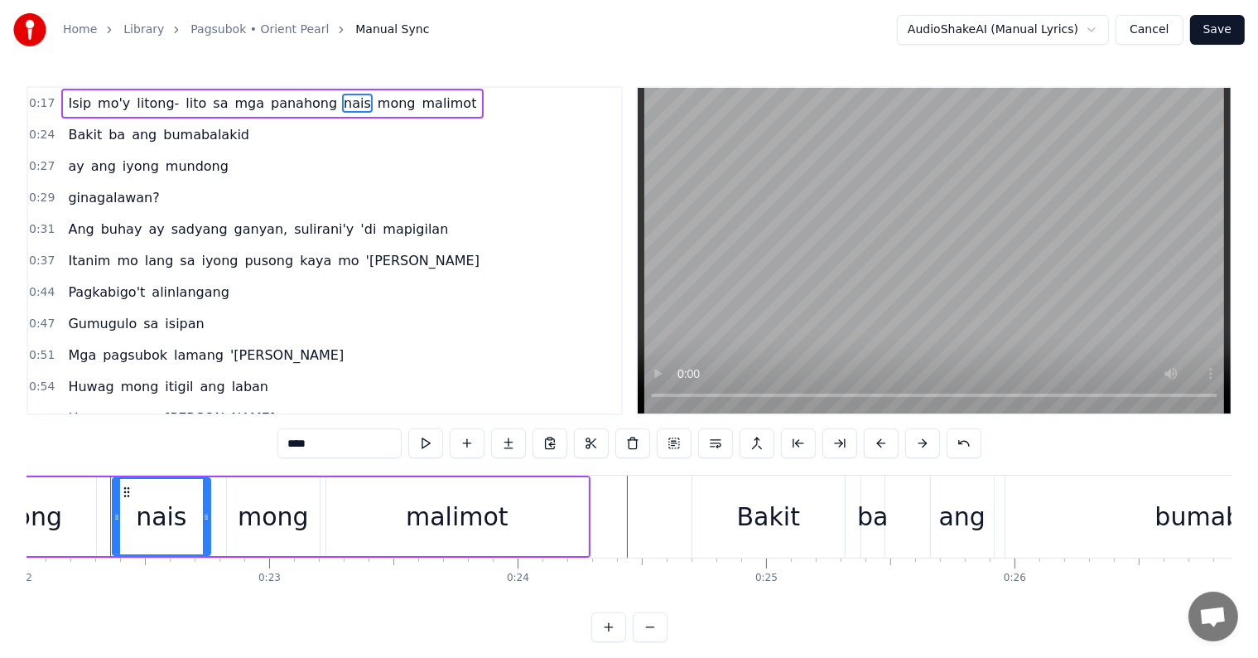
click at [73, 97] on span "Isip" at bounding box center [79, 103] width 27 height 19
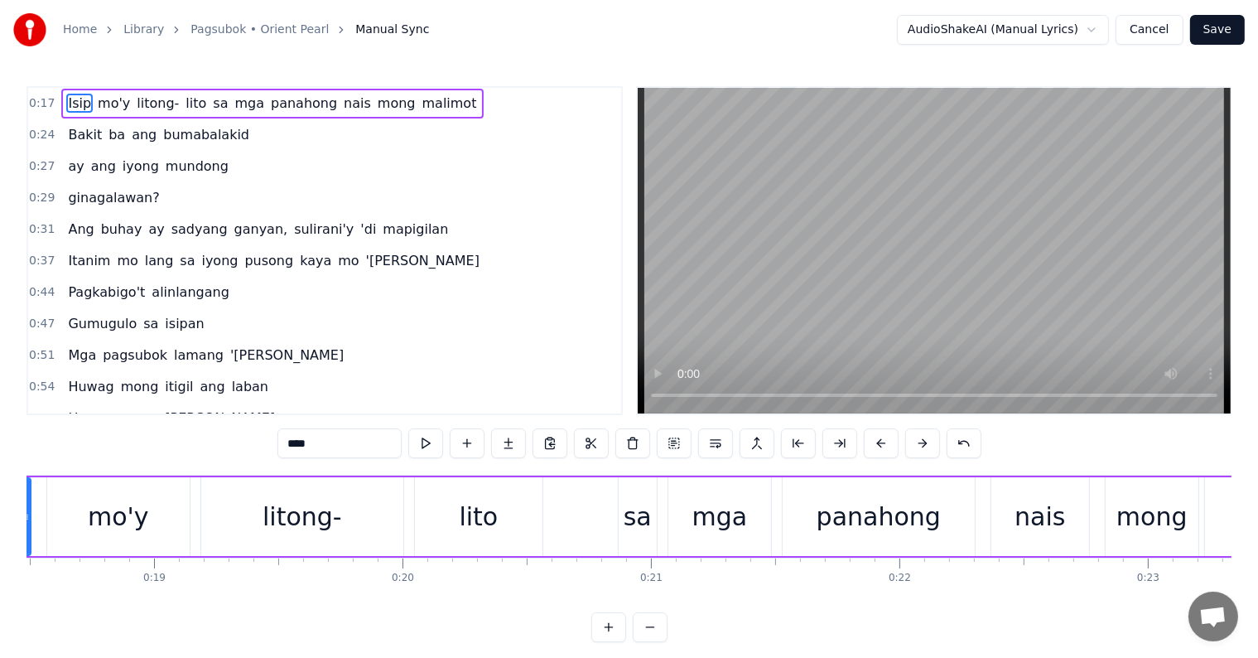
scroll to position [0, 4365]
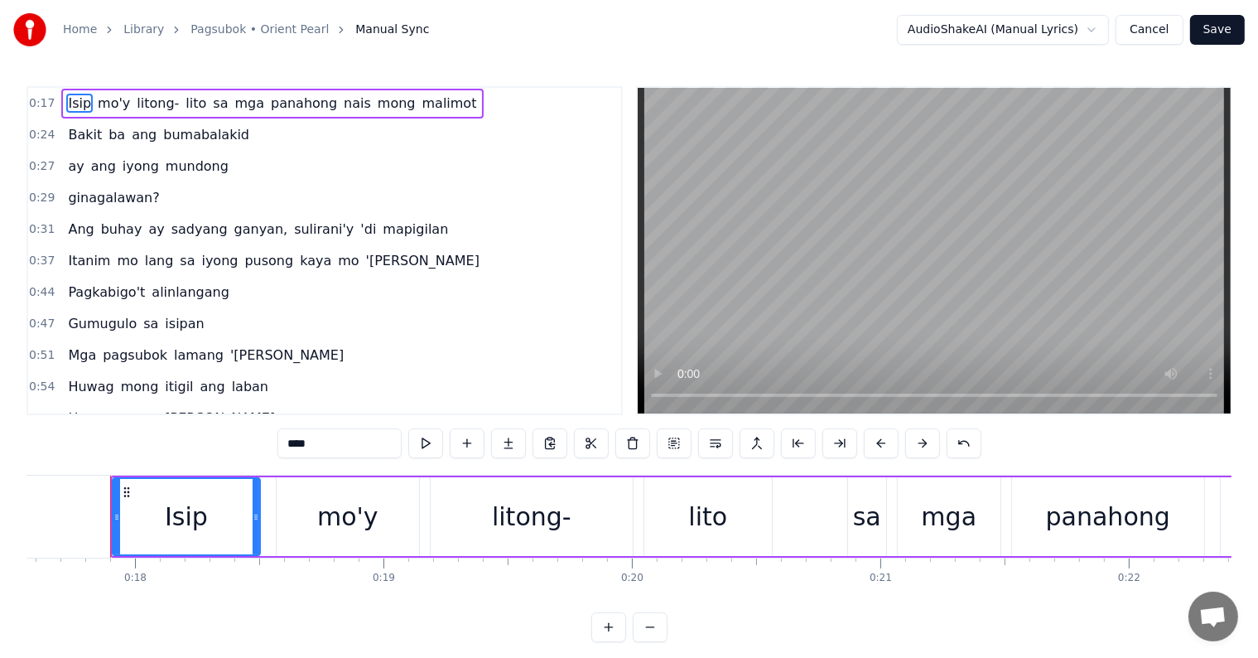
click at [184, 105] on span "lito" at bounding box center [196, 103] width 24 height 19
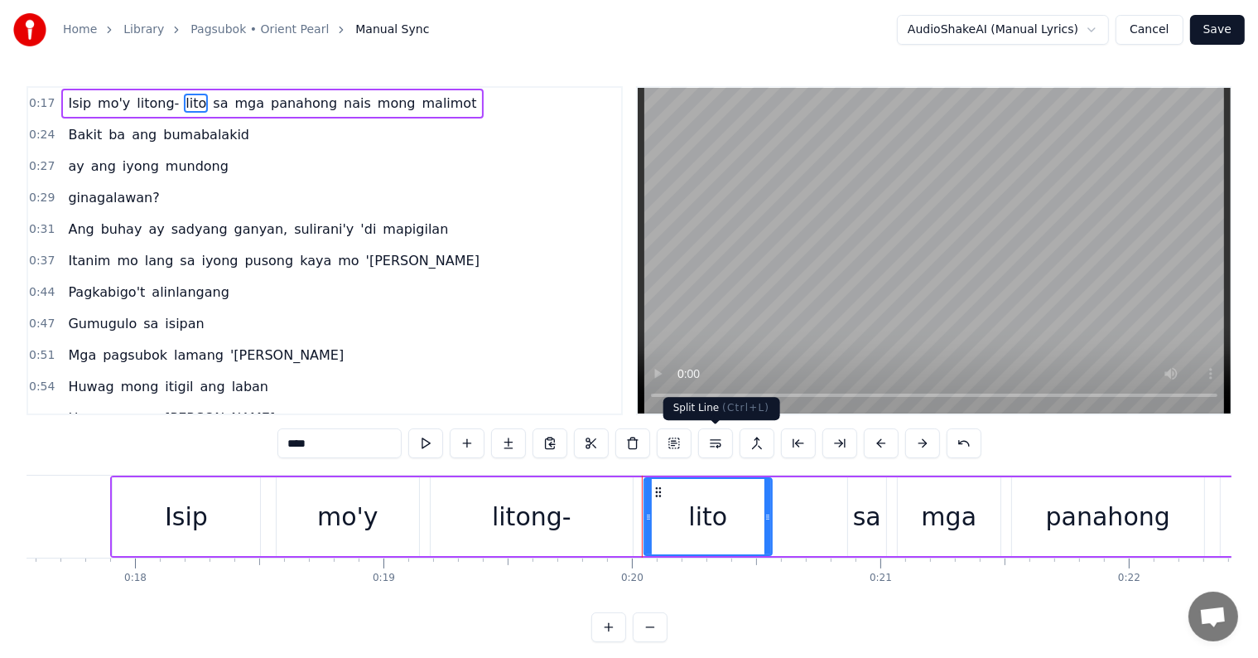
click at [717, 444] on button at bounding box center [715, 443] width 35 height 30
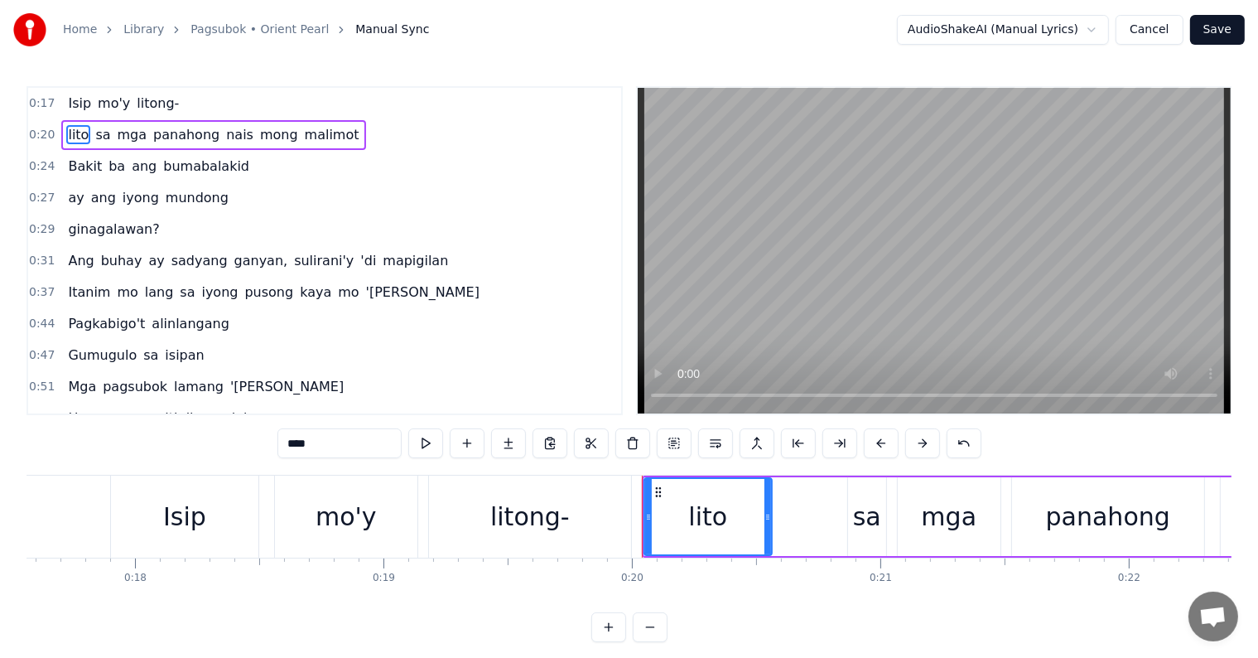
click at [154, 133] on span "panahong" at bounding box center [187, 134] width 70 height 19
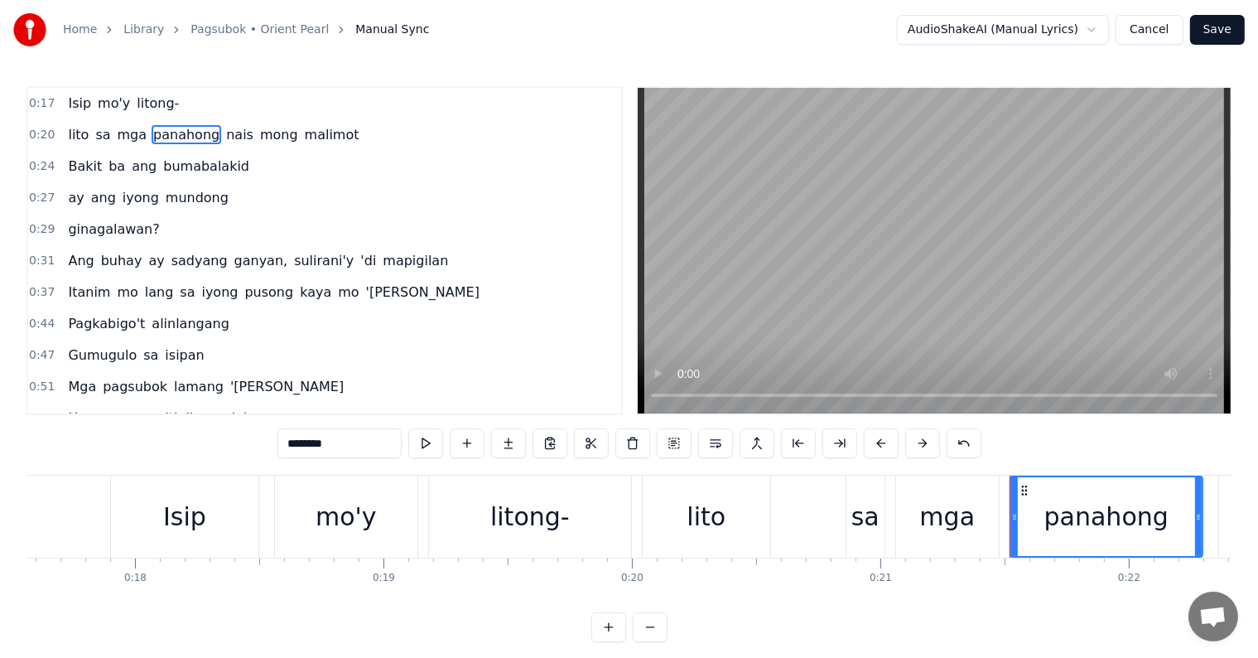
click at [225, 134] on span "nais" at bounding box center [240, 134] width 31 height 19
type input "****"
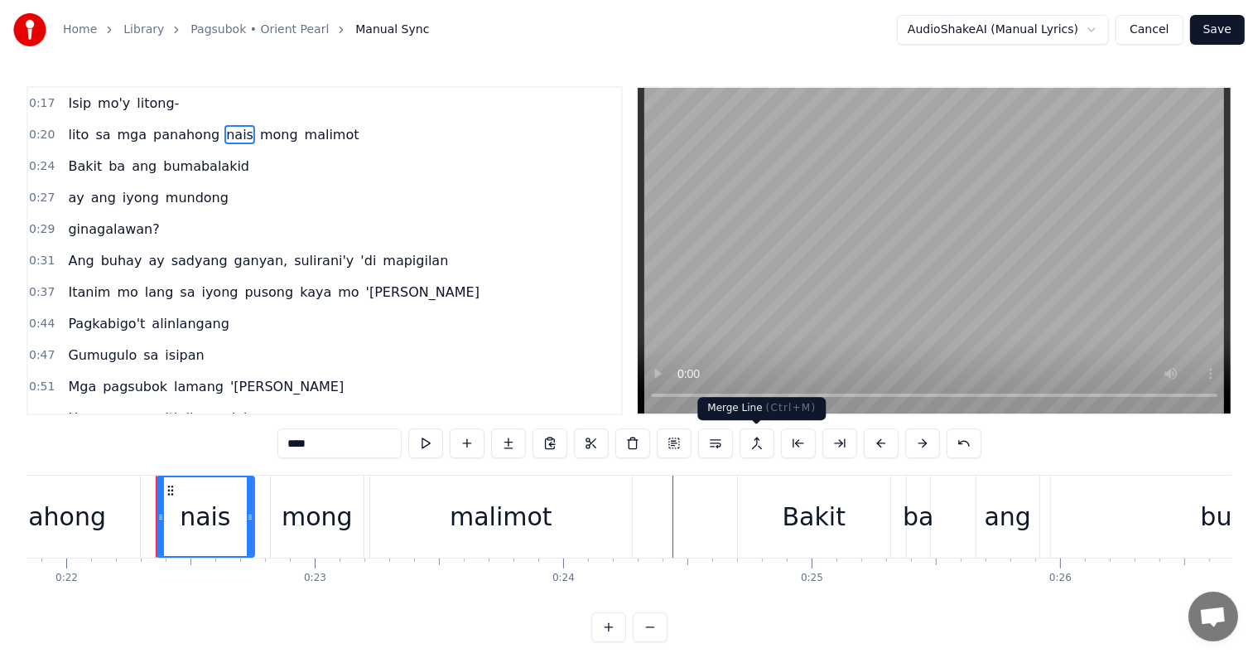
scroll to position [0, 5473]
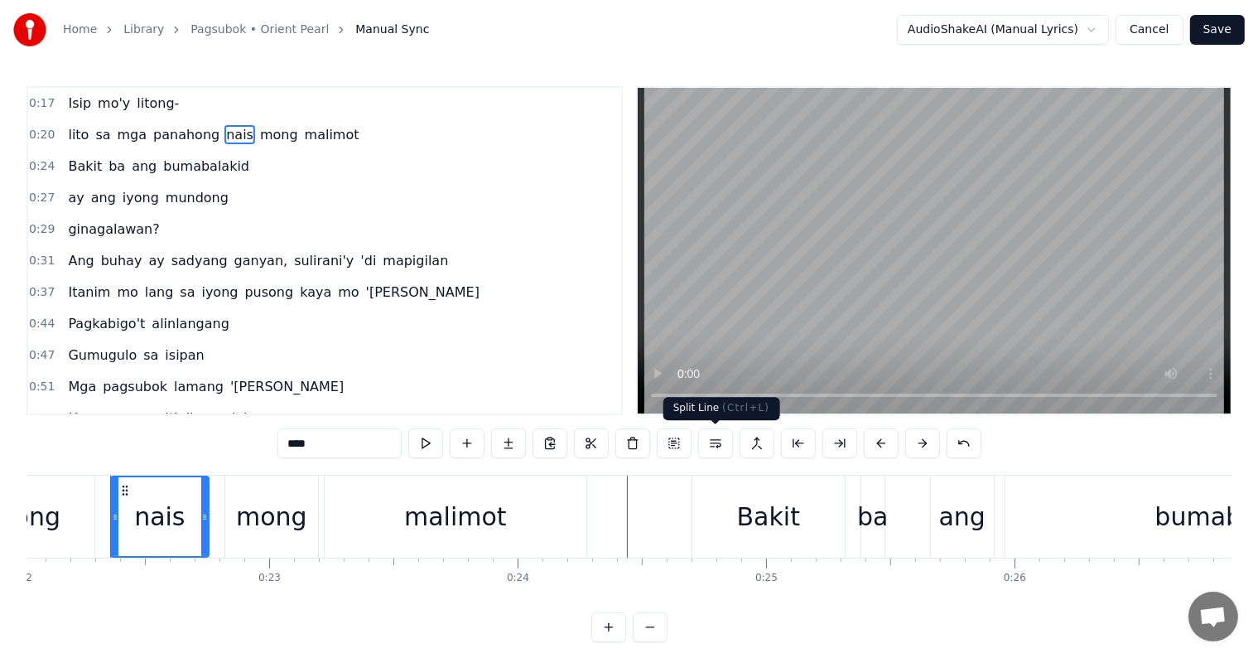
click at [720, 439] on button at bounding box center [715, 443] width 35 height 30
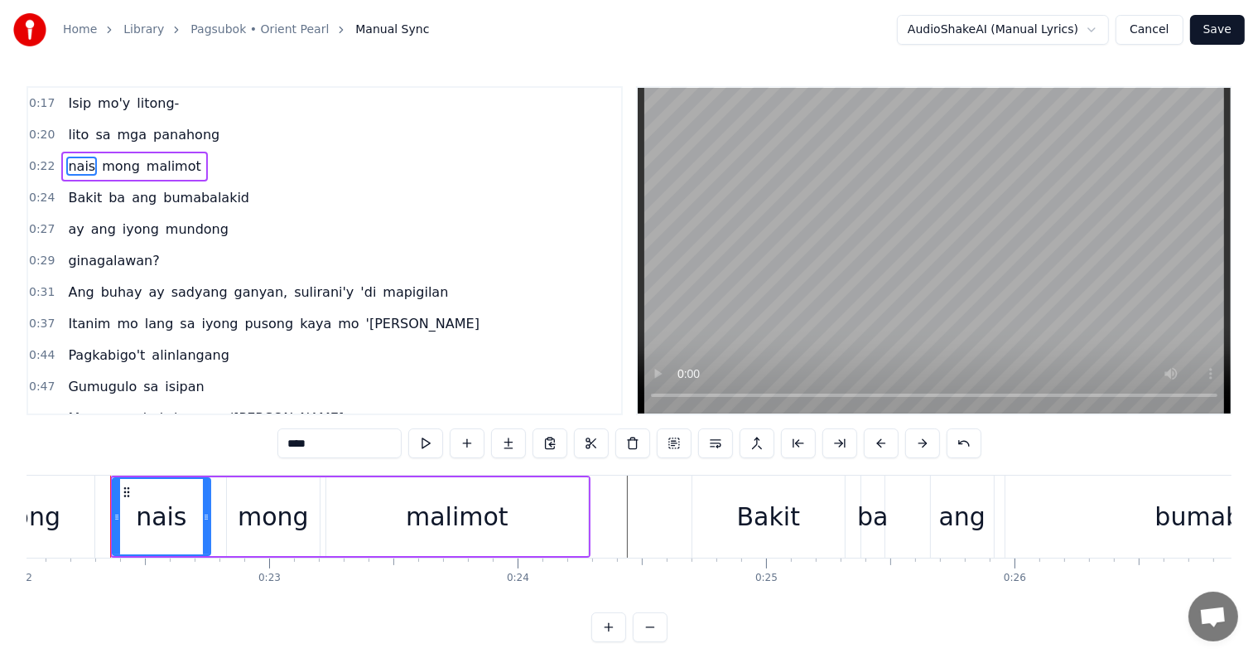
click at [217, 139] on div "0:20 lito sa mga panahong" at bounding box center [324, 134] width 593 height 31
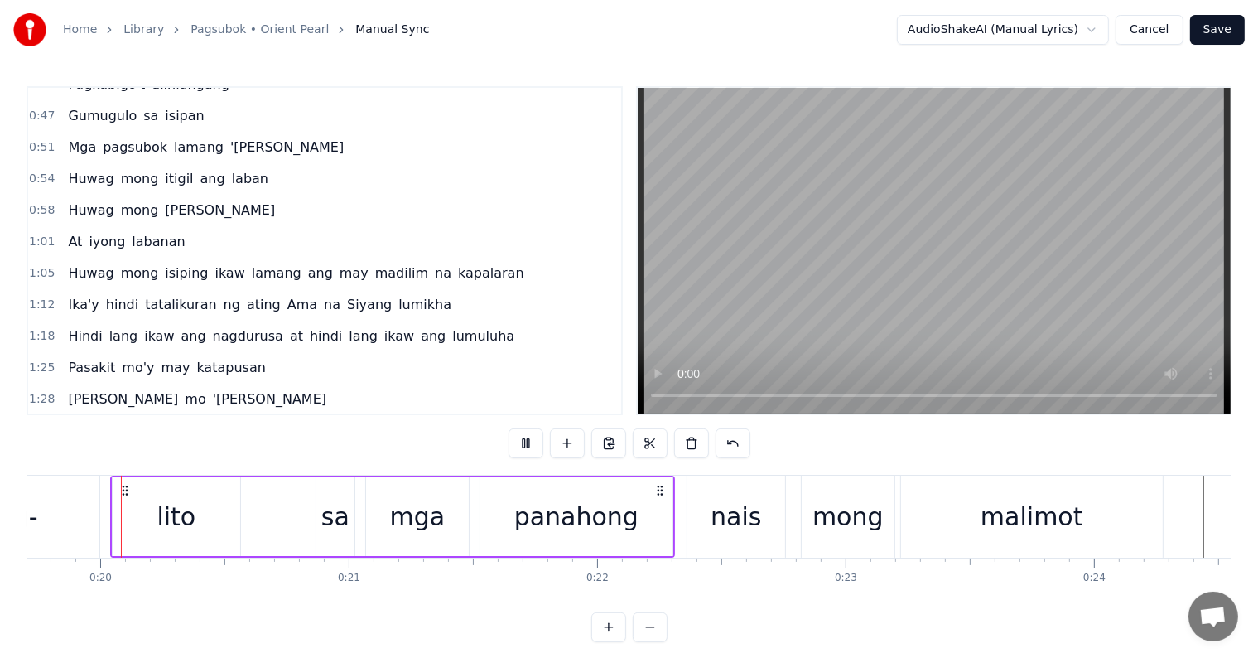
scroll to position [285, 0]
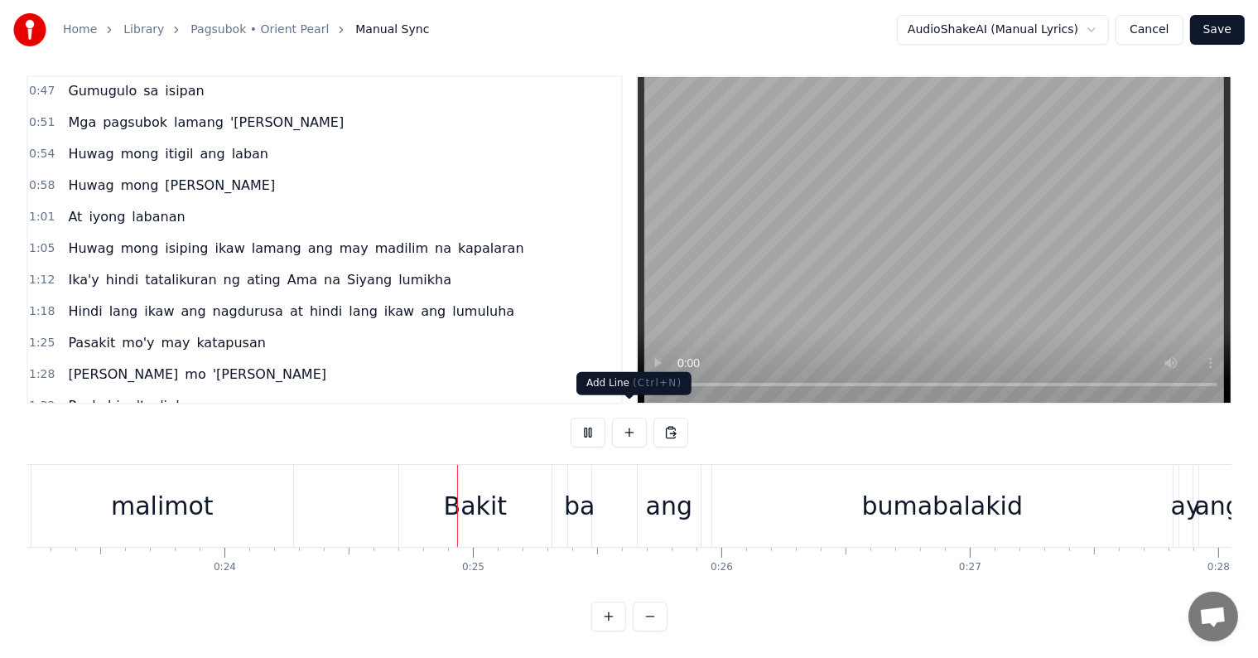
scroll to position [0, 5981]
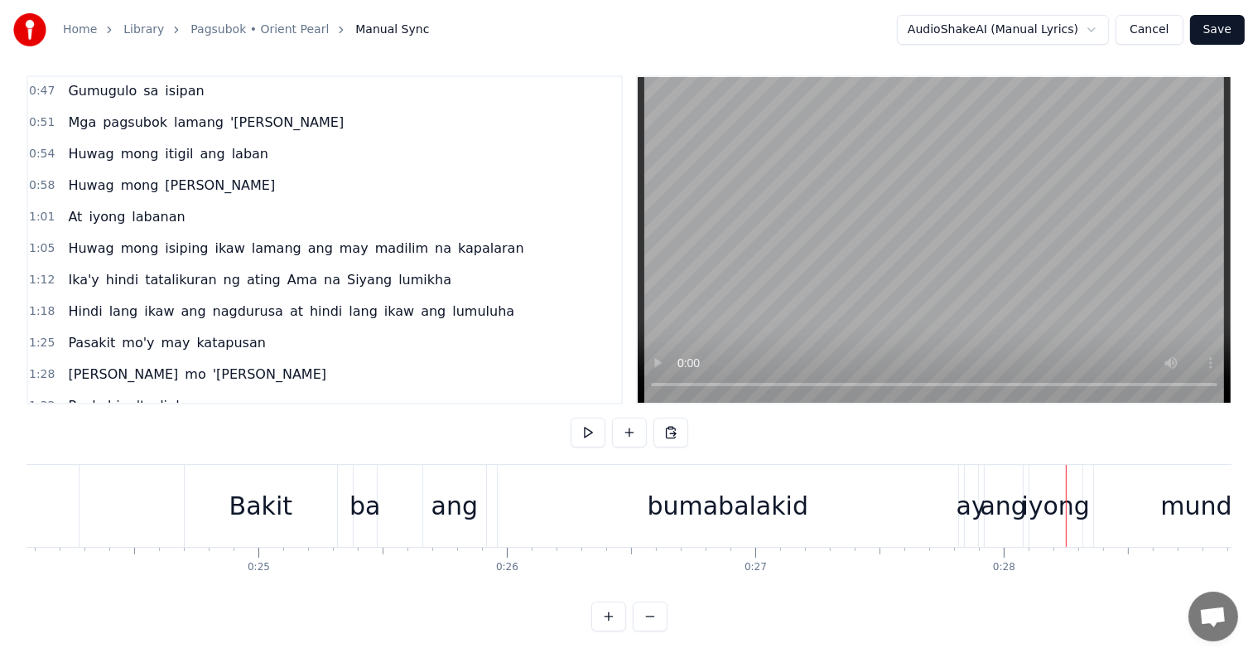
click at [1052, 497] on div "iyong" at bounding box center [1056, 505] width 69 height 37
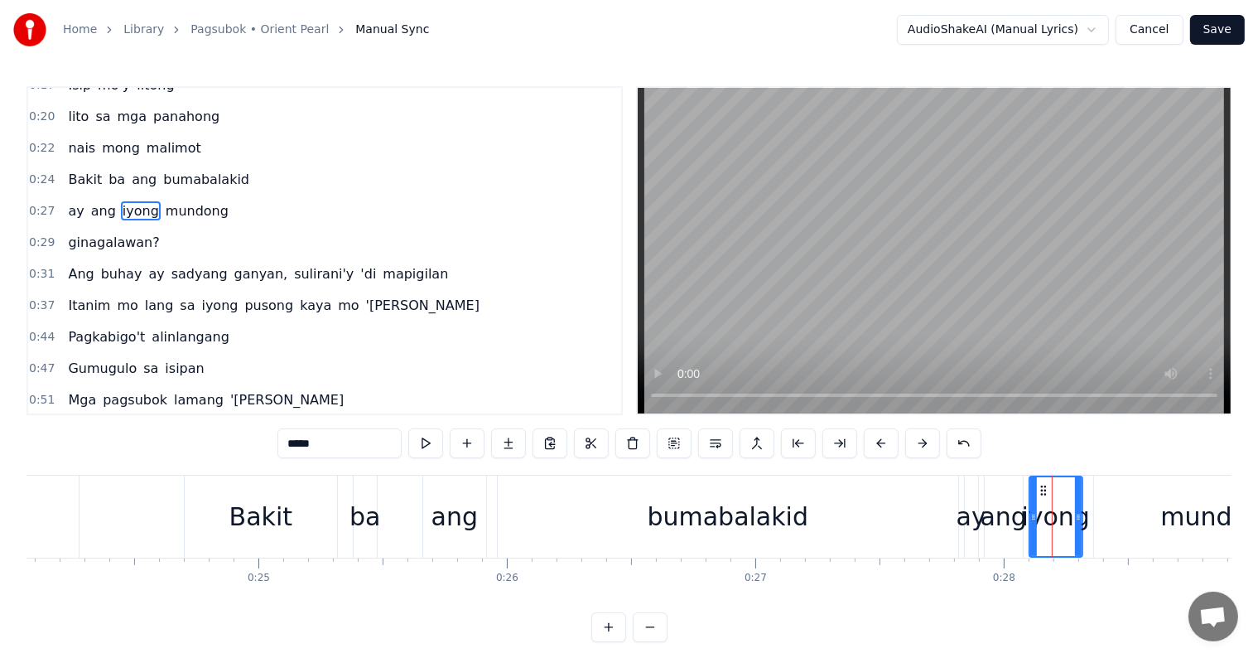
scroll to position [0, 0]
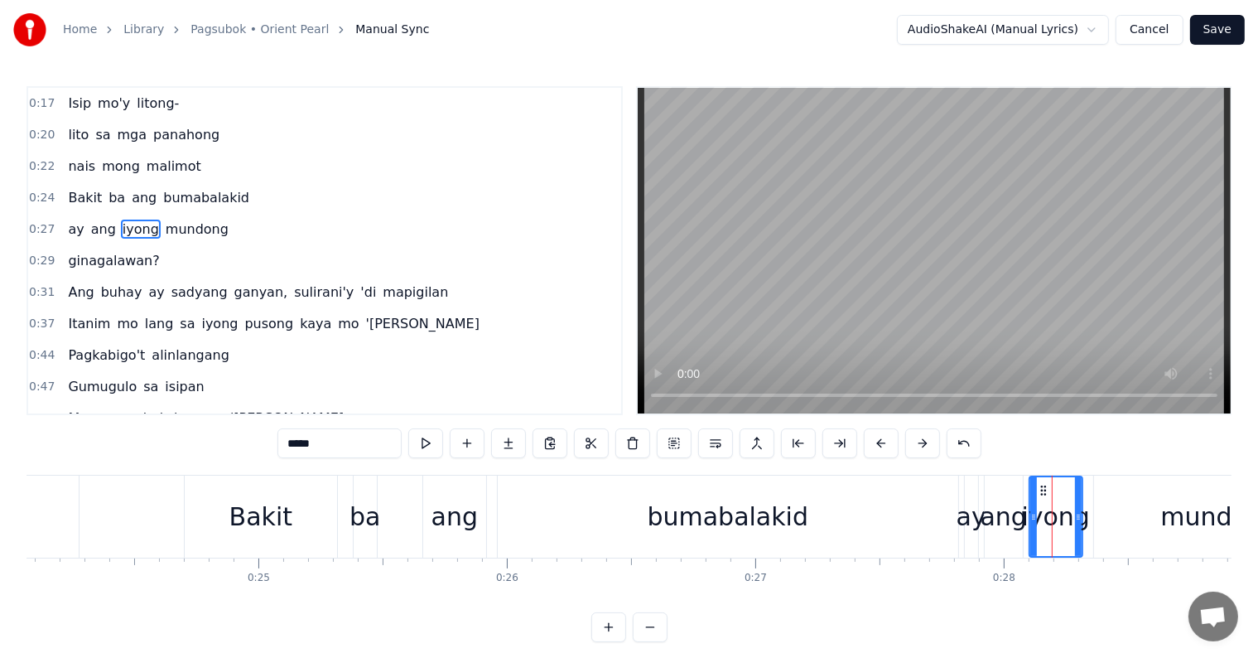
click at [233, 283] on span "ganyan," at bounding box center [261, 291] width 57 height 19
type input "*******"
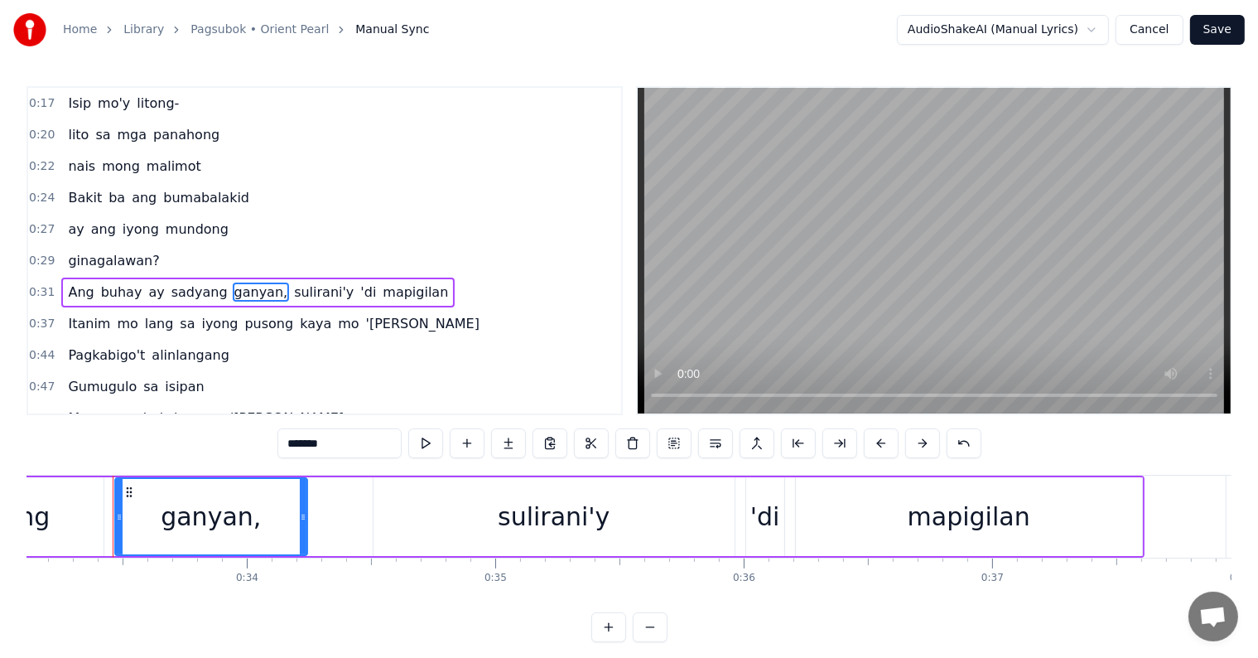
scroll to position [0, 8232]
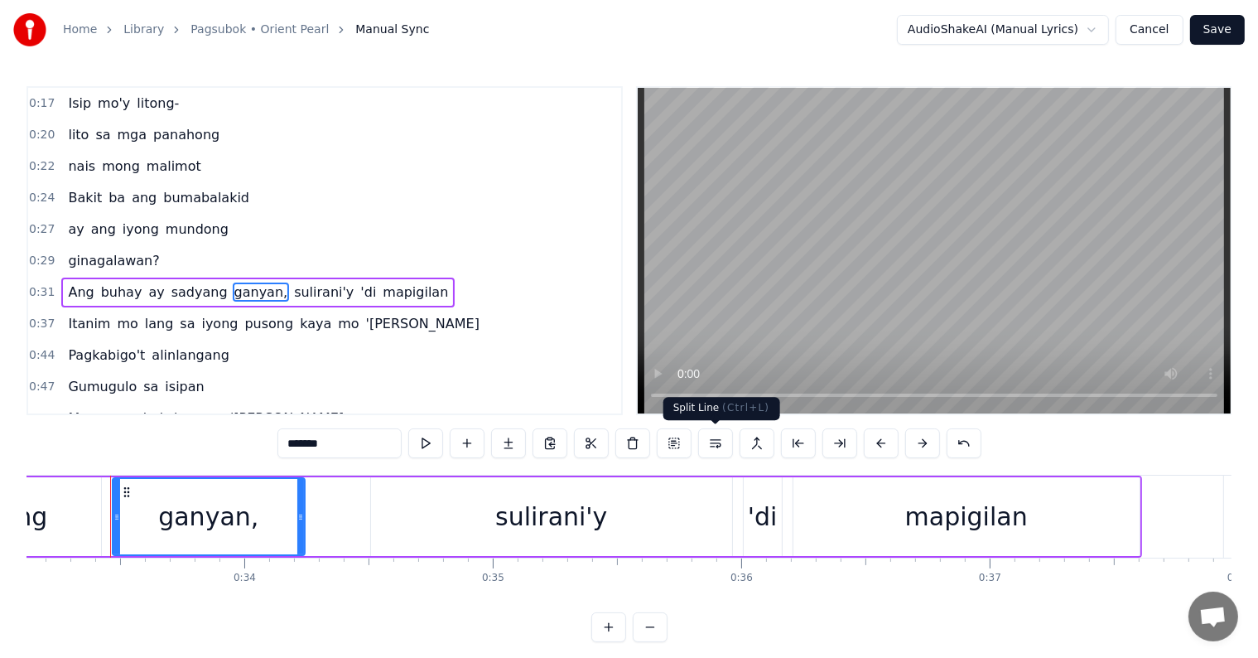
click at [720, 447] on button at bounding box center [715, 443] width 35 height 30
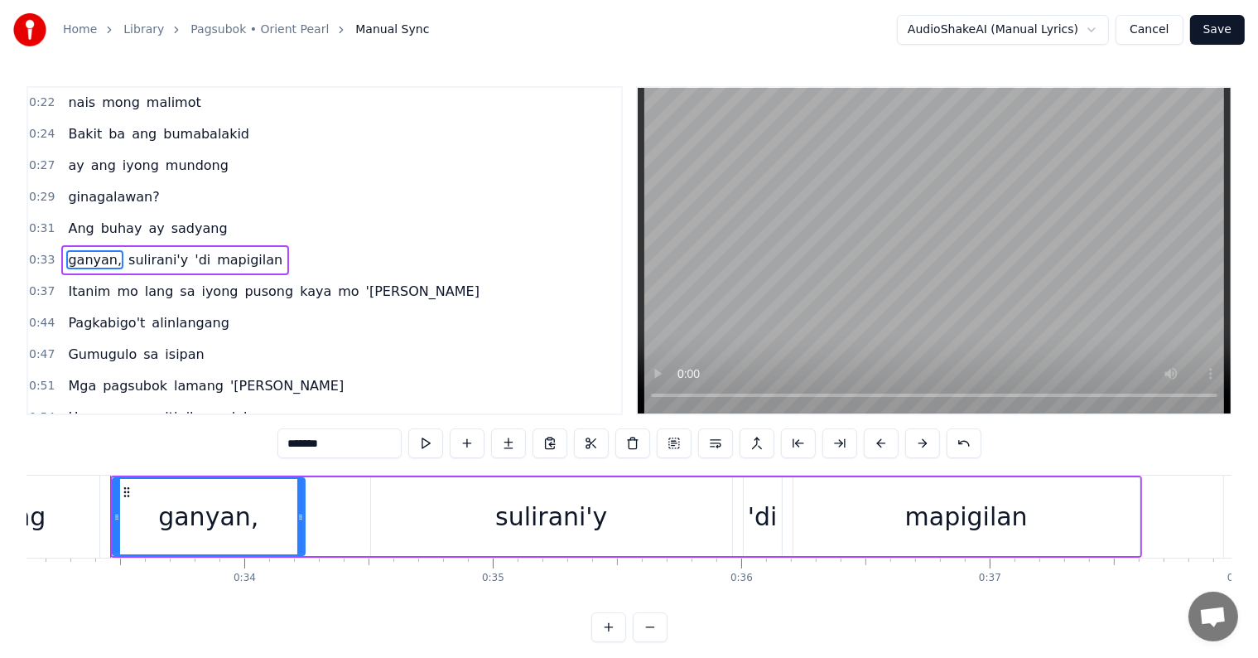
scroll to position [65, 0]
click at [258, 223] on div "0:31 Ang buhay ay sadyang" at bounding box center [324, 226] width 593 height 31
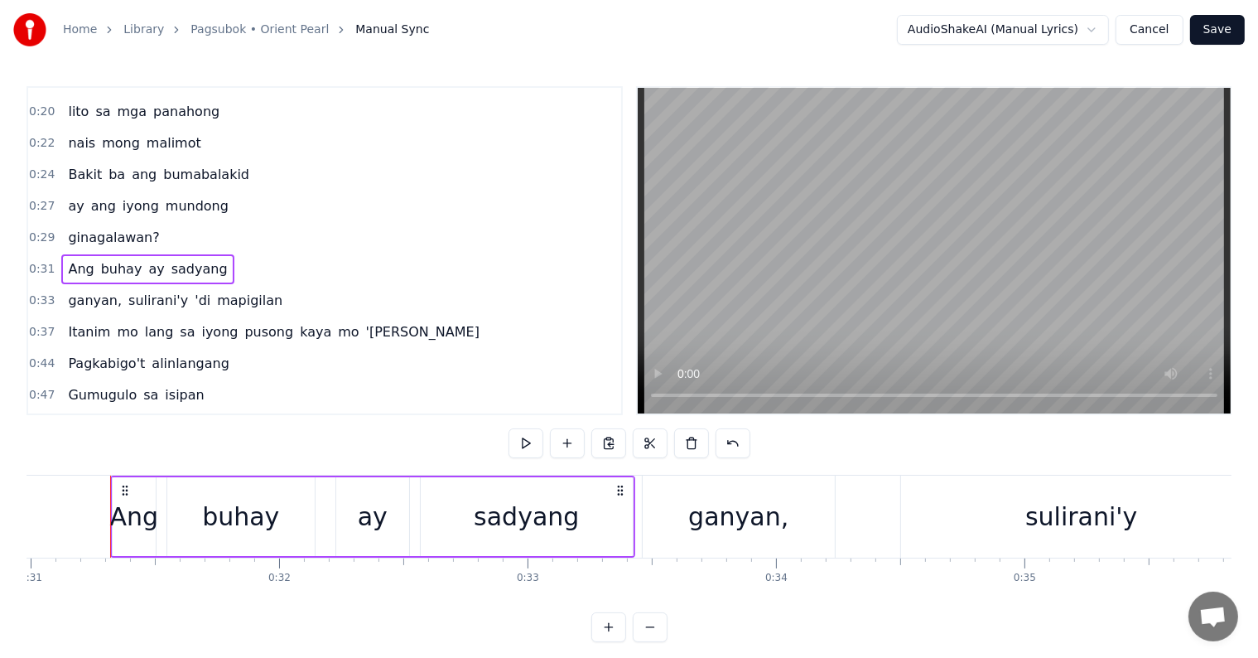
scroll to position [0, 0]
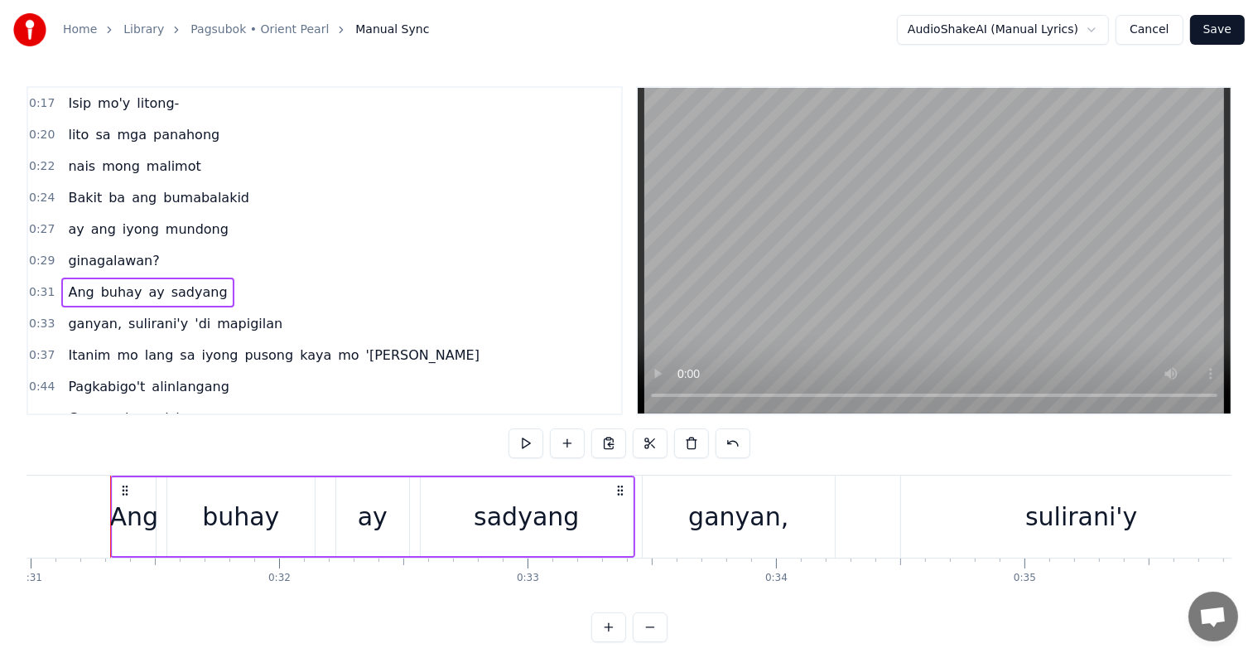
click at [202, 106] on div "0:17 Isip mo'y litong-" at bounding box center [324, 103] width 593 height 31
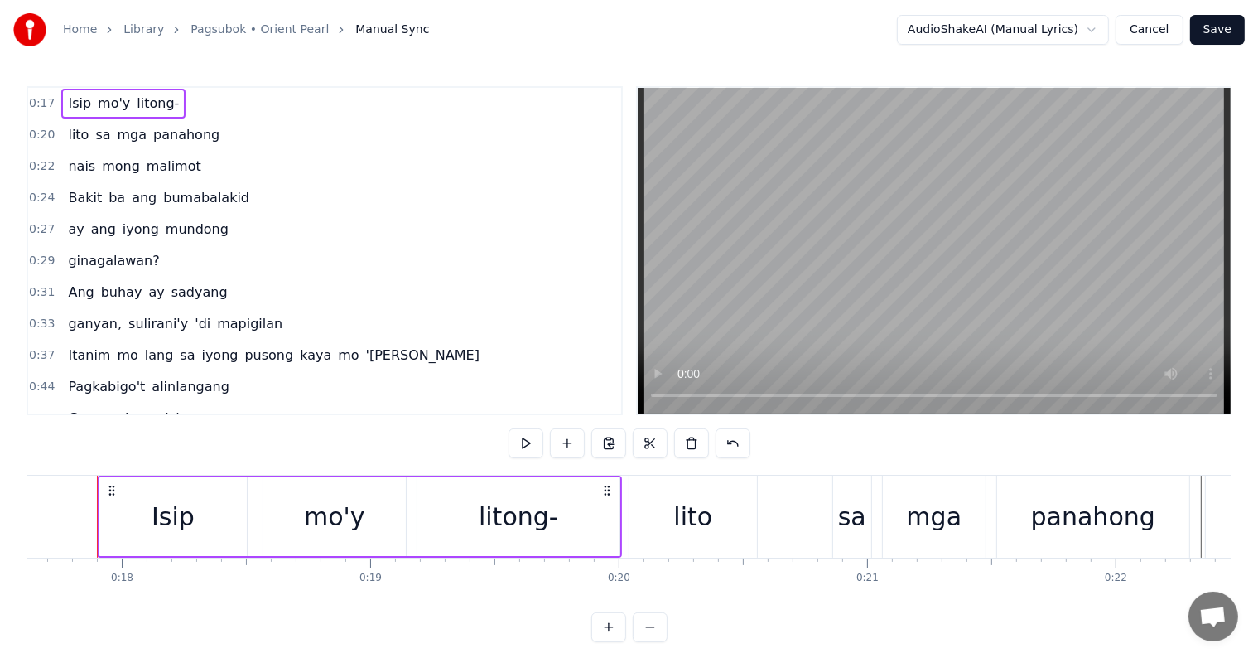
scroll to position [0, 4365]
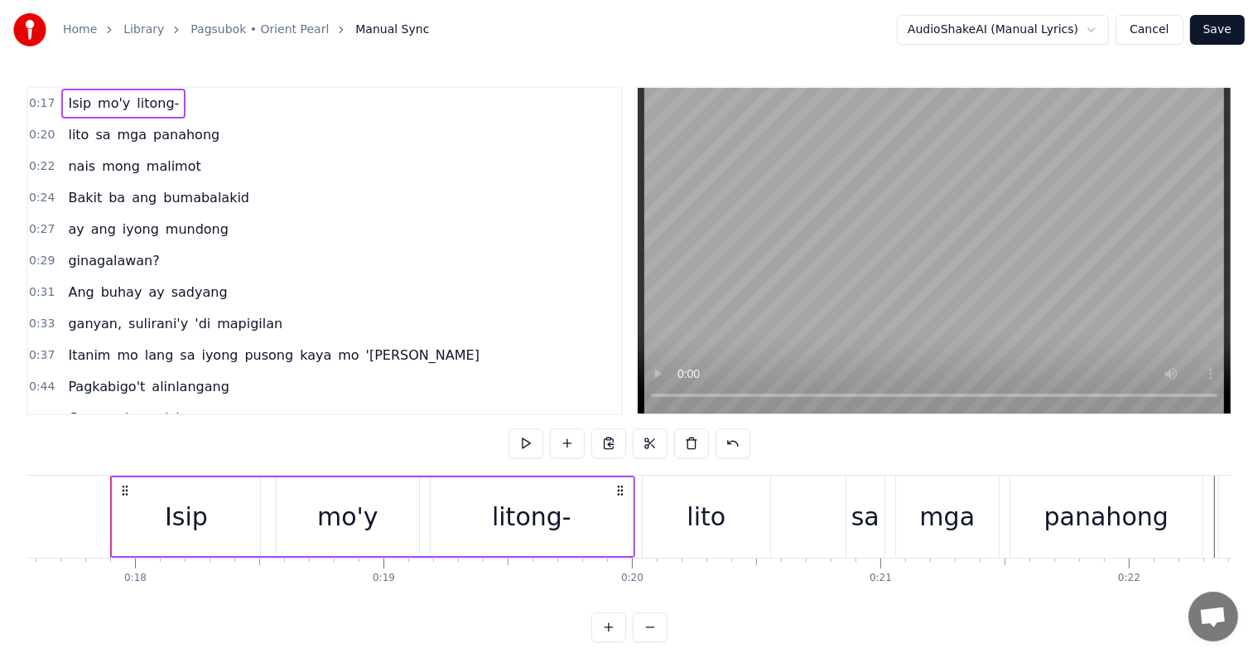
click at [245, 229] on div "0:27 ay ang iyong mundong" at bounding box center [324, 229] width 593 height 31
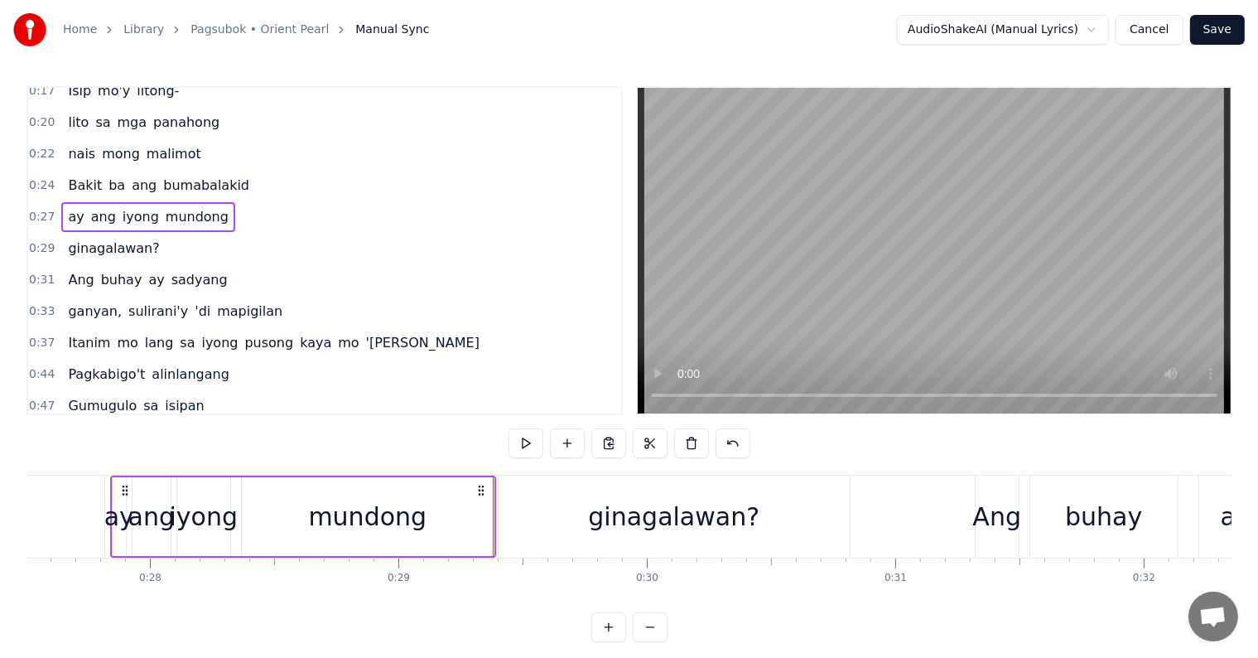
scroll to position [0, 0]
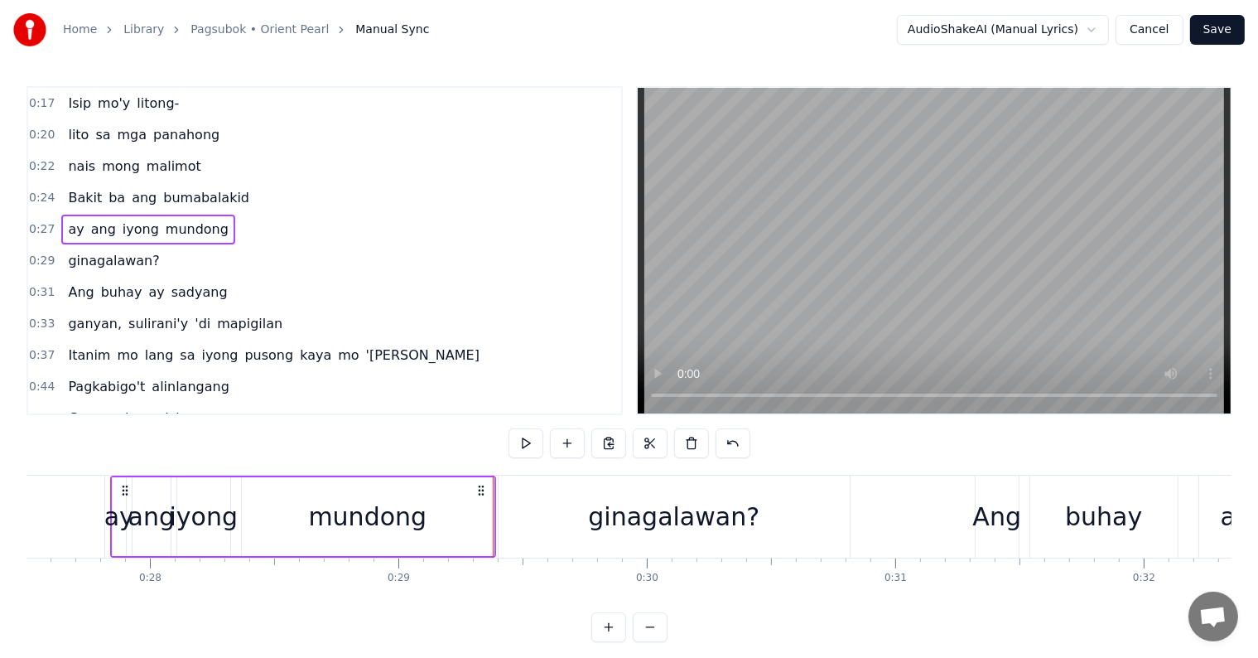
click at [142, 27] on link "Library" at bounding box center [143, 30] width 41 height 17
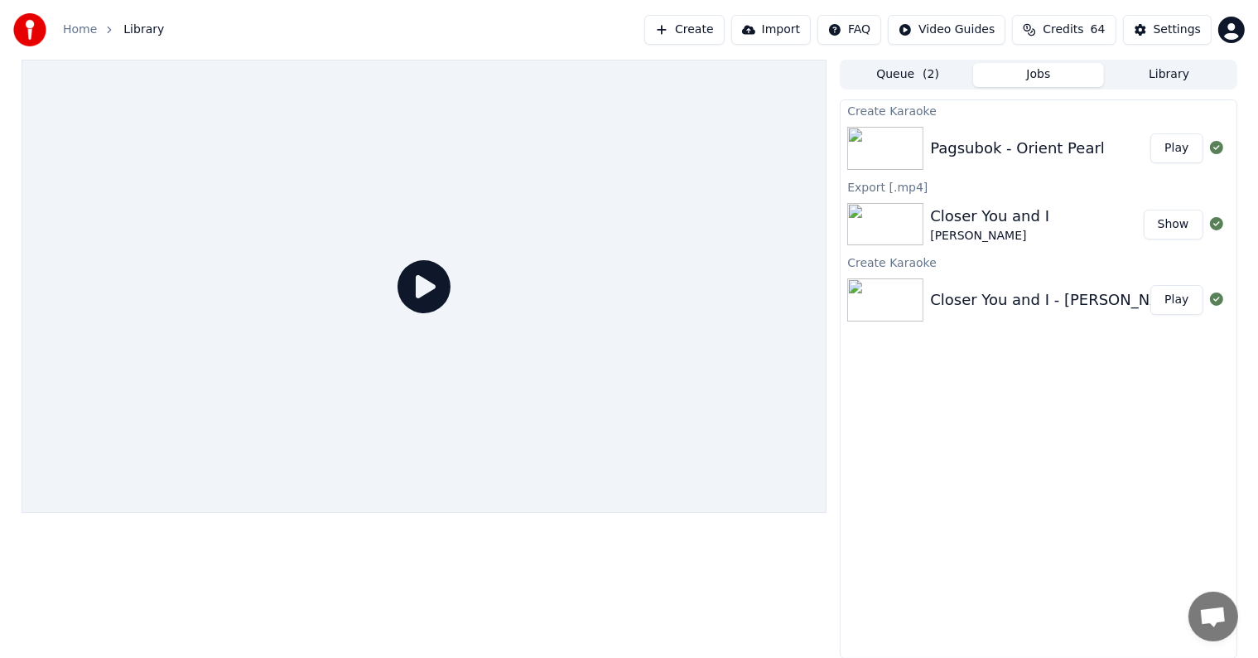
click at [1190, 146] on button "Play" at bounding box center [1177, 148] width 52 height 30
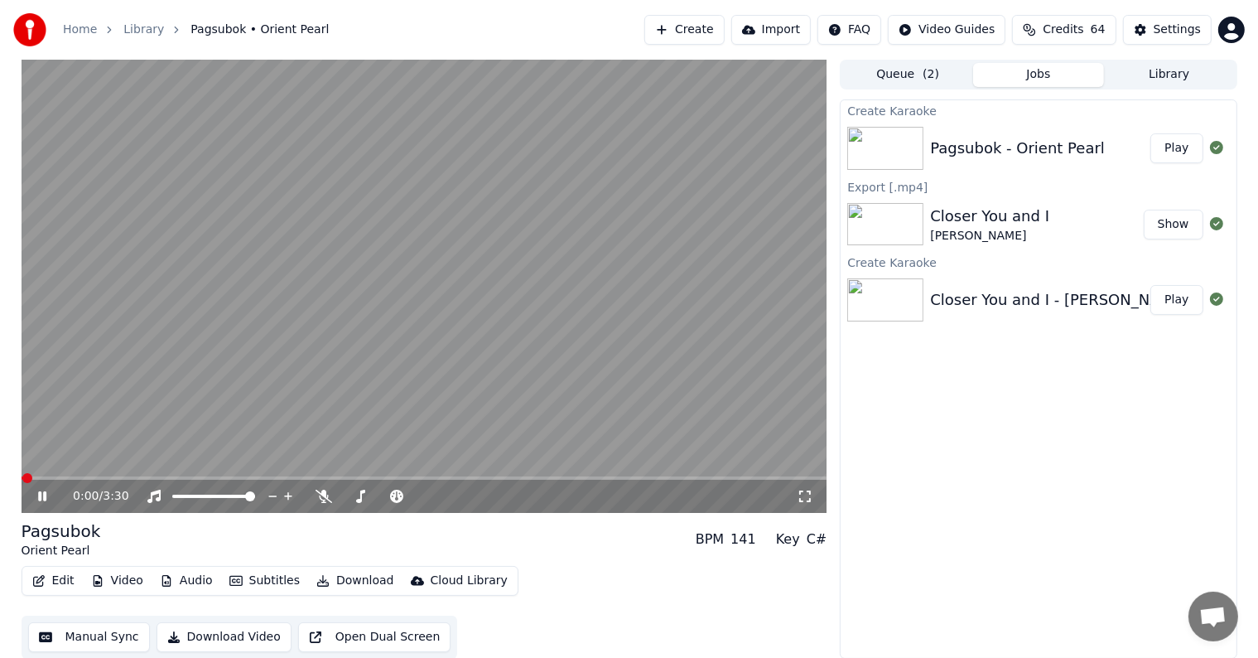
click at [123, 398] on video at bounding box center [425, 286] width 806 height 453
click at [99, 640] on button "Manual Sync" at bounding box center [89, 637] width 122 height 30
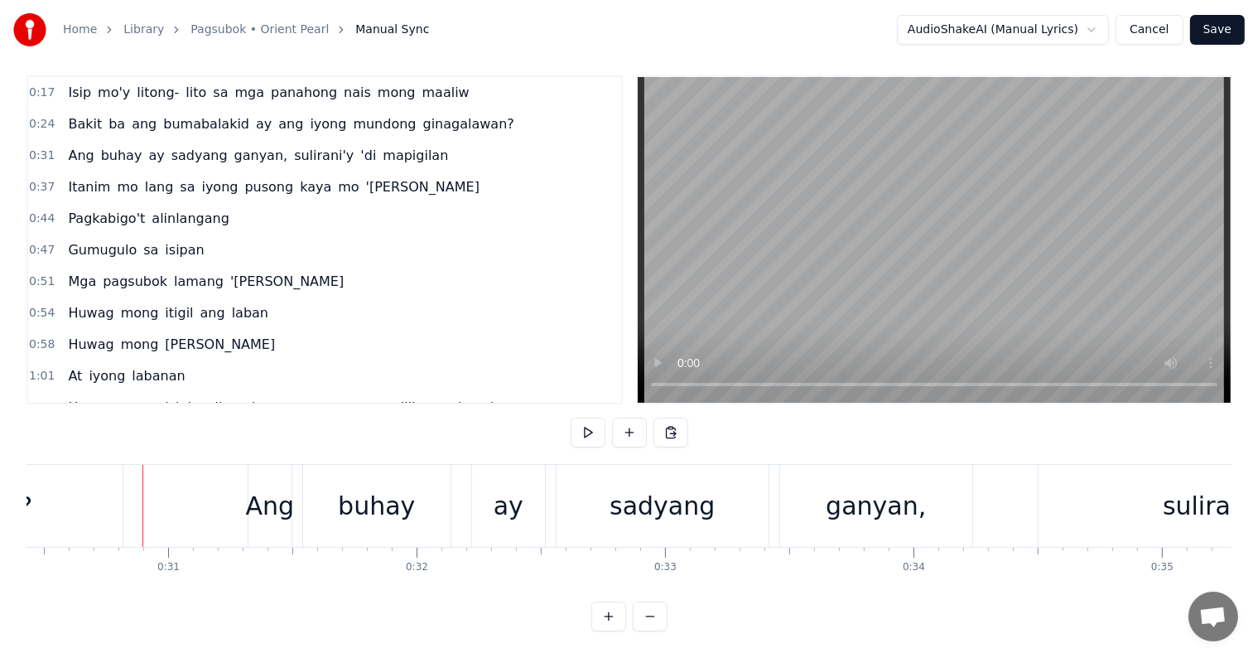
scroll to position [0, 7595]
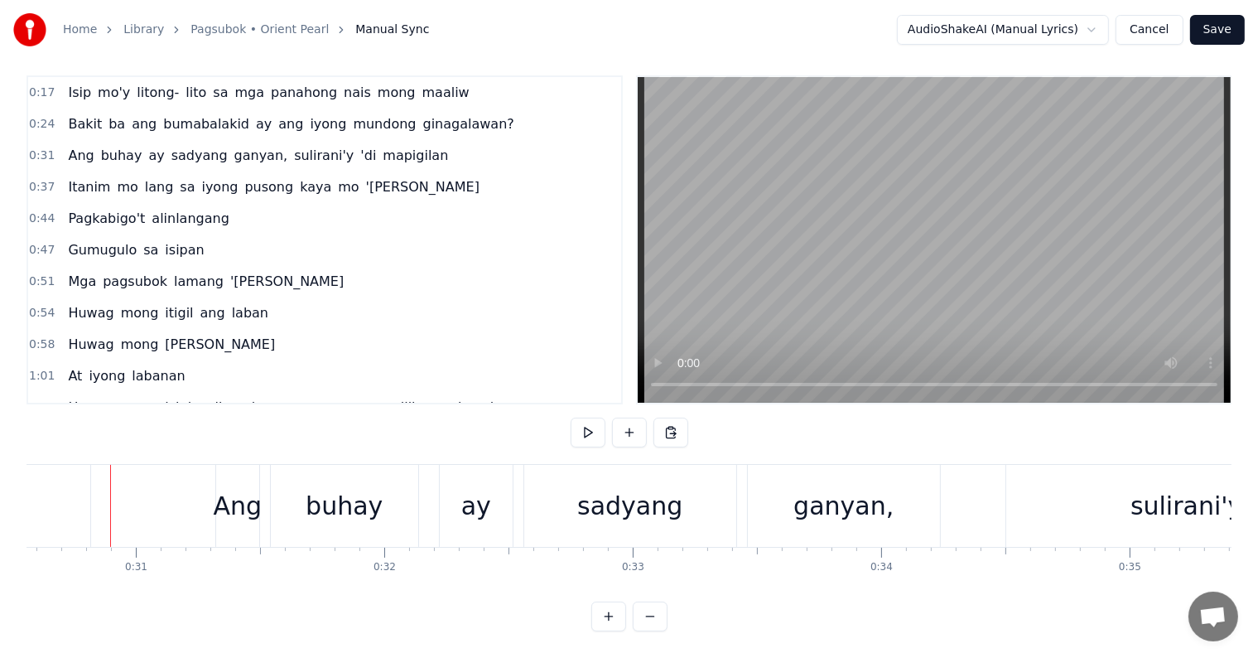
click at [68, 146] on span "Ang" at bounding box center [80, 155] width 29 height 19
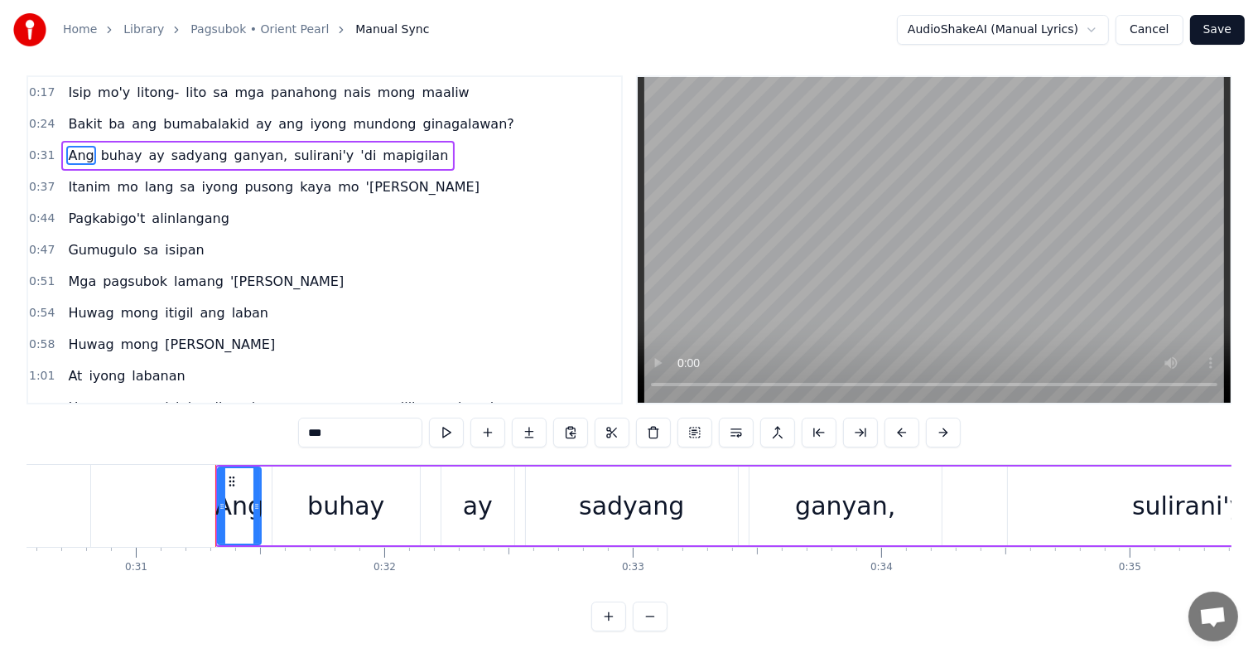
scroll to position [0, 0]
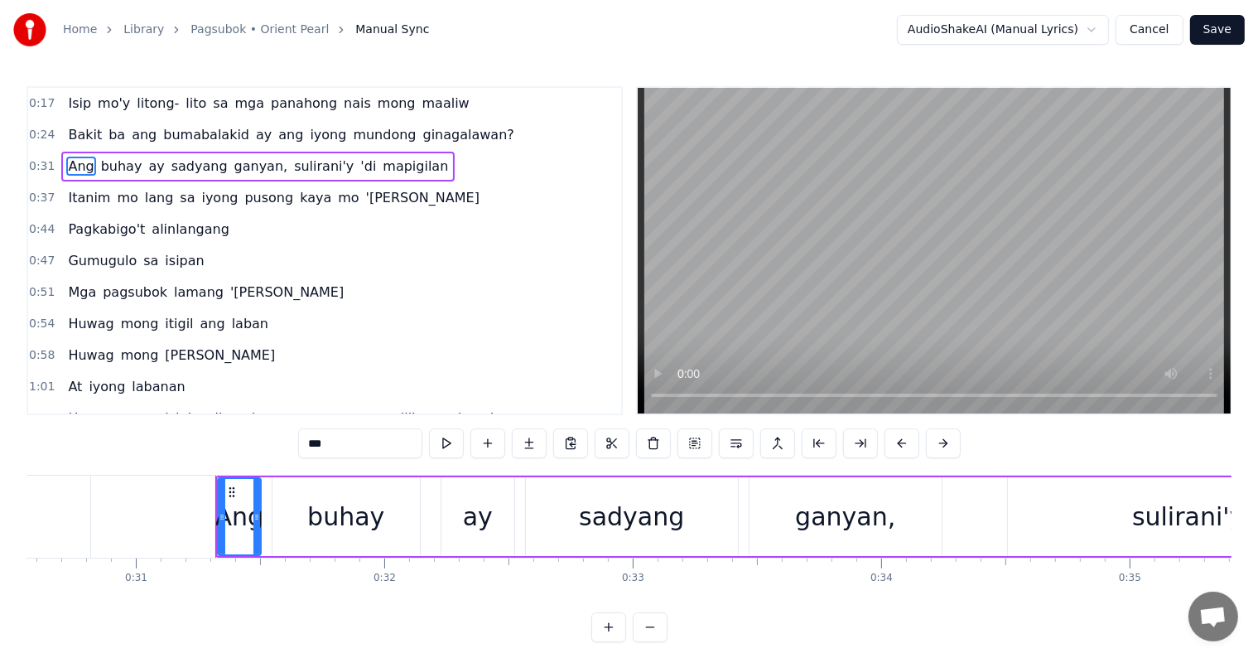
click at [734, 439] on button at bounding box center [736, 443] width 35 height 30
click at [477, 134] on div "0:24 Bakit ba ang bumabalakid ay ang iyong mundong ginagalawan?" at bounding box center [324, 134] width 593 height 31
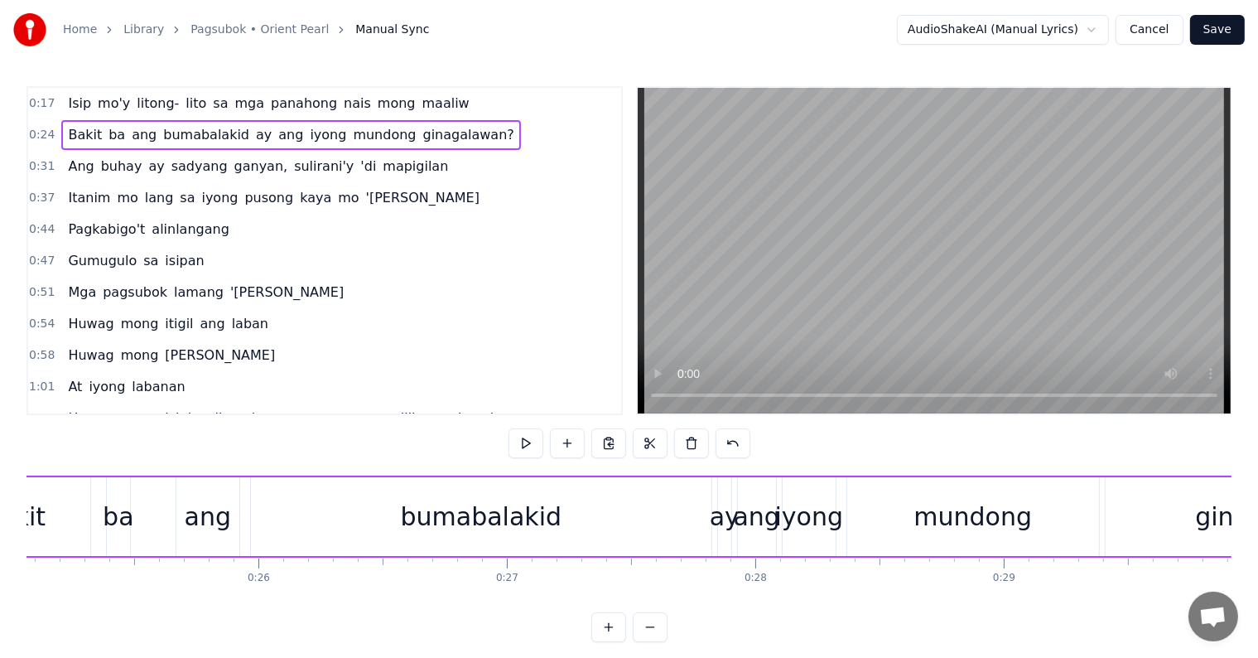
scroll to position [0, 6055]
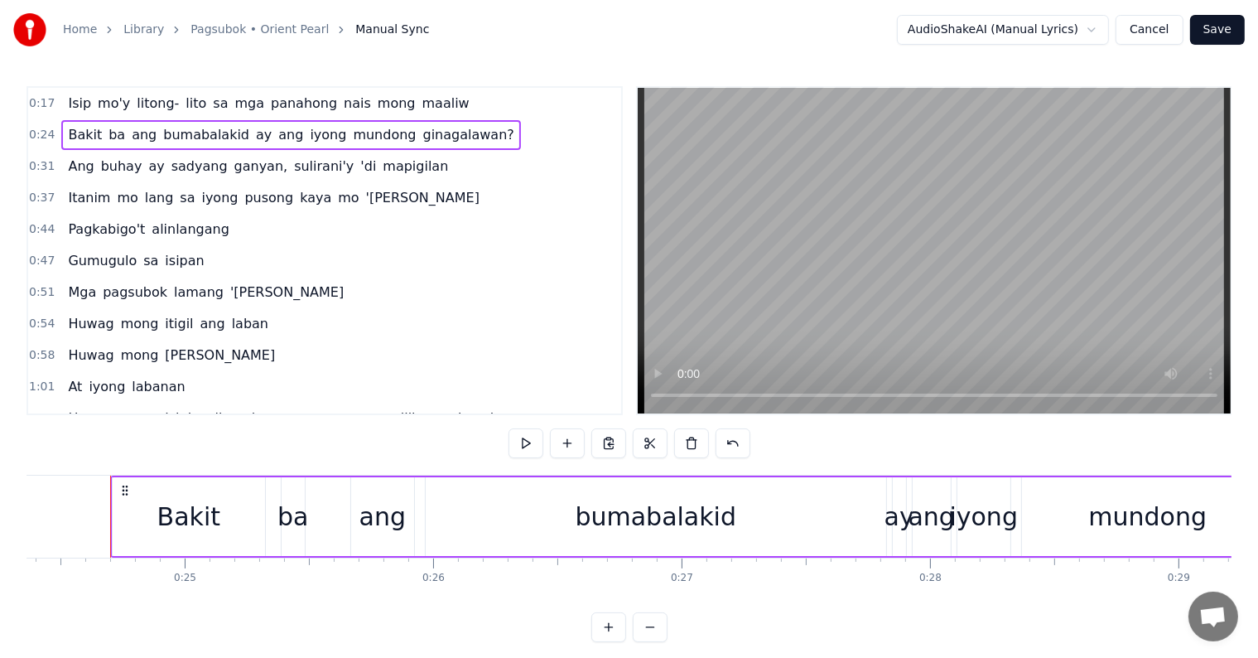
click at [254, 128] on span "ay" at bounding box center [263, 134] width 19 height 19
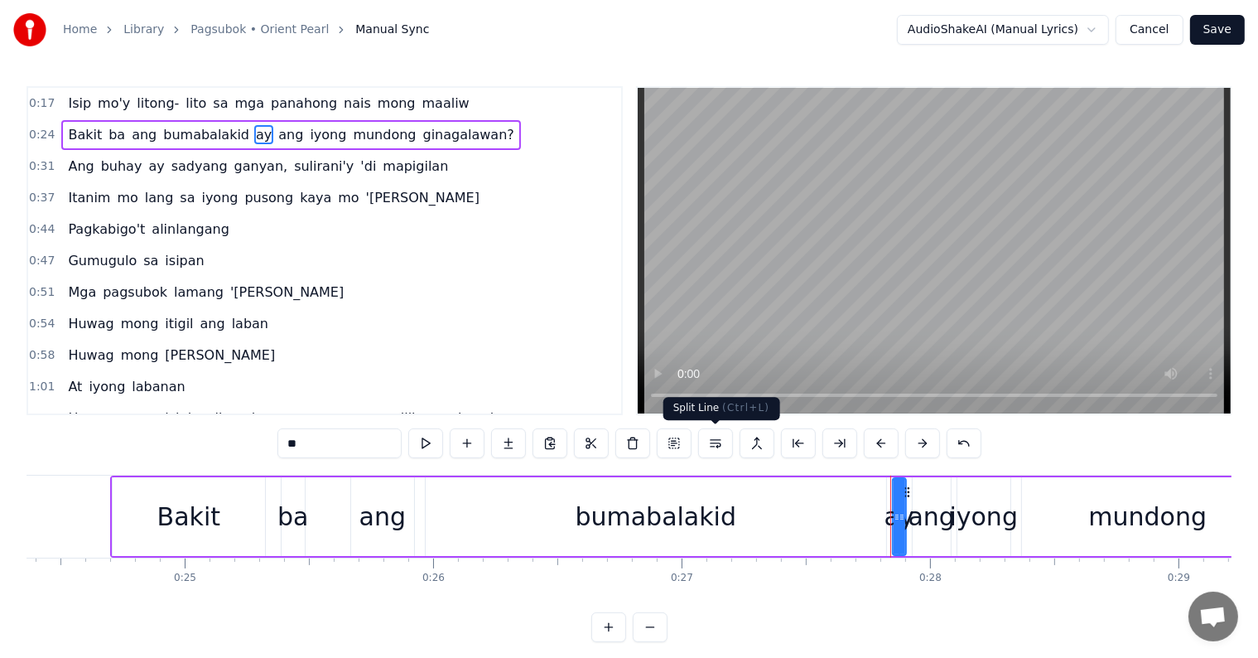
click at [719, 440] on button at bounding box center [715, 443] width 35 height 30
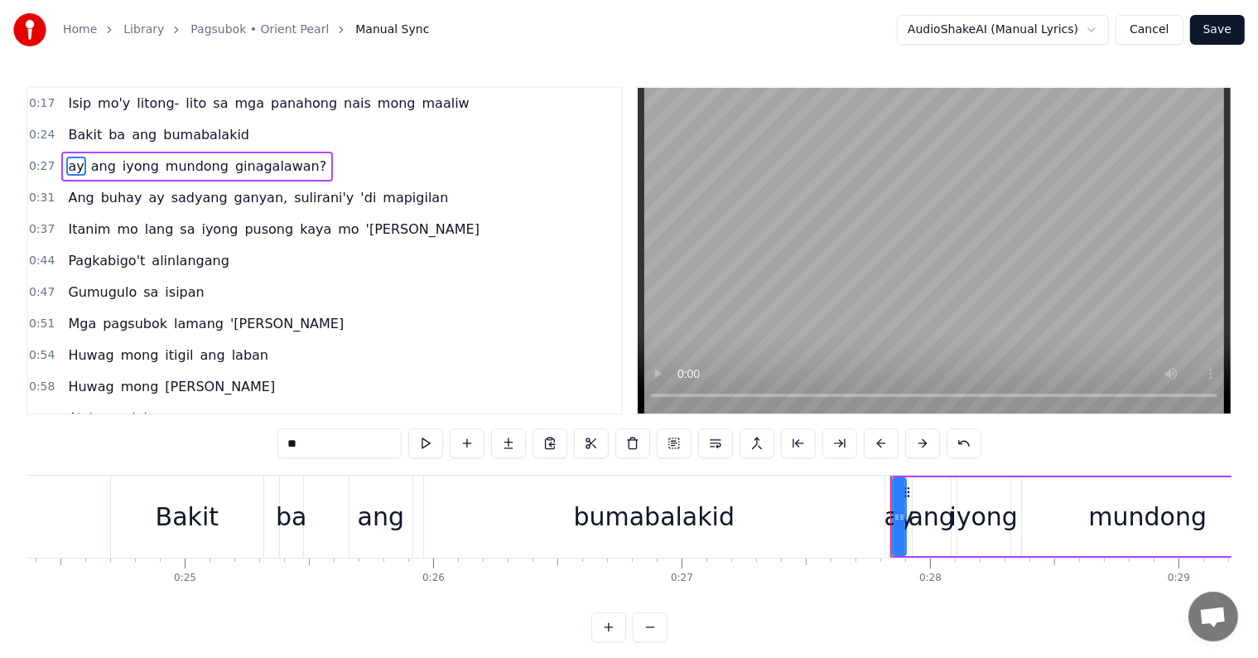
click at [268, 129] on div "0:24 Bakit ba ang bumabalakid" at bounding box center [324, 134] width 593 height 31
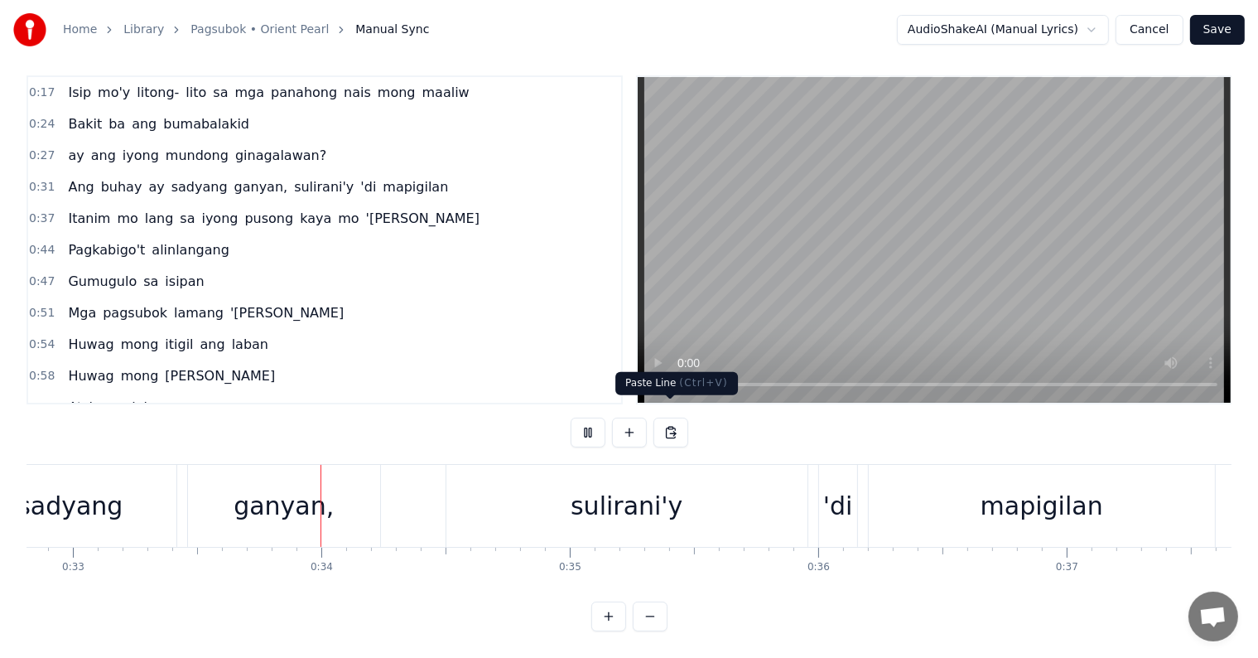
scroll to position [0, 8180]
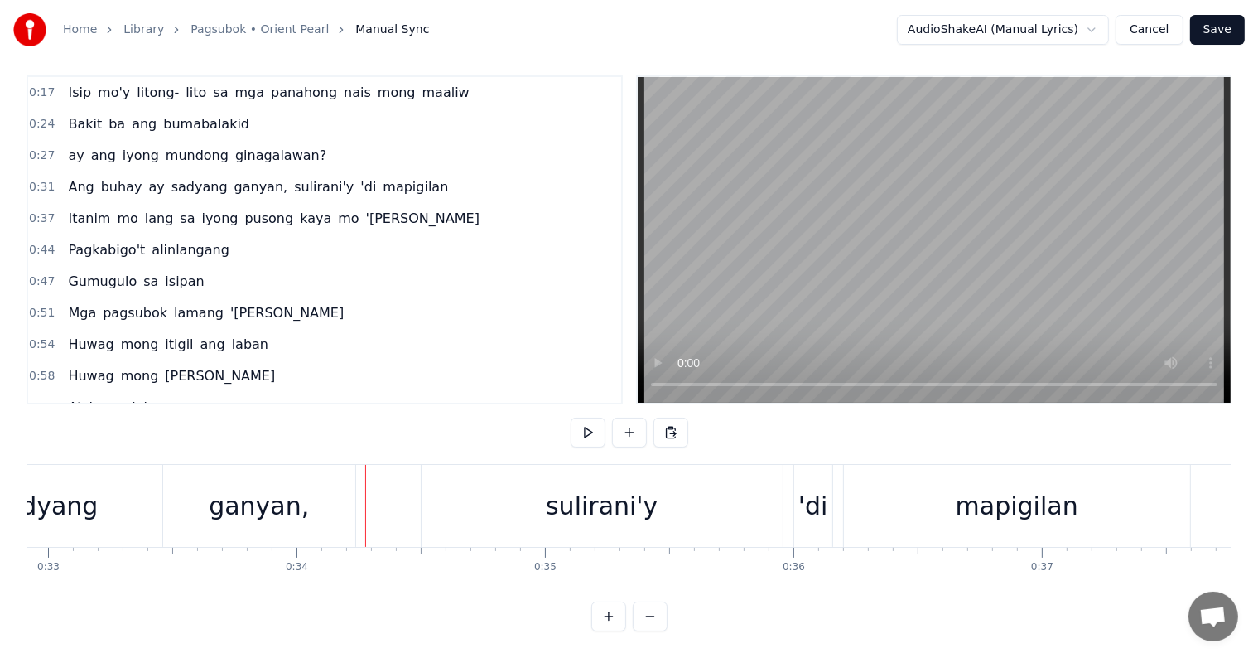
click at [233, 177] on span "ganyan," at bounding box center [261, 186] width 57 height 19
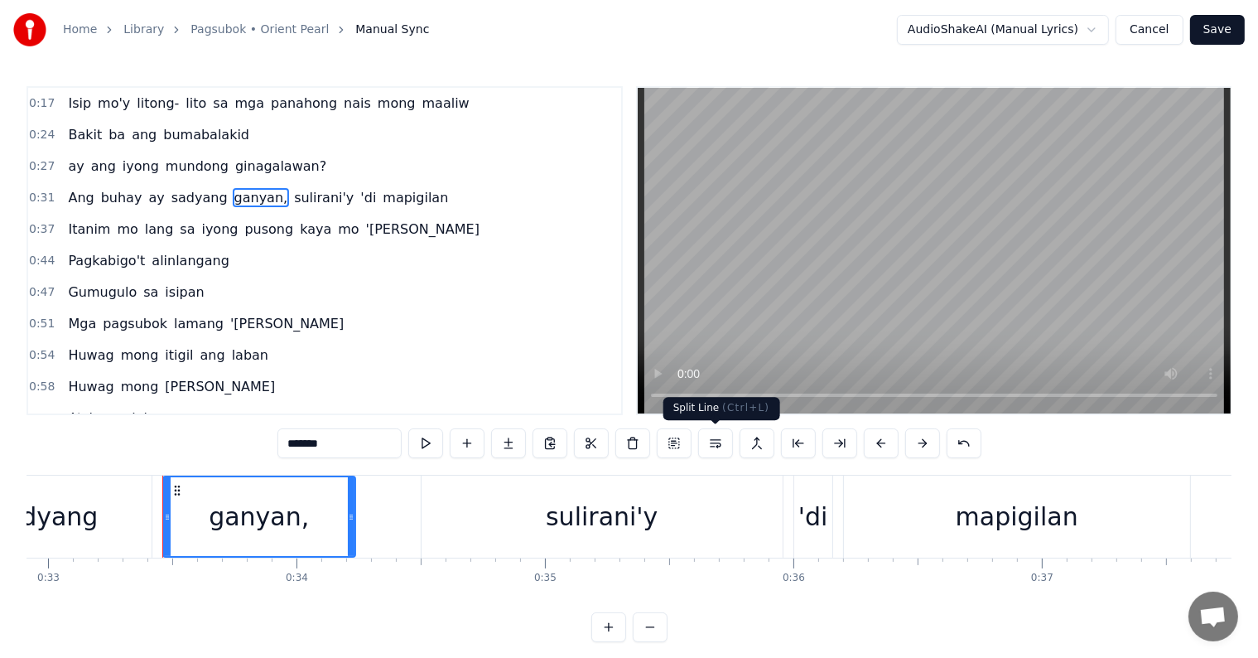
click at [719, 449] on button at bounding box center [715, 443] width 35 height 30
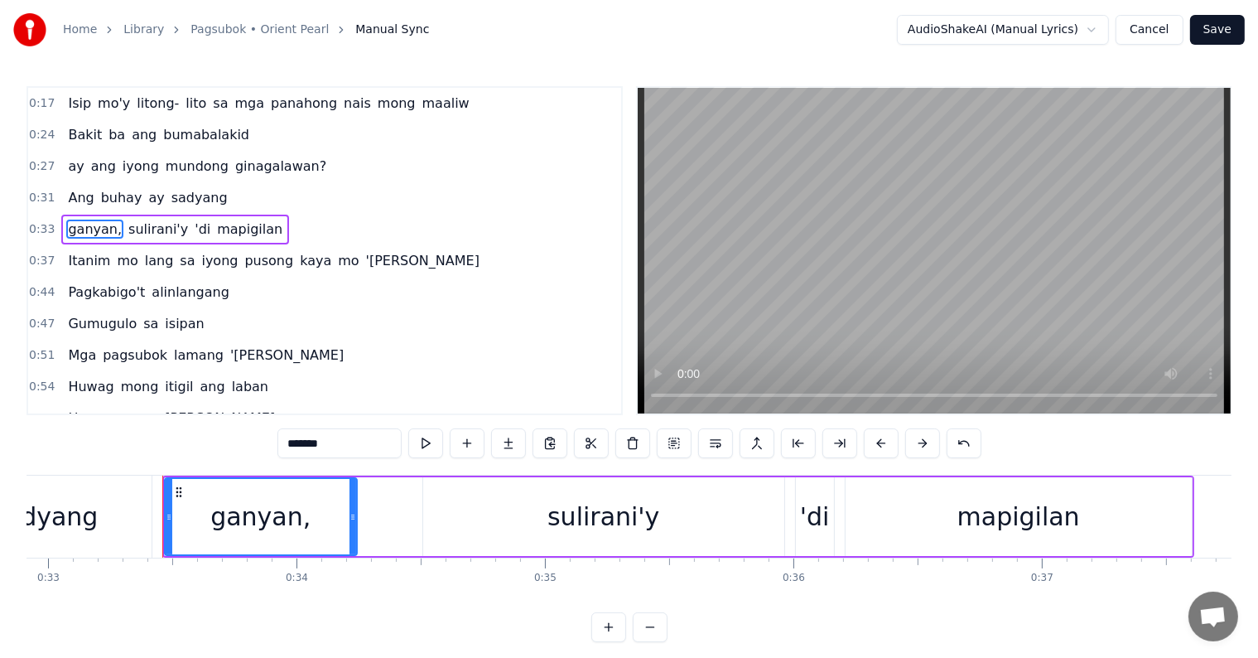
click at [254, 186] on div "0:31 Ang buhay ay sadyang" at bounding box center [324, 197] width 593 height 31
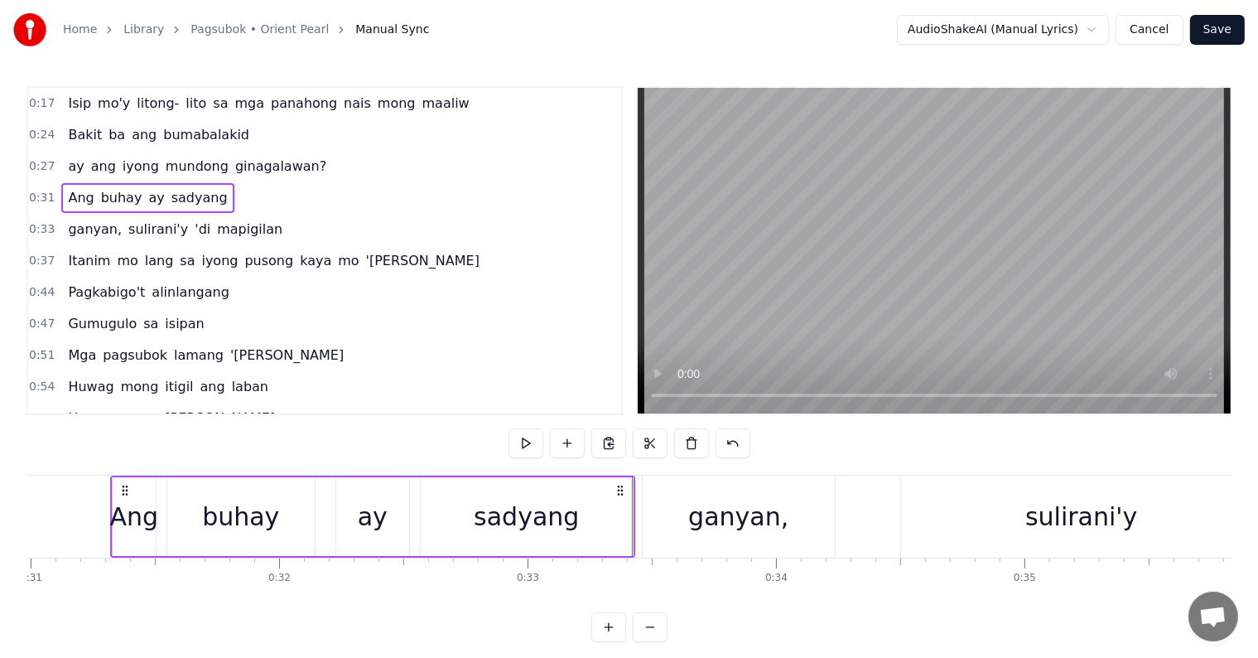
click at [129, 29] on link "Library" at bounding box center [143, 30] width 41 height 17
